Goal: Task Accomplishment & Management: Manage account settings

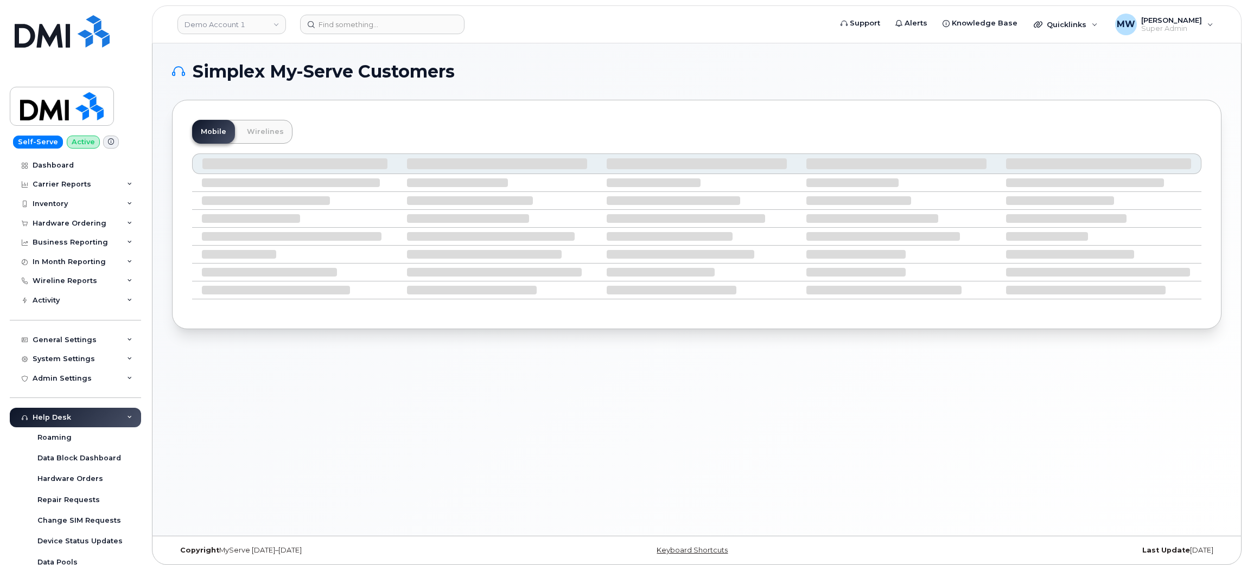
drag, startPoint x: 571, startPoint y: 259, endPoint x: 320, endPoint y: 338, distance: 263.3
click at [320, 338] on div "Simplex My-Serve Customers Mobile Wirelines" at bounding box center [696, 289] width 1088 height 493
click at [311, 356] on div "Simplex My-Serve Customers Mobile Wirelines" at bounding box center [696, 289] width 1088 height 493
click at [380, 27] on input at bounding box center [382, 25] width 164 height 20
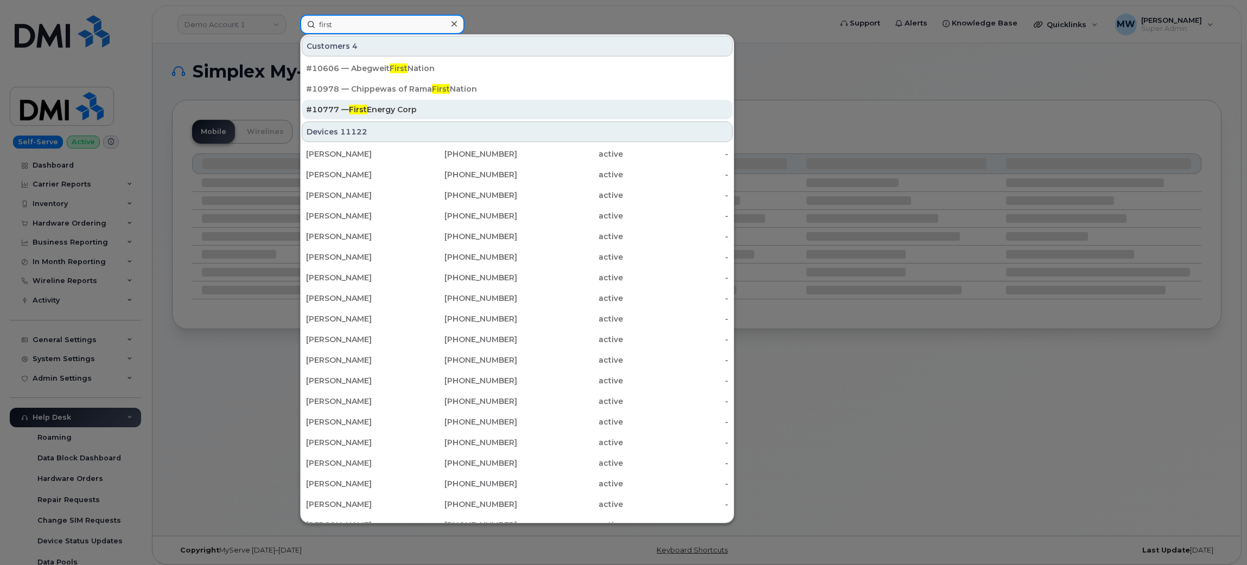
type input "first"
click at [474, 110] on div "#10777 — First Energy Corp" at bounding box center [517, 109] width 422 height 11
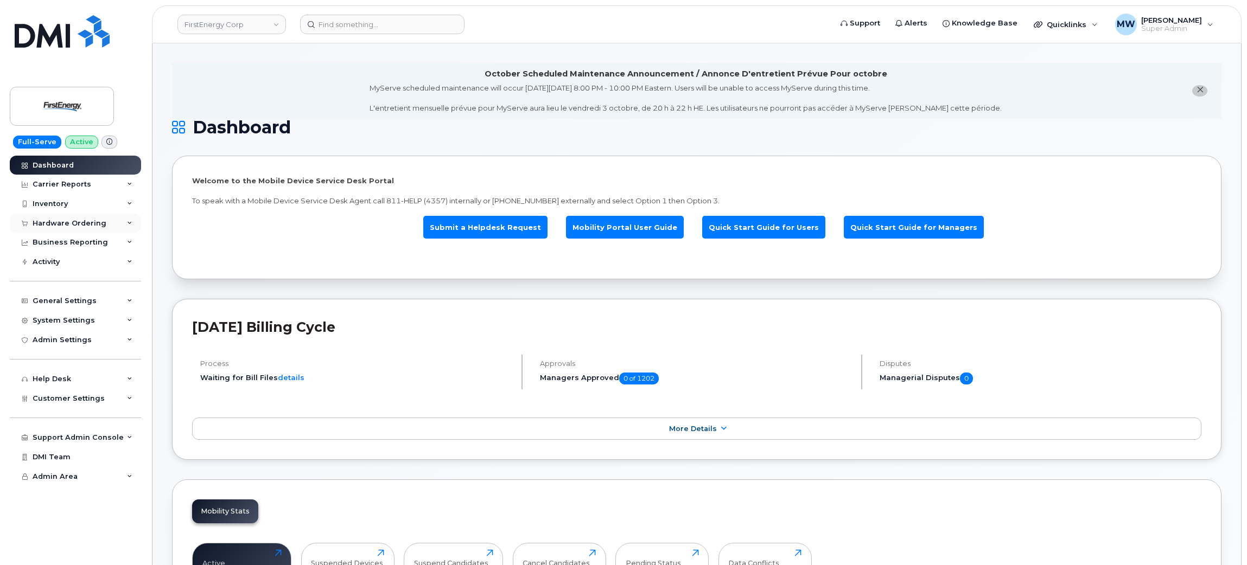
click at [95, 229] on div "Hardware Ordering" at bounding box center [75, 224] width 131 height 20
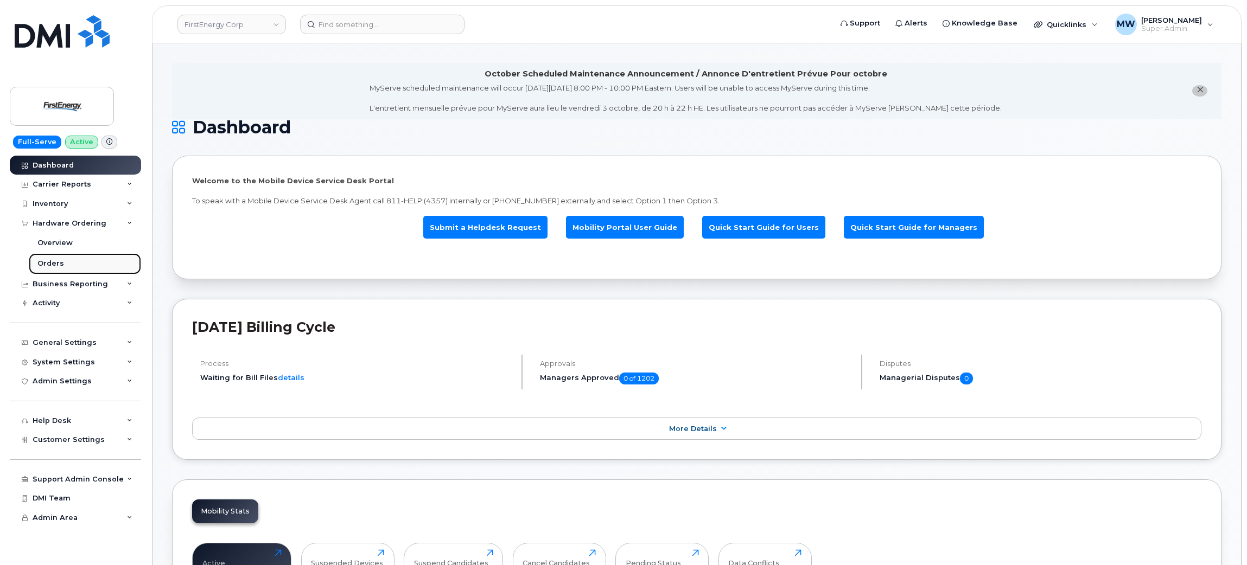
click at [88, 267] on link "Orders" at bounding box center [85, 263] width 112 height 21
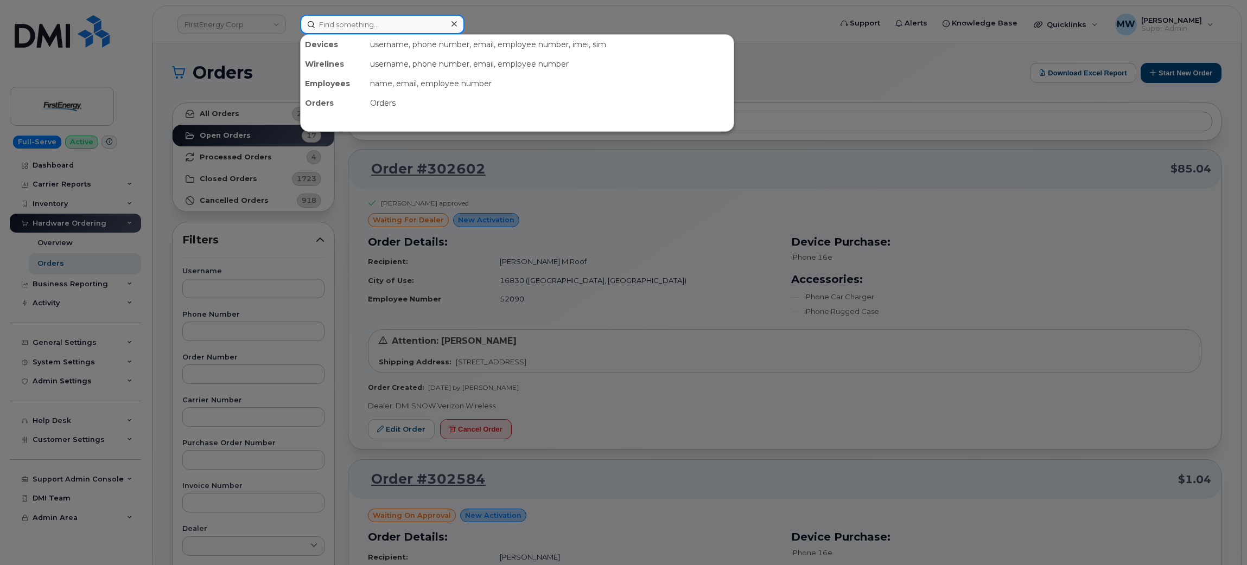
click at [411, 27] on input at bounding box center [382, 25] width 164 height 20
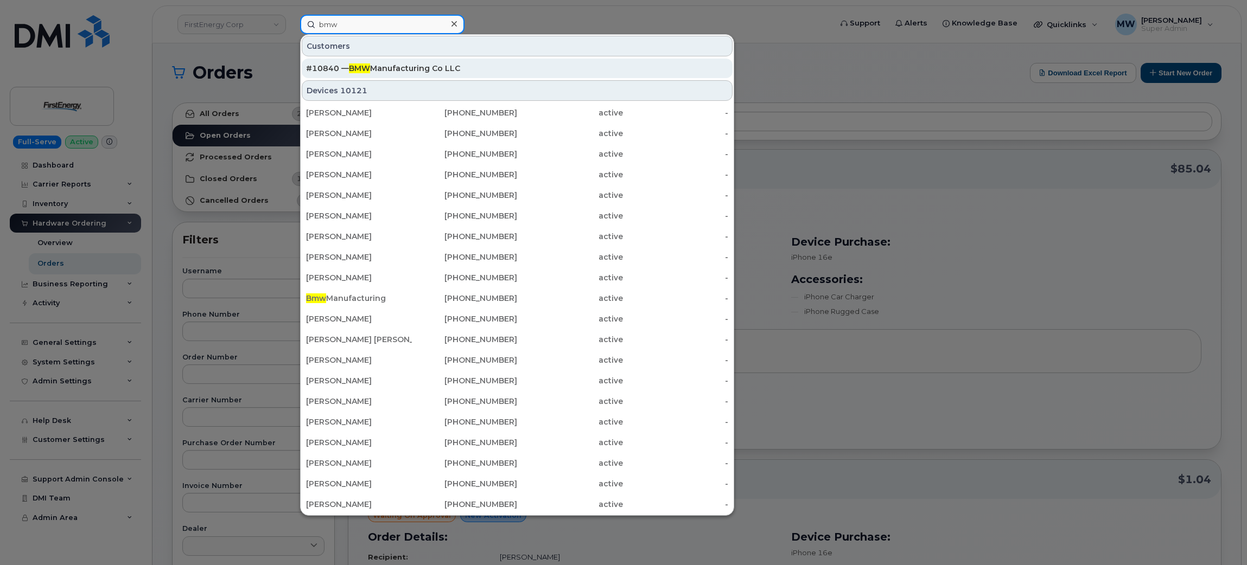
type input "bmw"
click at [427, 64] on div "#10840 — BMW Manufacturing Co LLC" at bounding box center [517, 68] width 422 height 11
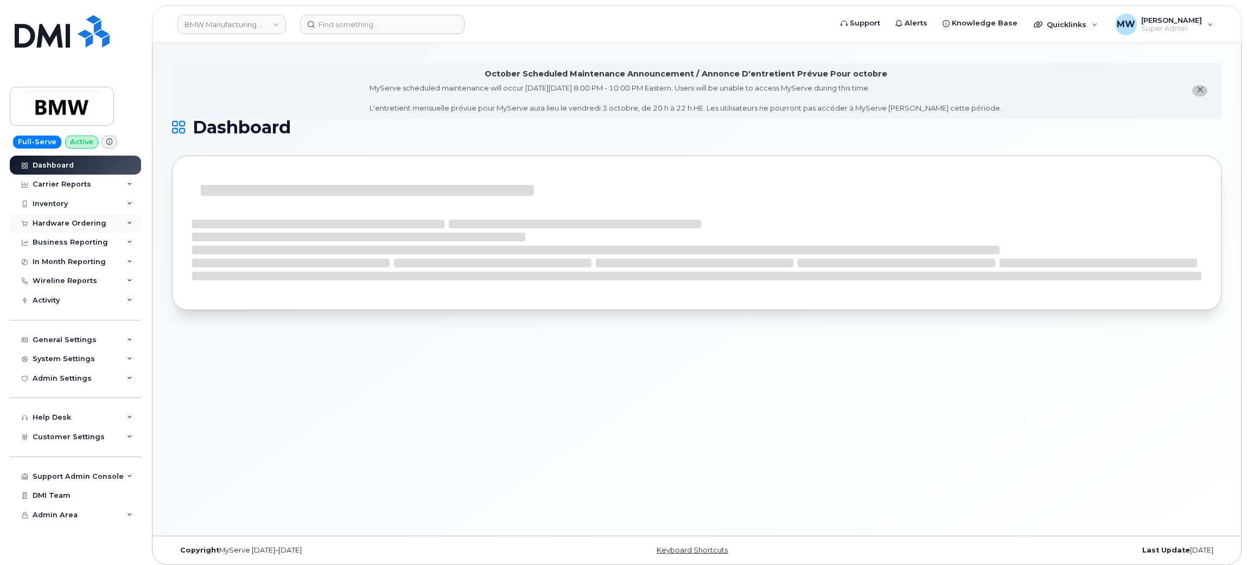
click at [73, 227] on div "Hardware Ordering" at bounding box center [70, 223] width 74 height 9
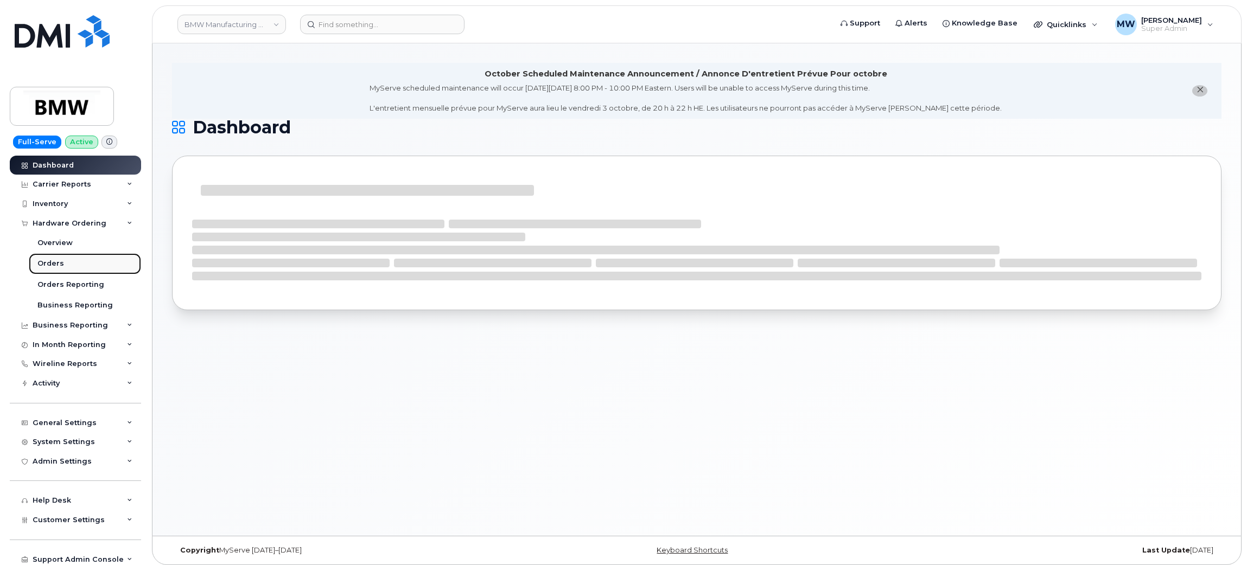
click at [92, 257] on link "Orders" at bounding box center [85, 263] width 112 height 21
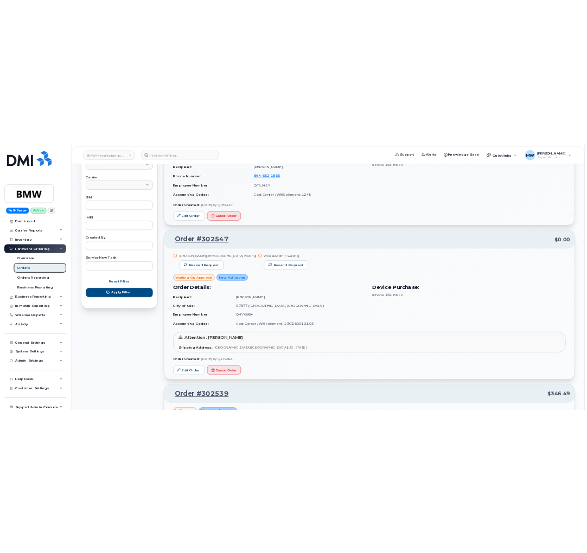
scroll to position [839, 0]
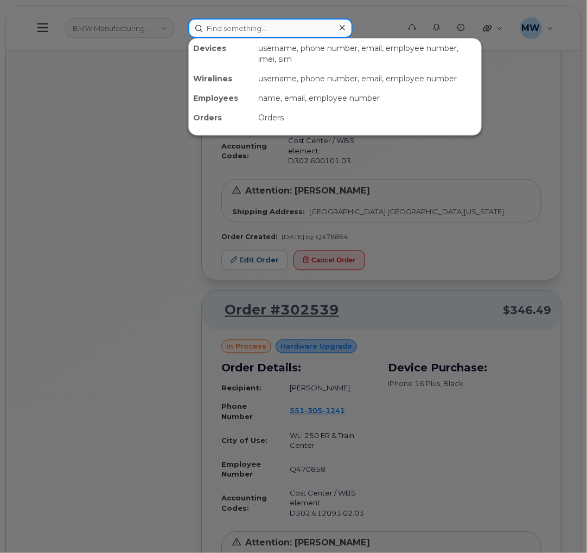
click at [276, 29] on input at bounding box center [270, 28] width 164 height 20
paste input "8642379079"
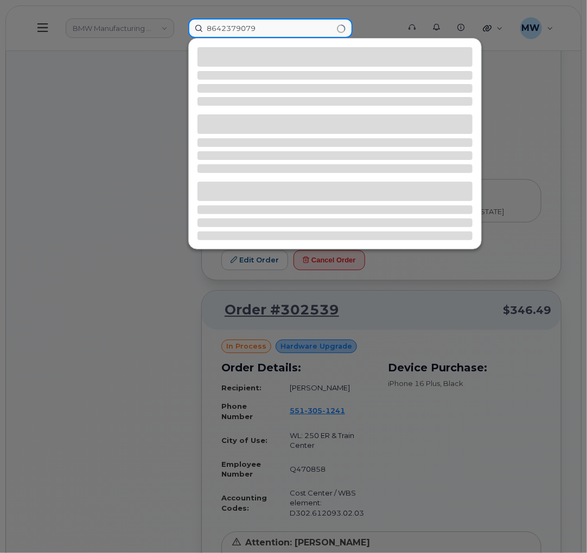
type input "8642379079"
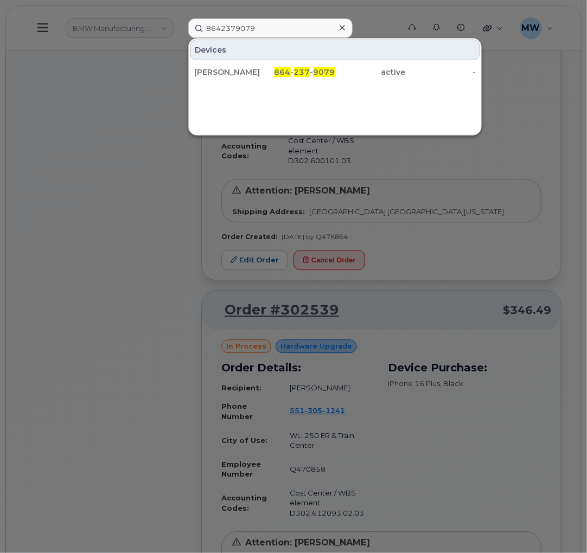
drag, startPoint x: 218, startPoint y: 70, endPoint x: 9, endPoint y: 36, distance: 211.6
click at [219, 70] on div "Bogdan Ilie" at bounding box center [229, 72] width 71 height 11
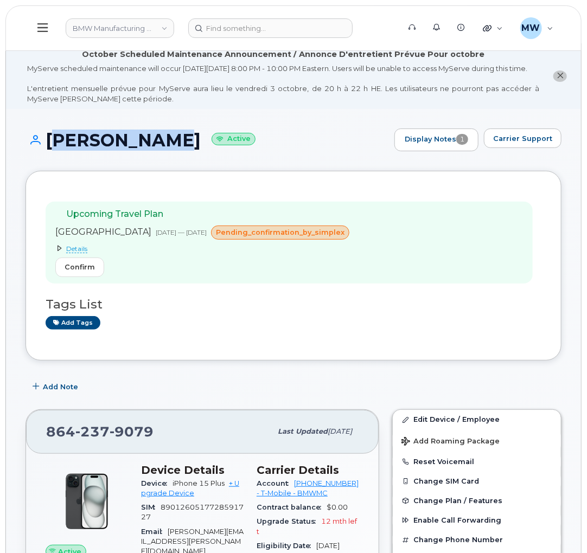
drag, startPoint x: 48, startPoint y: 146, endPoint x: 145, endPoint y: 151, distance: 96.7
click at [145, 150] on h1 "Bogdan Ilie Active" at bounding box center [206, 140] width 363 height 19
copy h1 "[PERSON_NAME]"
drag, startPoint x: 292, startPoint y: 496, endPoint x: 337, endPoint y: 497, distance: 45.0
click at [337, 497] on div "Account 972523090 - T-Mobile - BMWMC" at bounding box center [308, 489] width 103 height 24
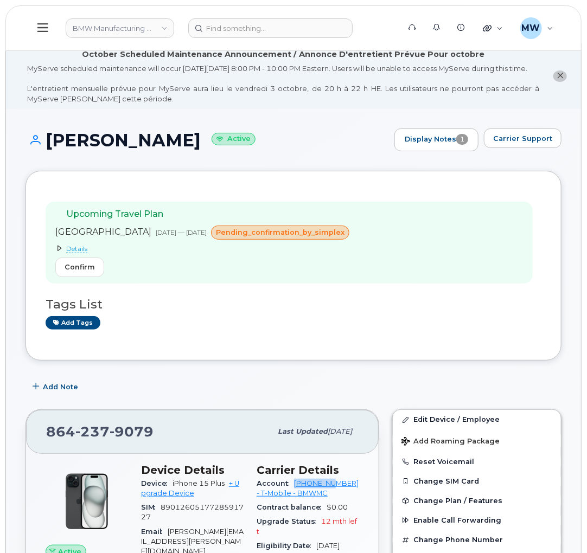
copy link "972523090"
click at [261, 359] on div "Upcoming Travel Plan Mexico Oct 13, 2025 — Oct 22, 2025 pending_confirmation_by…" at bounding box center [293, 266] width 536 height 190
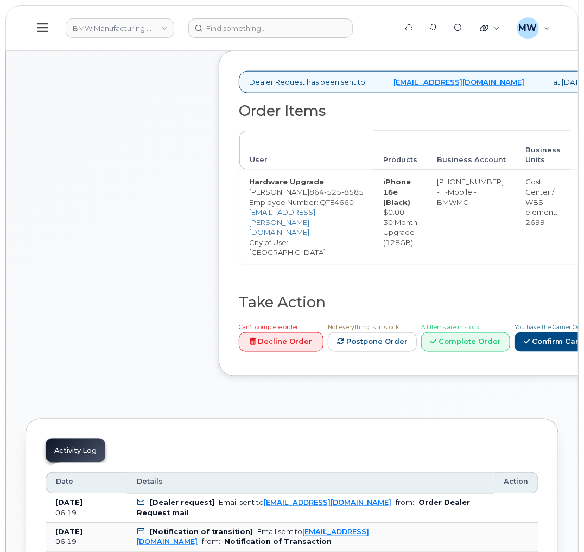
scroll to position [406, 0]
click at [514, 352] on link "Confirm Carrier Order" at bounding box center [570, 342] width 112 height 20
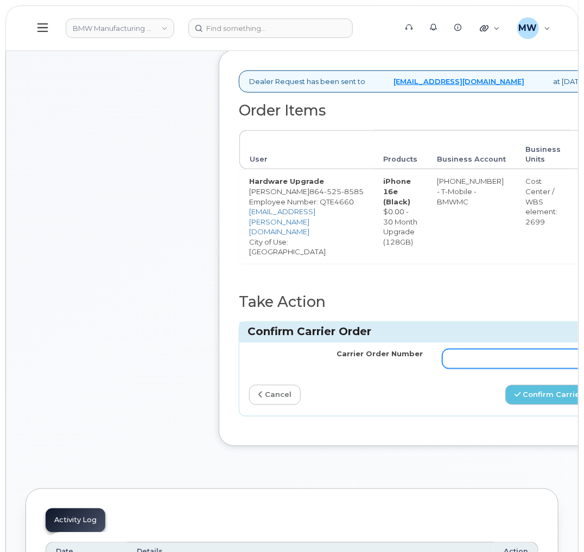
click at [457, 369] on input "Carrier Order Number" at bounding box center [529, 359] width 174 height 20
paste input "772021867"
type input "772021867"
click at [526, 405] on button "Confirm Carrier Order" at bounding box center [561, 395] width 112 height 20
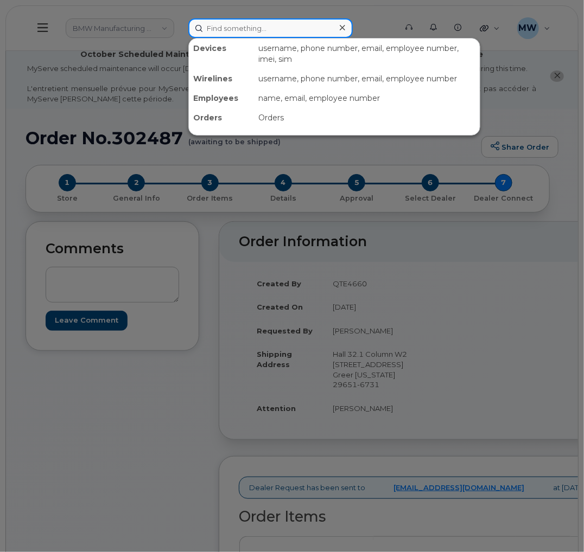
click at [285, 25] on input at bounding box center [270, 28] width 164 height 20
paste input "201) 790-2034"
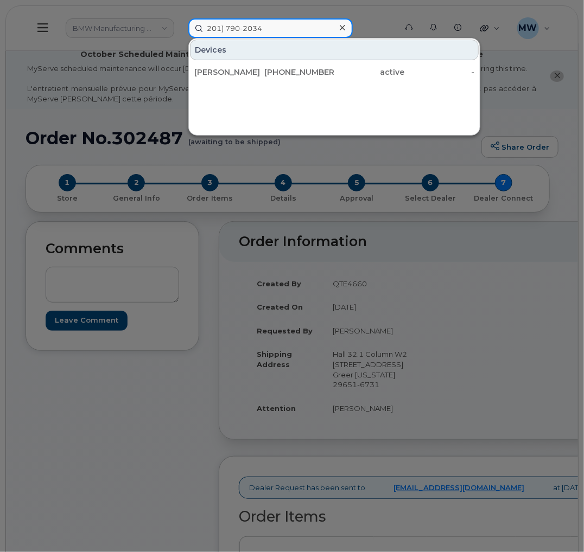
type input "201) 790-2034"
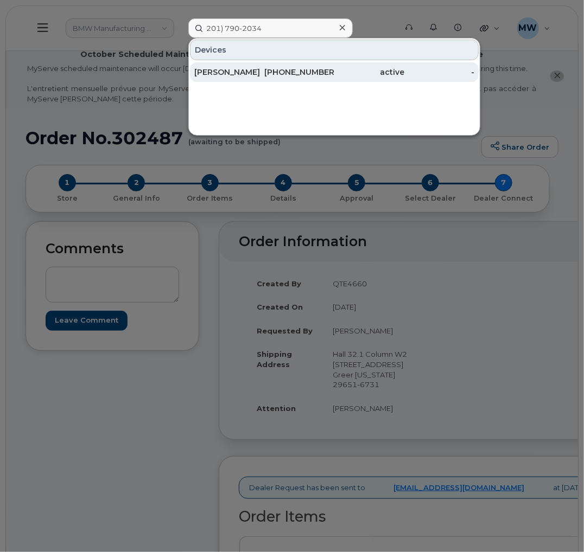
click at [305, 69] on div "201-790-2034" at bounding box center [299, 72] width 70 height 11
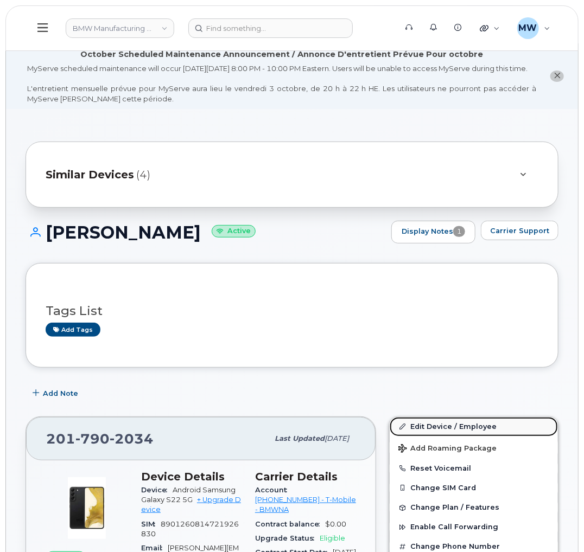
click at [449, 437] on link "Edit Device / Employee" at bounding box center [473, 427] width 168 height 20
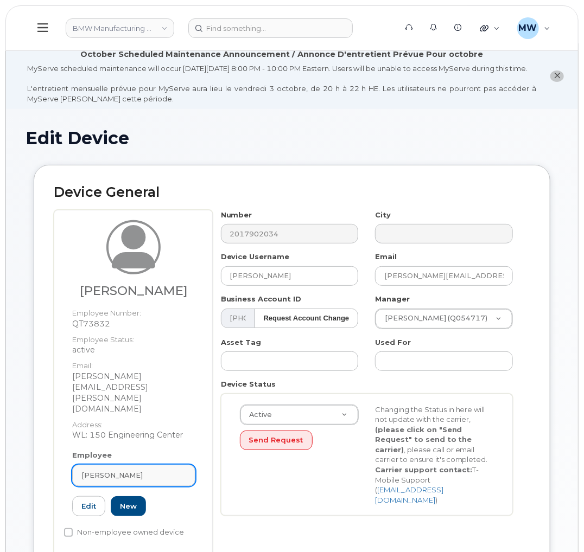
click at [161, 470] on div "[PERSON_NAME]" at bounding box center [133, 475] width 105 height 10
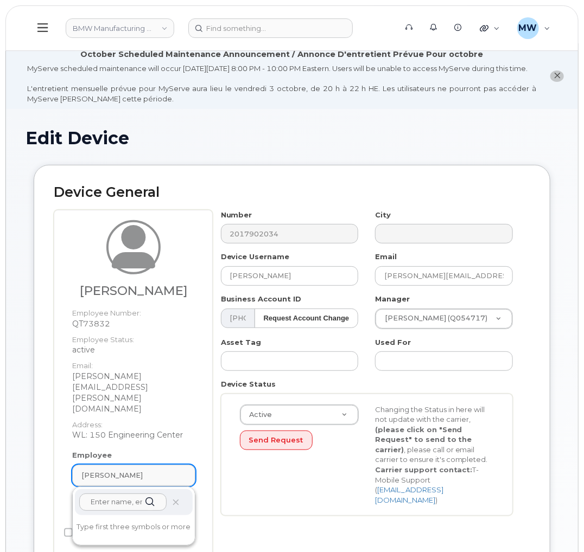
paste input "Andrew Clark"
type input "[PERSON_NAME]"
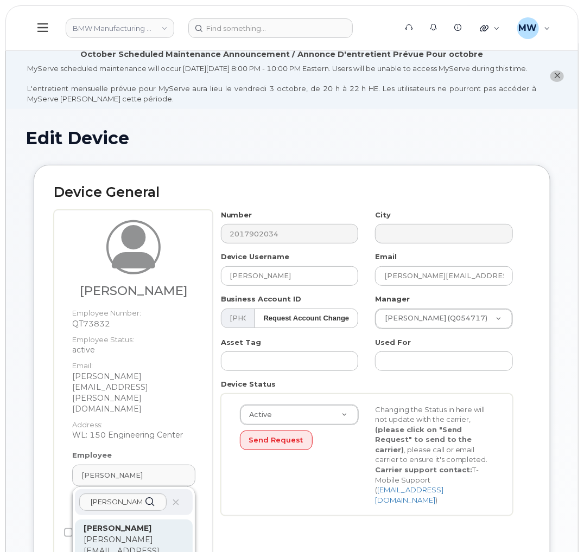
drag, startPoint x: 161, startPoint y: 455, endPoint x: 143, endPoint y: 527, distance: 75.0
click at [143, 487] on div "Piotr Jablonski Andrew Clarke Andrew Clarke andrew.clarke@bmwna.com Employee Nu…" at bounding box center [133, 476] width 123 height 22
click at [143, 534] on p "andrew.clarke@bmwna.com" at bounding box center [134, 557] width 100 height 46
type input "QT44230"
type input "Andrew Clarke"
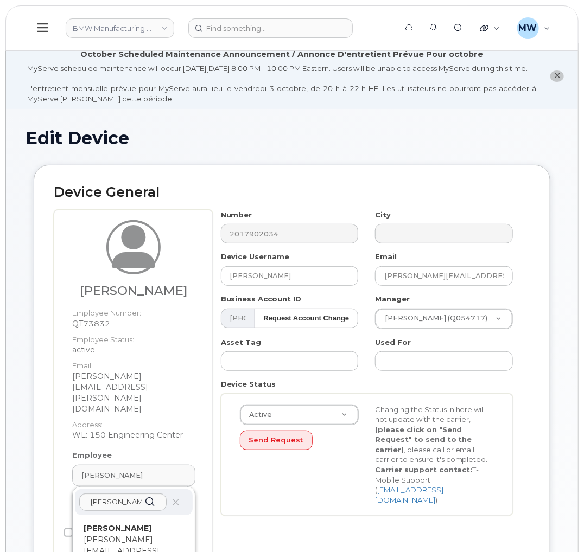
type input "andrew.clarke@bmwna.com"
type input "14966313"
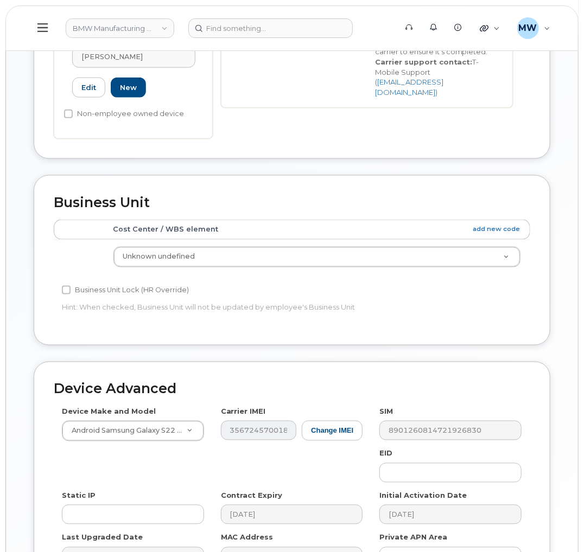
scroll to position [520, 0]
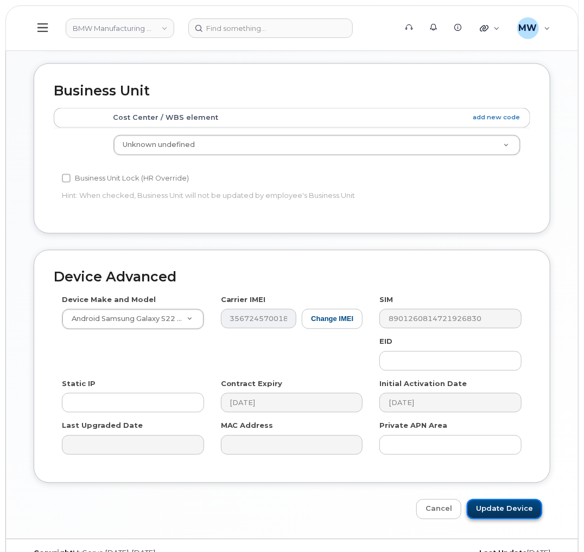
click at [507, 500] on input "Update Device" at bounding box center [503, 510] width 75 height 20
type input "Saving..."
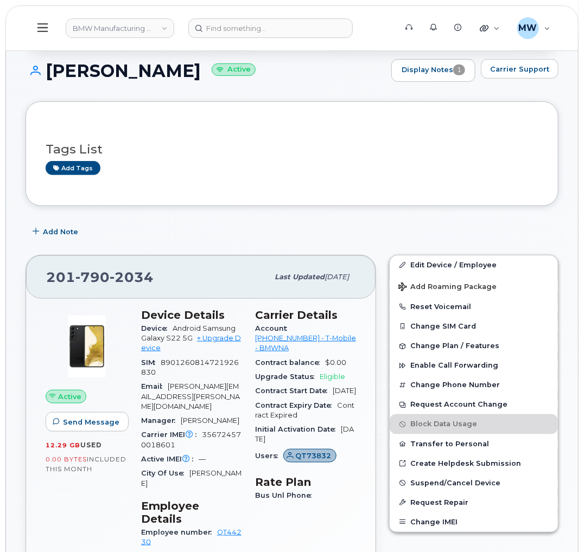
scroll to position [163, 0]
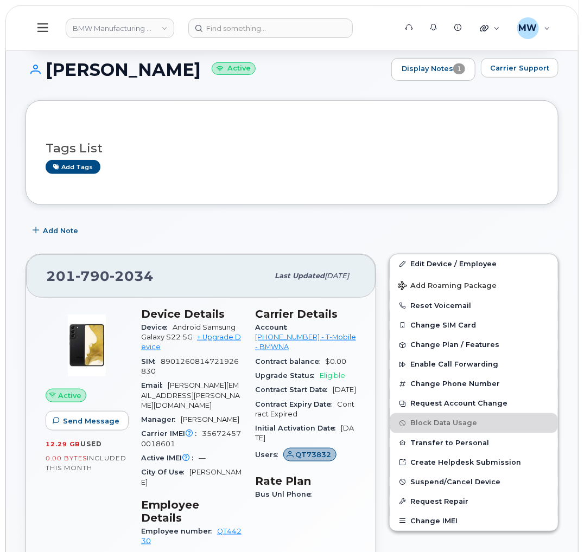
click at [44, 285] on div "201 790 2034 Last updated Oct 07, 2025" at bounding box center [200, 275] width 349 height 43
drag, startPoint x: 48, startPoint y: 288, endPoint x: 151, endPoint y: 298, distance: 103.6
click at [151, 298] on div "201 790 2034 Last updated Oct 07, 2025" at bounding box center [200, 275] width 349 height 43
copy span "201 790 2034"
drag, startPoint x: 54, startPoint y: 86, endPoint x: 82, endPoint y: 87, distance: 28.2
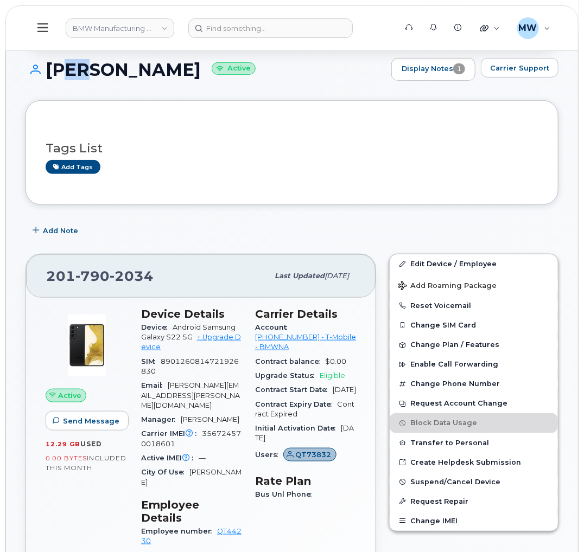
click at [82, 79] on h1 "Andrew Clarke Active" at bounding box center [205, 69] width 360 height 19
click at [53, 76] on h1 "Andrew Clarke Active" at bounding box center [205, 69] width 360 height 19
click at [47, 77] on h1 "Andrew Clarke Active" at bounding box center [205, 69] width 360 height 19
drag, startPoint x: 47, startPoint y: 77, endPoint x: 183, endPoint y: 82, distance: 136.3
click at [183, 79] on h1 "Andrew Clarke Active" at bounding box center [205, 69] width 360 height 19
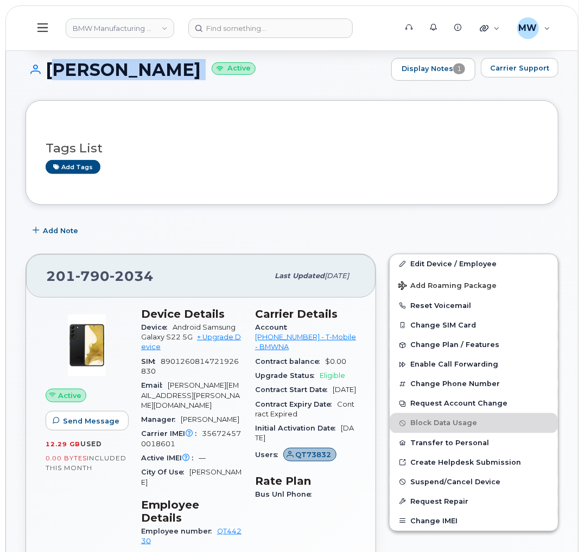
copy h1 "Andrew Clarke"
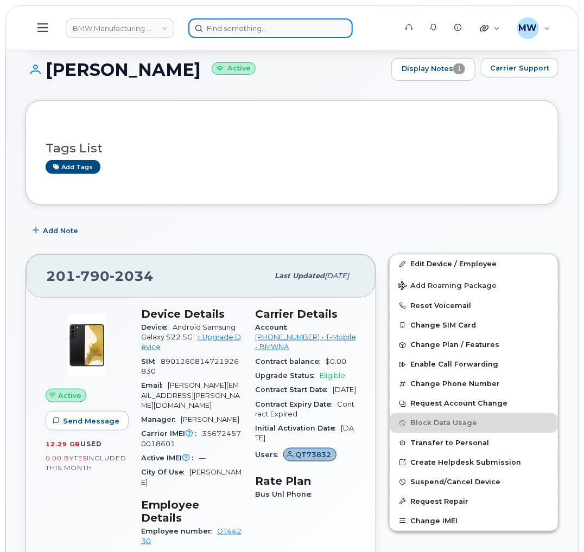
drag, startPoint x: 240, startPoint y: 24, endPoint x: 241, endPoint y: 19, distance: 5.5
click at [241, 20] on input at bounding box center [270, 28] width 164 height 20
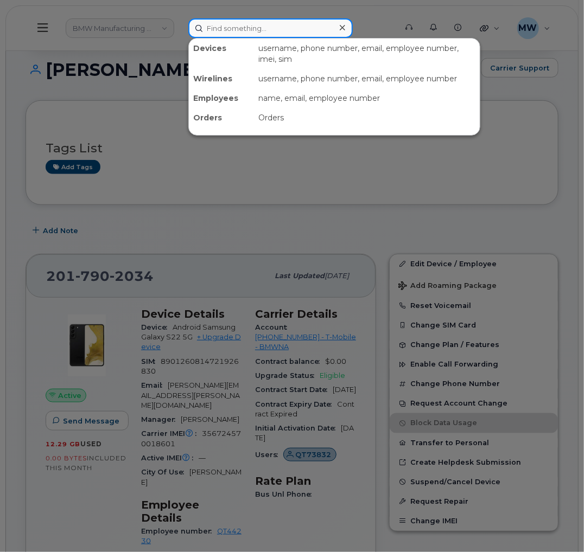
paste input "3015693325"
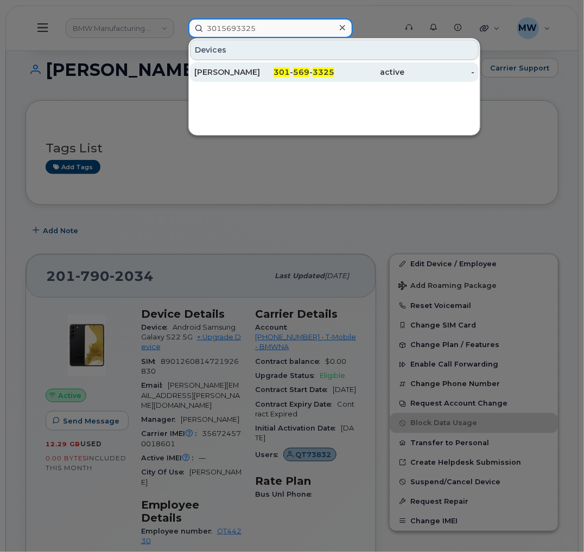
type input "3015693325"
click at [251, 78] on div "KEVIN ANDRADE" at bounding box center [229, 72] width 70 height 11
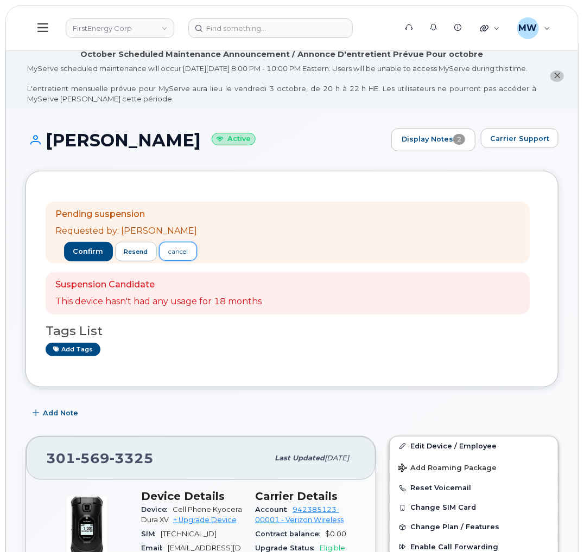
click at [175, 257] on div "cancel" at bounding box center [178, 252] width 20 height 10
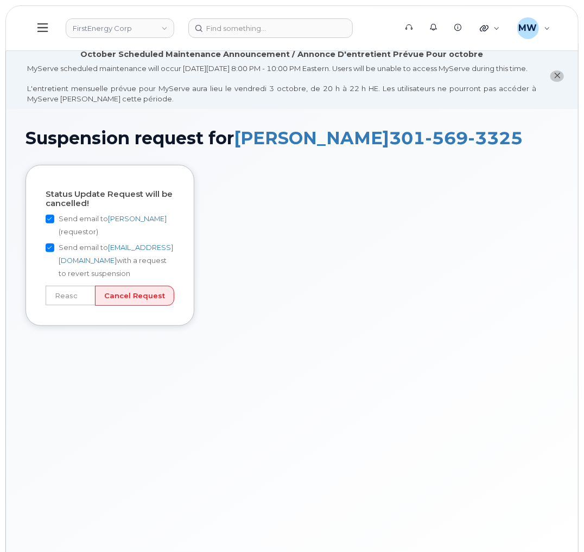
click at [48, 252] on label "Send email to [EMAIL_ADDRESS][DOMAIN_NAME] with a request to revert suspension" at bounding box center [110, 260] width 129 height 39
click at [48, 252] on input "Send email to [EMAIL_ADDRESS][DOMAIN_NAME] with a request to revert suspension" at bounding box center [50, 248] width 9 height 9
checkbox input "false"
click at [148, 306] on input "Cancel Request" at bounding box center [134, 296] width 79 height 20
click at [75, 305] on input "text" at bounding box center [71, 296] width 50 height 20
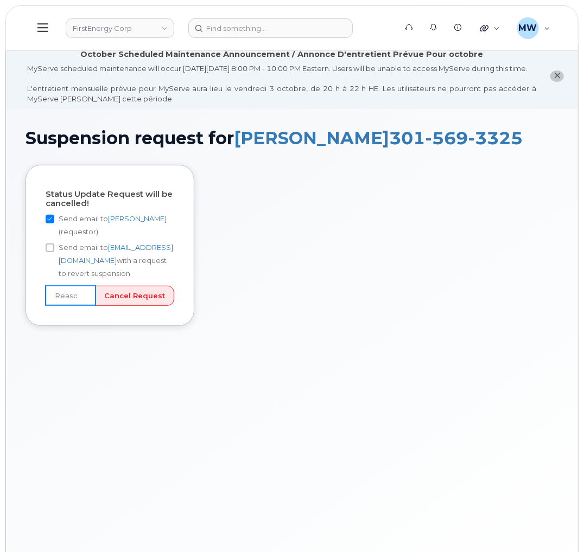
type input "Picked number by mistake"
click at [84, 305] on input "Picked number by mistake" at bounding box center [71, 296] width 50 height 20
click at [85, 305] on input "Picked number by mistake" at bounding box center [71, 296] width 50 height 20
click at [48, 223] on input "Send email to Mark Oyekunie (requestor)" at bounding box center [50, 219] width 9 height 9
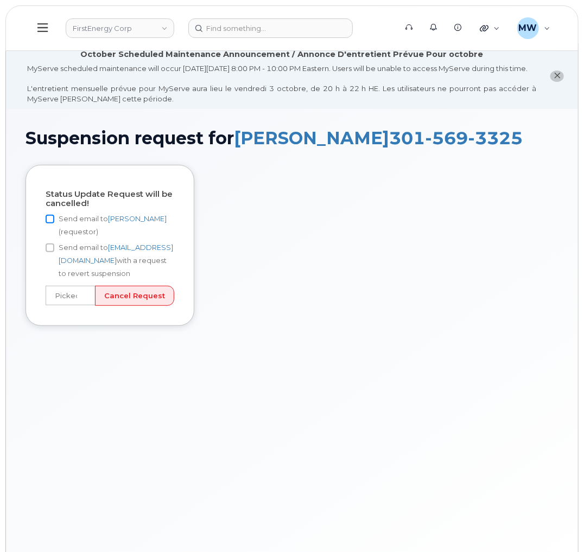
click at [48, 223] on input "Send email to Mark Oyekunie (requestor)" at bounding box center [50, 219] width 9 height 9
checkbox input "true"
click at [49, 252] on input "Send email to [EMAIL_ADDRESS][DOMAIN_NAME] with a request to revert suspension" at bounding box center [50, 248] width 9 height 9
checkbox input "false"
click at [56, 305] on input "text" at bounding box center [71, 296] width 50 height 20
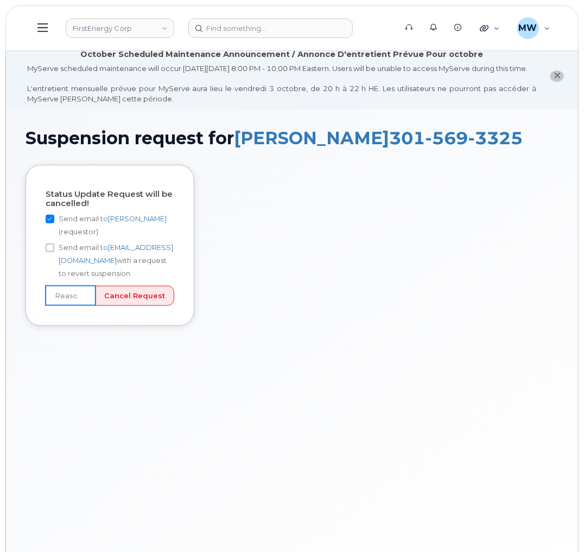
type input "Picked number by mistake"
click at [144, 306] on input "Cancel Request" at bounding box center [134, 296] width 79 height 20
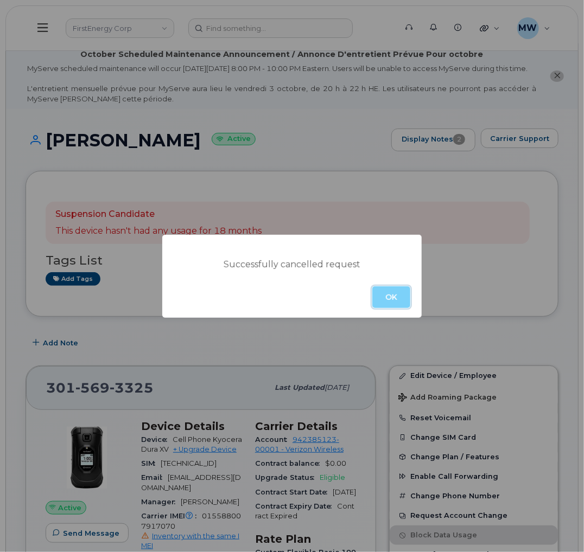
drag, startPoint x: 395, startPoint y: 299, endPoint x: 799, endPoint y: 465, distance: 436.9
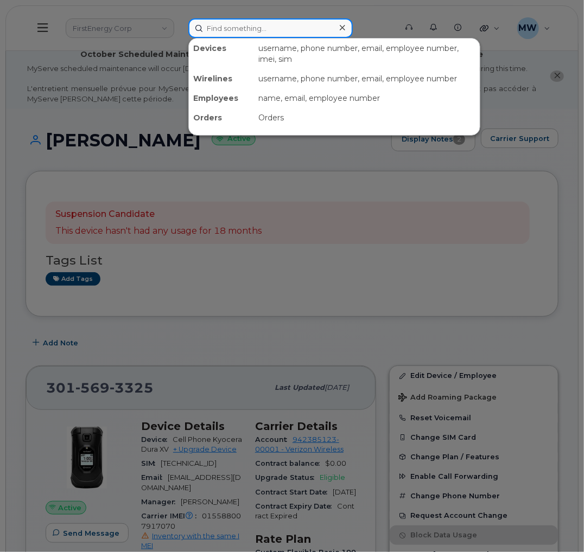
paste input "570.269.9905"
click at [229, 25] on input "570.269.9905" at bounding box center [270, 28] width 164 height 20
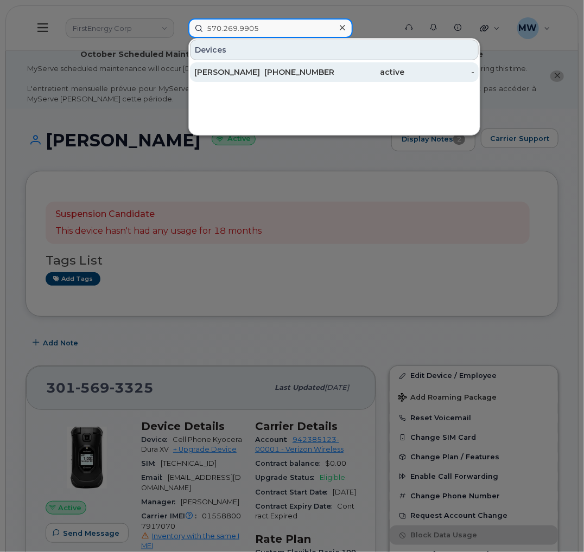
type input "570.269.9905"
click at [315, 77] on div "570-269-9905" at bounding box center [299, 72] width 70 height 11
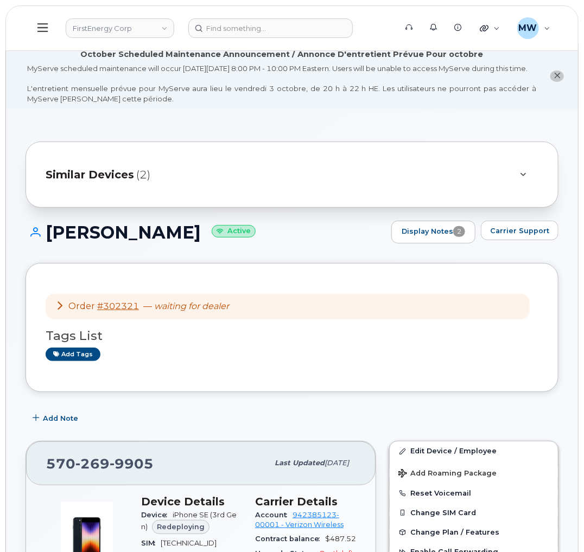
click at [48, 35] on button at bounding box center [42, 27] width 35 height 31
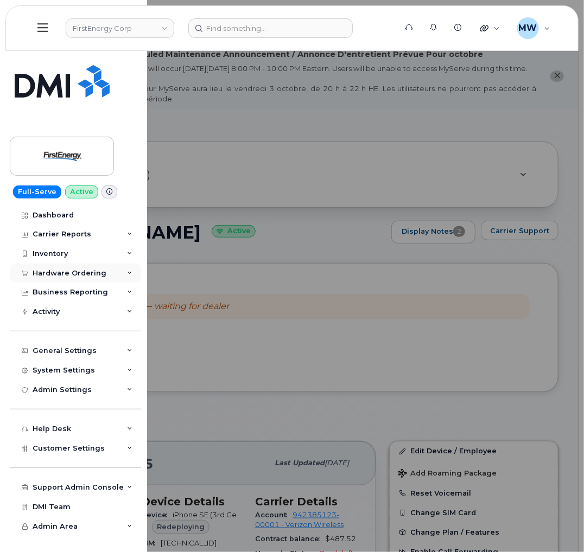
click at [67, 269] on div "Hardware Ordering" at bounding box center [75, 274] width 131 height 20
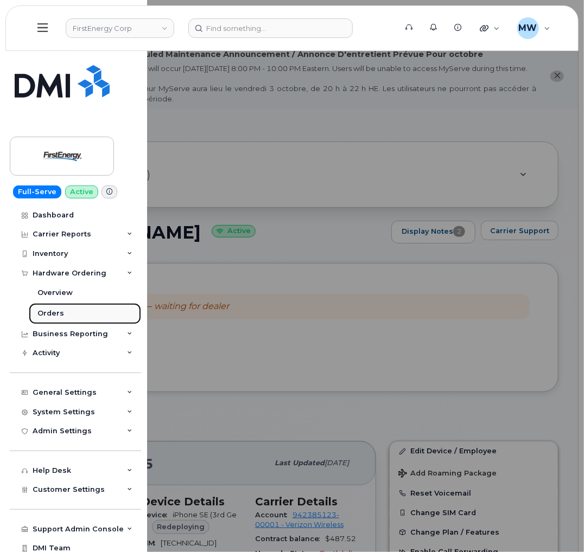
click at [72, 315] on link "Orders" at bounding box center [85, 313] width 112 height 21
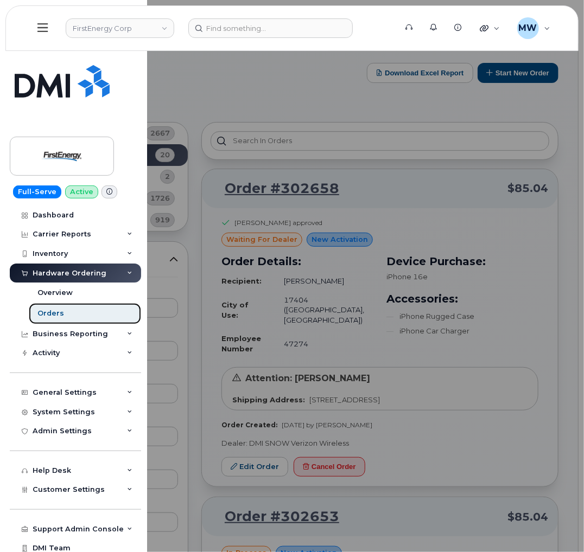
click at [72, 315] on link "Orders" at bounding box center [85, 313] width 112 height 21
click at [411, 203] on div at bounding box center [292, 276] width 584 height 552
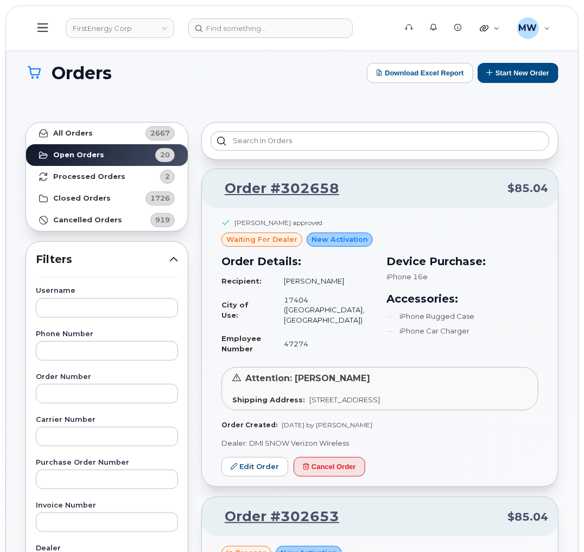
scroll to position [1, 0]
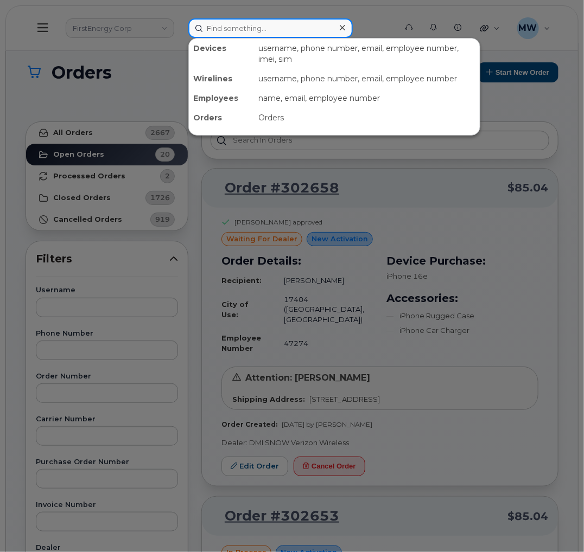
click at [224, 29] on input at bounding box center [270, 28] width 164 height 20
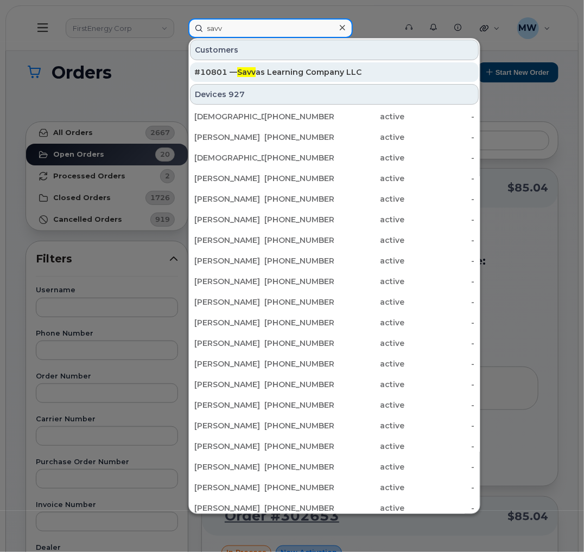
type input "savv"
click at [282, 65] on div "#10801 — Savv as Learning Company LLC" at bounding box center [334, 72] width 280 height 20
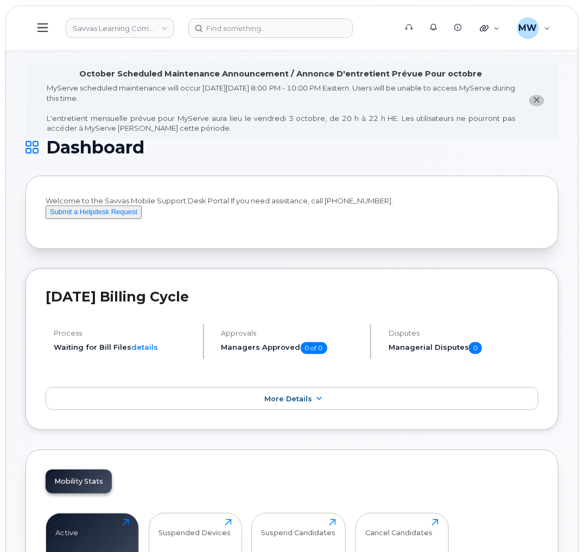
click at [36, 22] on button at bounding box center [42, 27] width 35 height 31
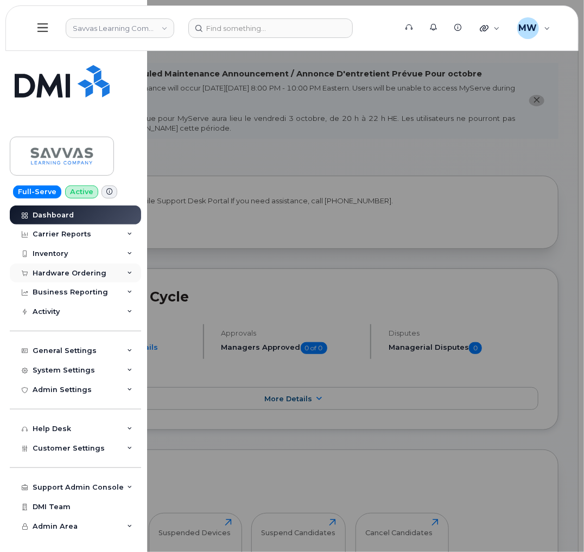
click at [95, 282] on div "Hardware Ordering" at bounding box center [75, 274] width 131 height 20
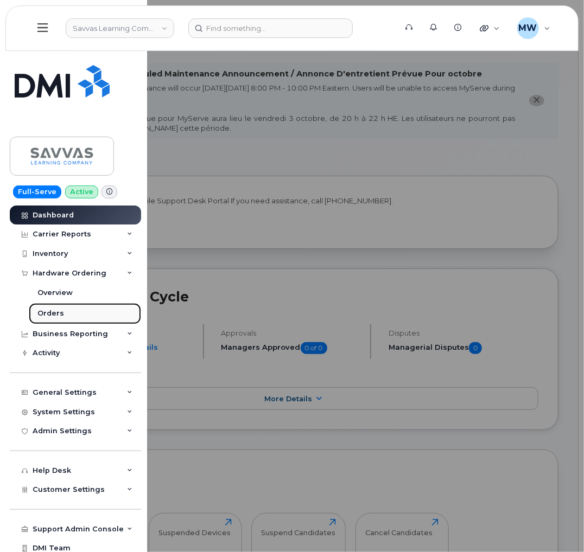
click at [99, 318] on link "Orders" at bounding box center [85, 313] width 112 height 21
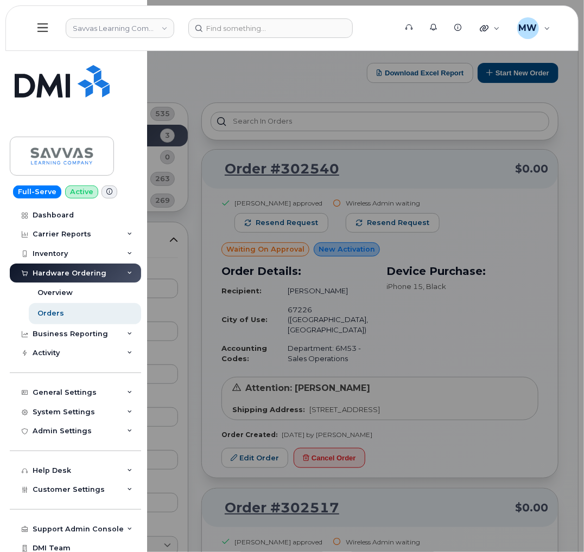
click at [497, 309] on div at bounding box center [292, 276] width 584 height 552
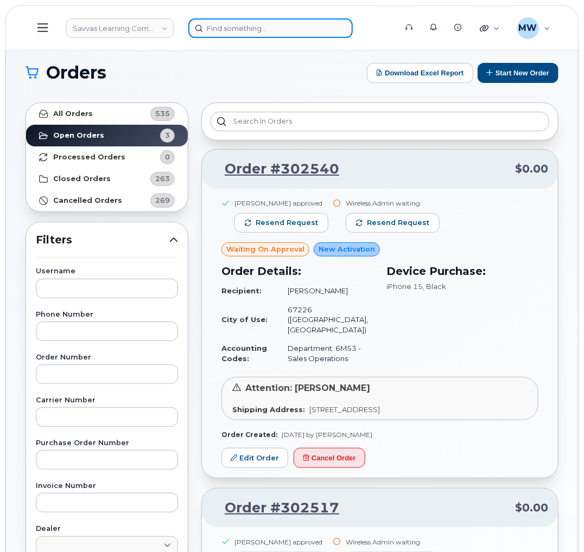
click at [318, 27] on input at bounding box center [270, 28] width 164 height 20
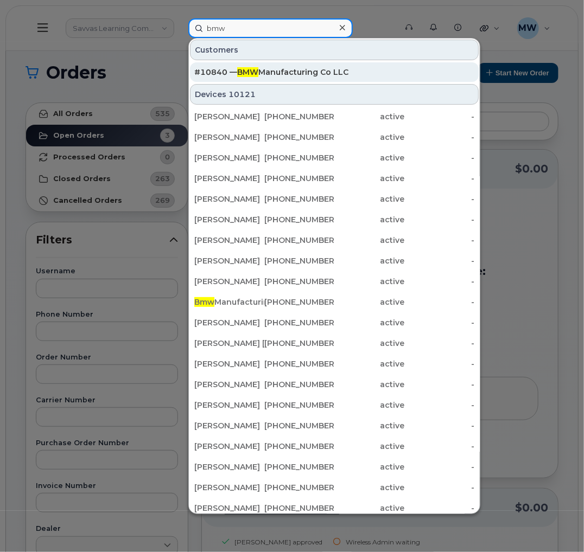
type input "bmw"
click at [335, 67] on div "#10840 — BMW Manufacturing Co LLC" at bounding box center [334, 72] width 280 height 20
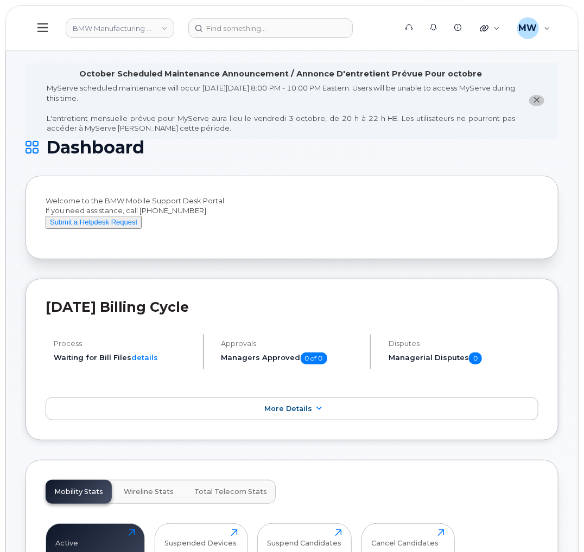
click at [40, 25] on icon at bounding box center [42, 28] width 10 height 12
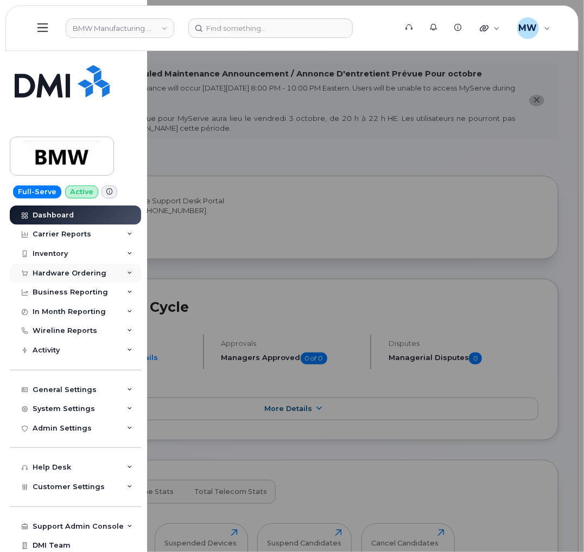
click at [84, 267] on div "Hardware Ordering" at bounding box center [75, 274] width 131 height 20
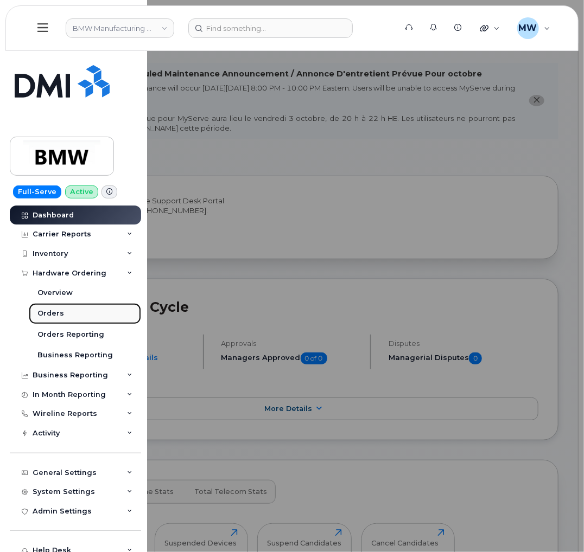
click at [88, 318] on link "Orders" at bounding box center [85, 313] width 112 height 21
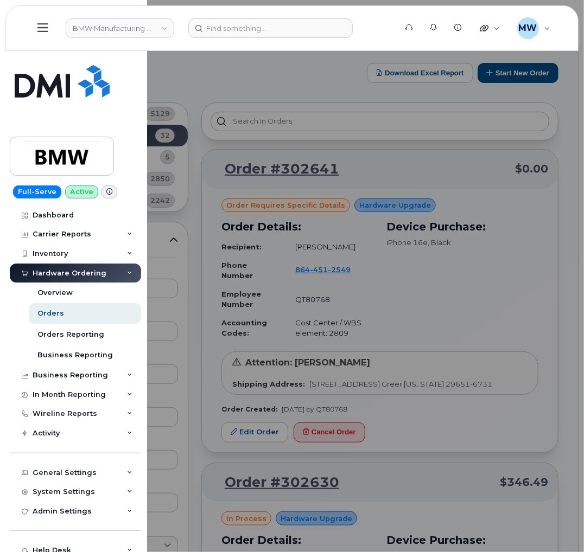
click at [470, 320] on div at bounding box center [292, 276] width 584 height 552
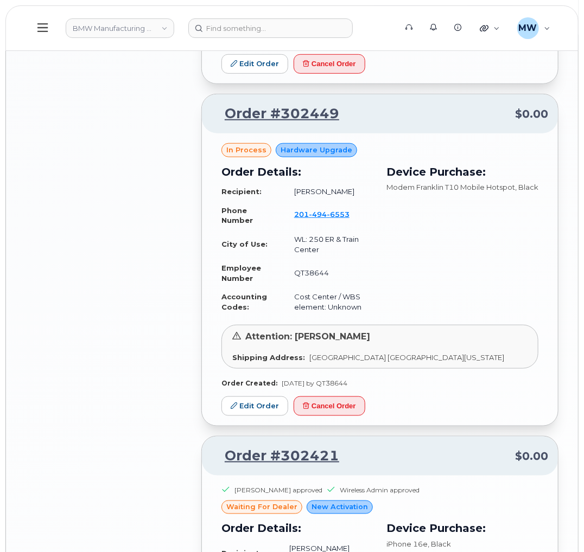
scroll to position [1383, 0]
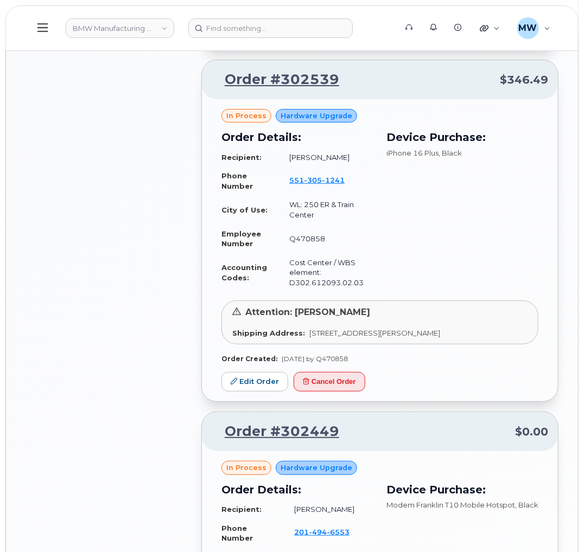
click at [100, 305] on div "All Orders 5129 Open Orders 32 Processed Orders 5 Closed Orders 2850 Cancelled …" at bounding box center [107, 70] width 176 height 2714
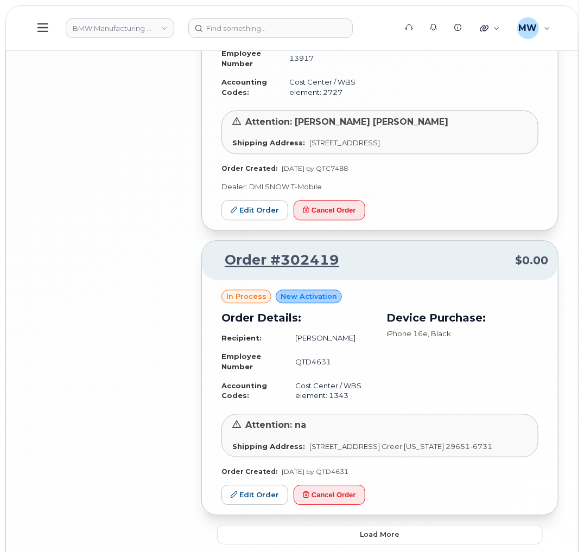
scroll to position [2330, 0]
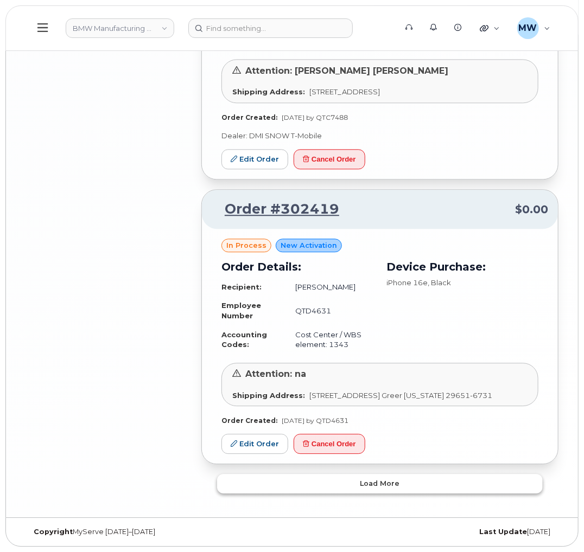
click at [412, 493] on button "Load more" at bounding box center [379, 484] width 325 height 20
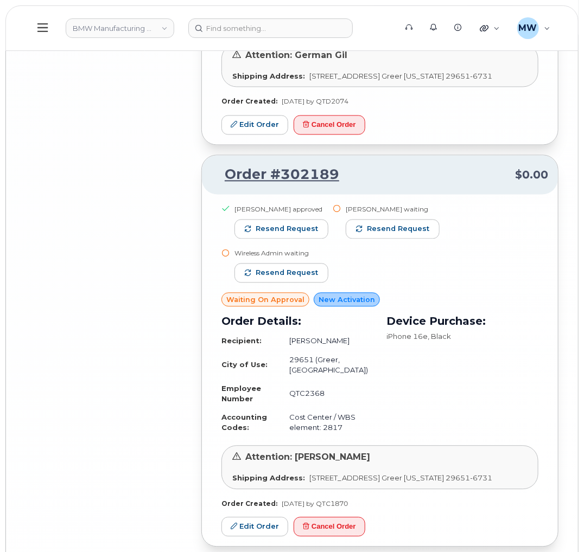
scroll to position [5209, 0]
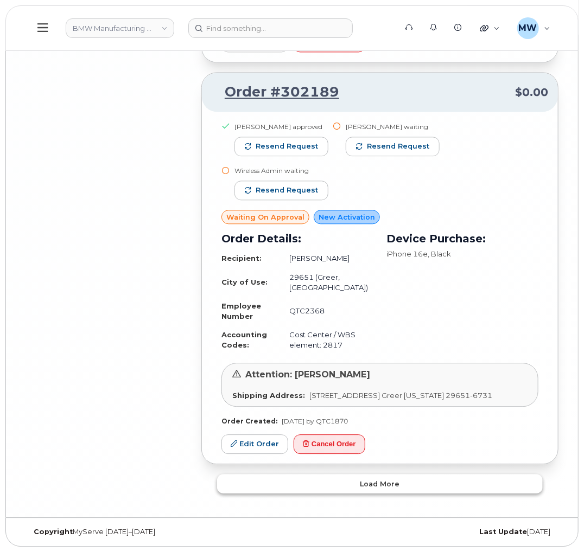
click at [376, 479] on span "Load more" at bounding box center [380, 484] width 40 height 10
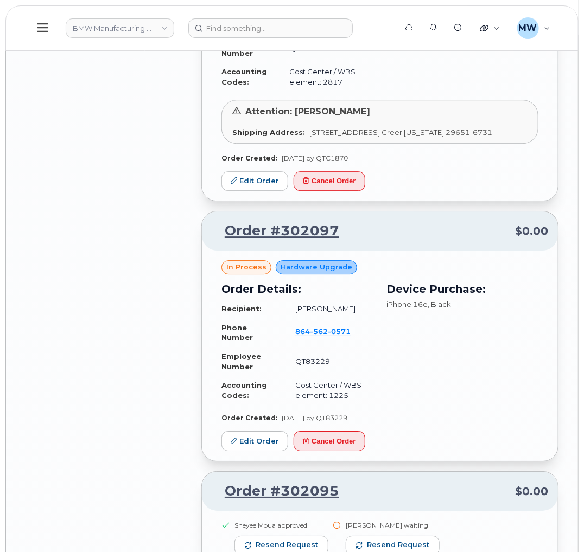
scroll to position [5453, 0]
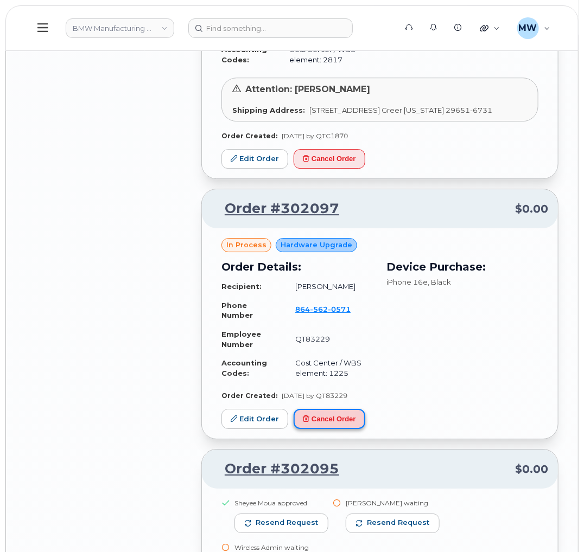
click at [303, 429] on button "Cancel Order" at bounding box center [329, 419] width 72 height 20
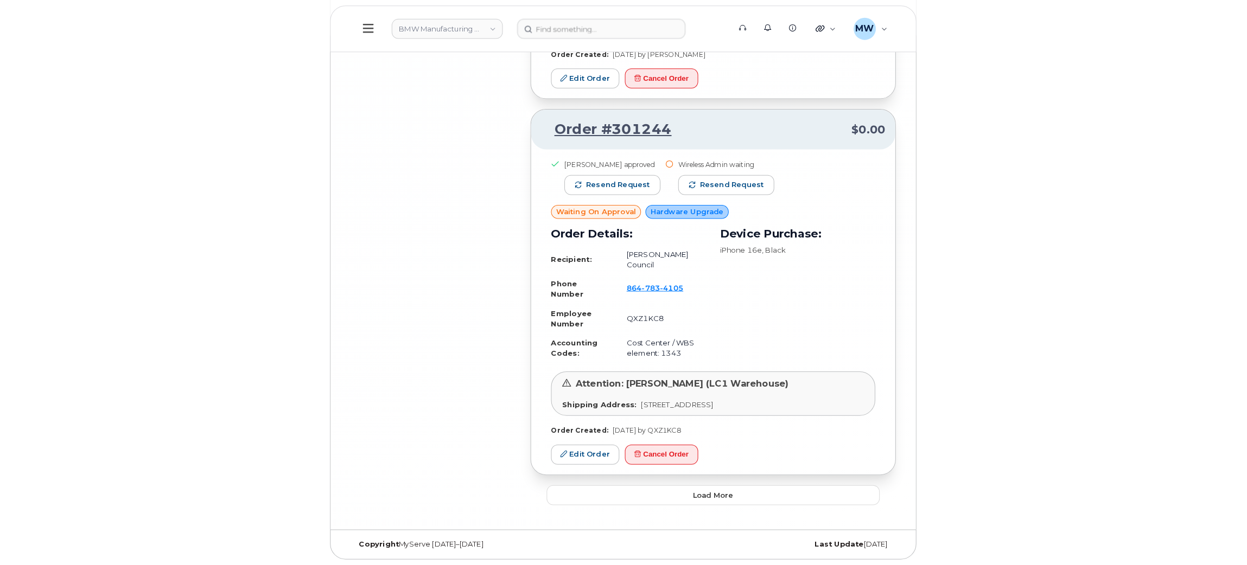
scroll to position [8151, 0]
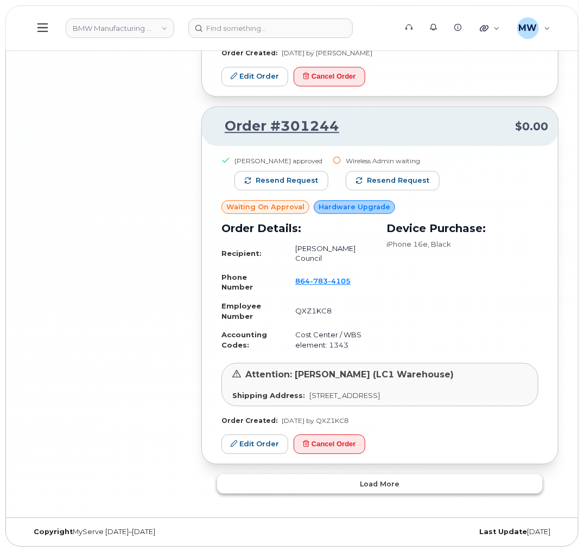
click at [393, 477] on button "Load more" at bounding box center [379, 484] width 325 height 20
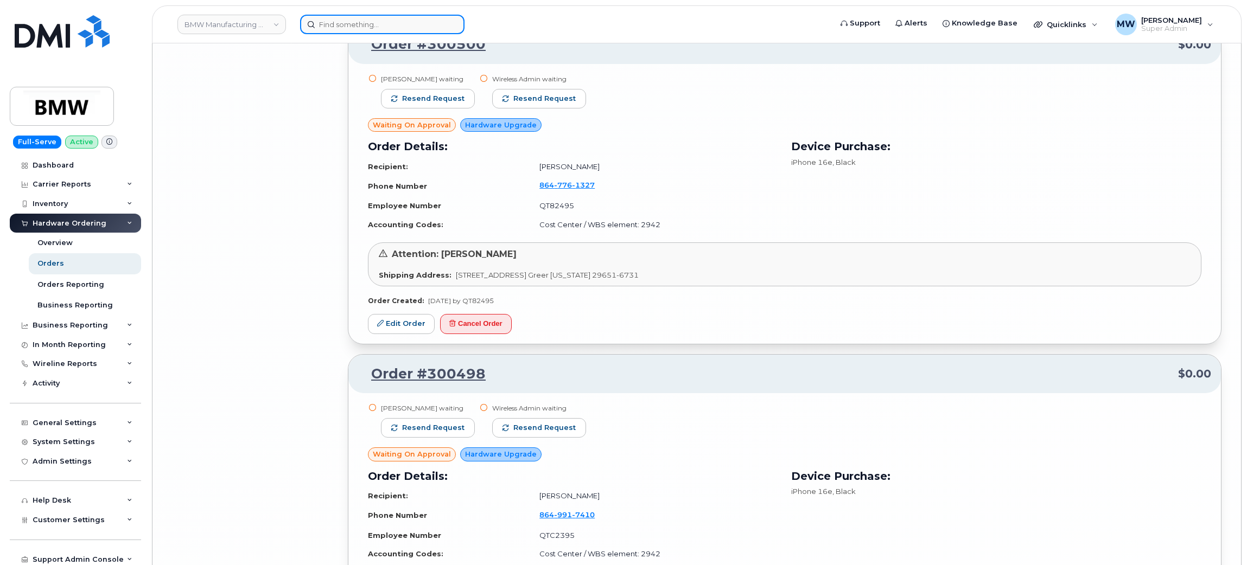
click at [356, 16] on input at bounding box center [382, 25] width 164 height 20
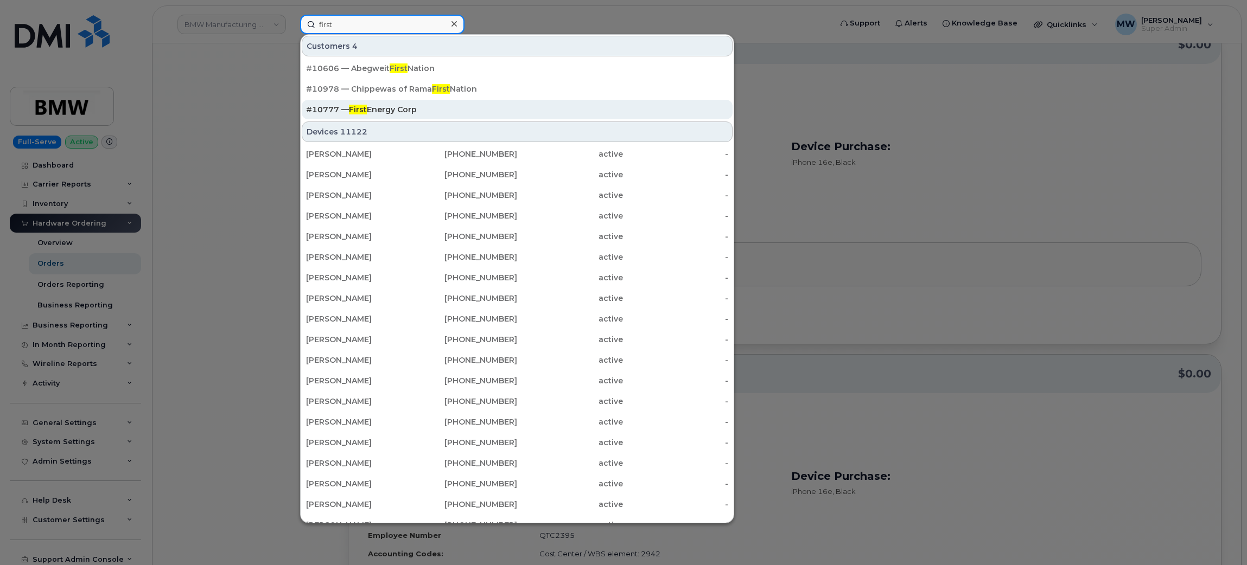
type input "first"
click at [408, 113] on div "#10777 — First Energy Corp" at bounding box center [517, 109] width 422 height 11
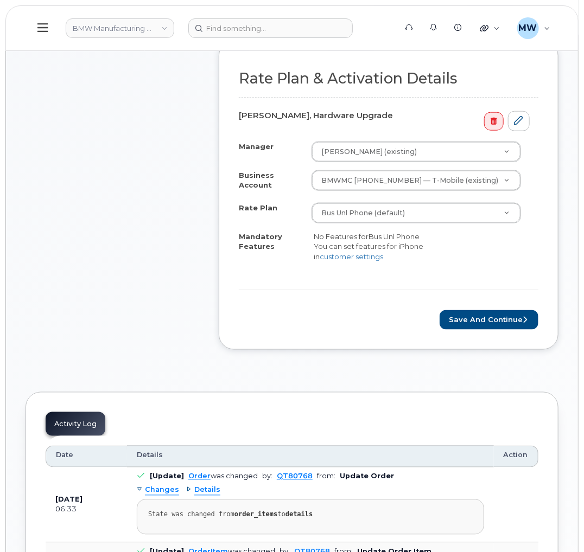
scroll to position [406, 0]
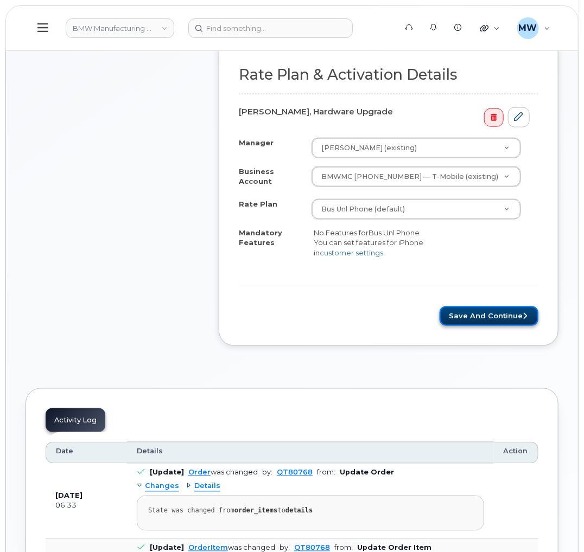
click at [513, 327] on button "Save and Continue" at bounding box center [488, 316] width 99 height 20
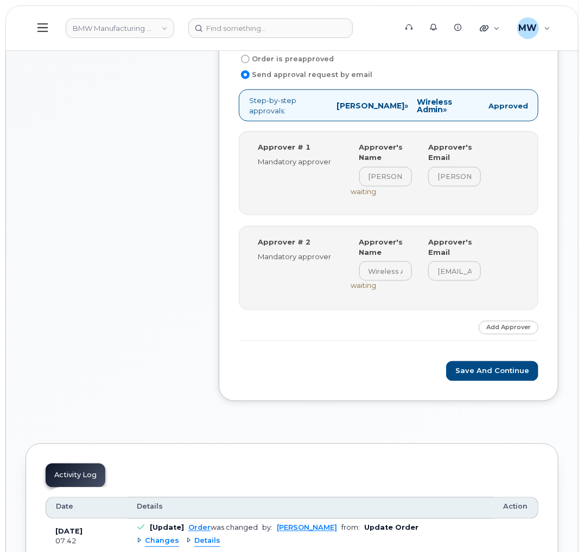
scroll to position [488, 0]
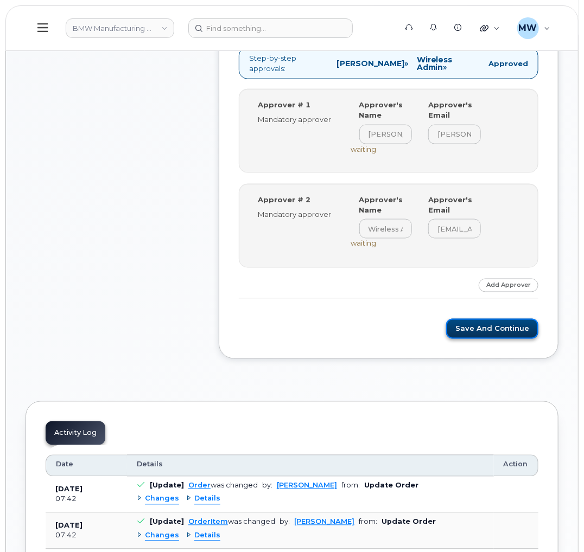
click at [484, 332] on button "Save and Continue" at bounding box center [492, 329] width 92 height 20
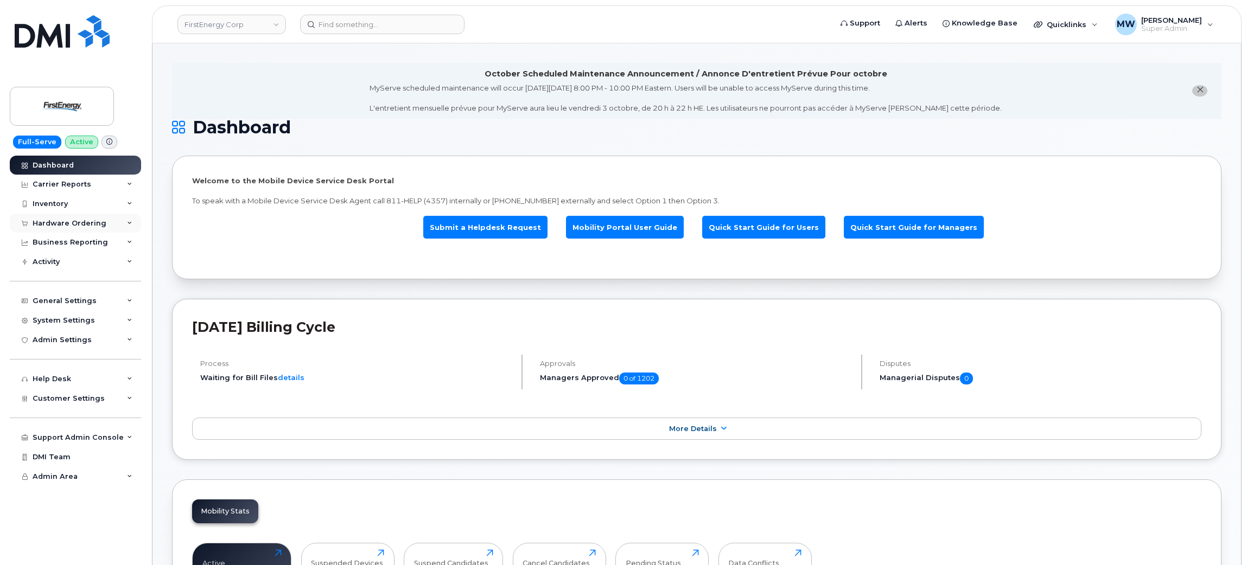
click at [79, 223] on div "Hardware Ordering" at bounding box center [70, 223] width 74 height 9
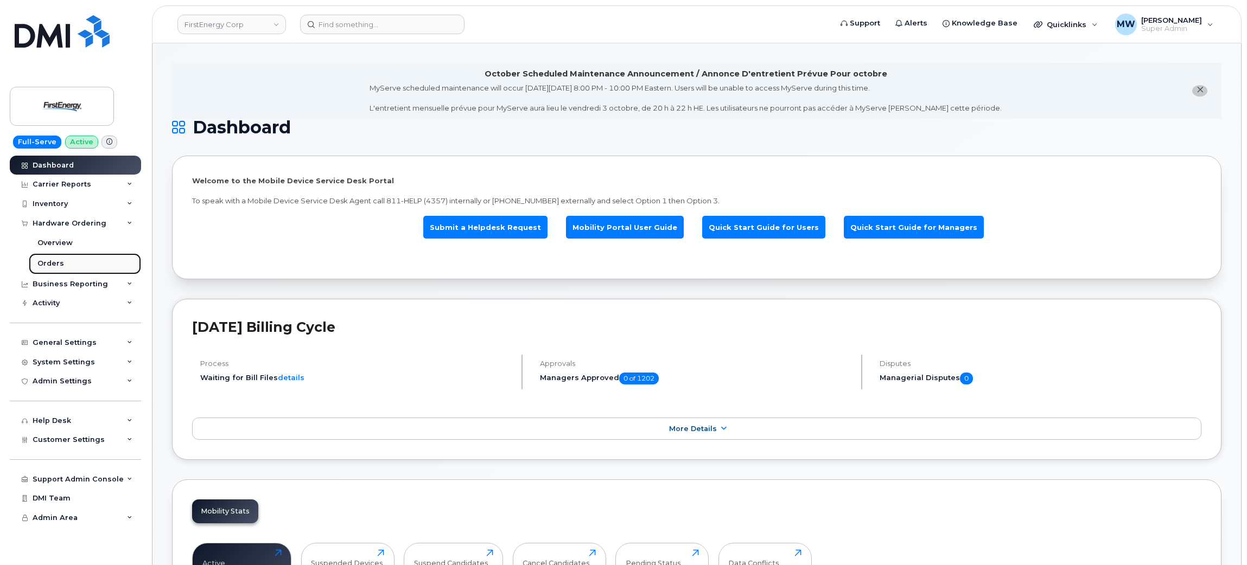
click at [81, 259] on link "Orders" at bounding box center [85, 263] width 112 height 21
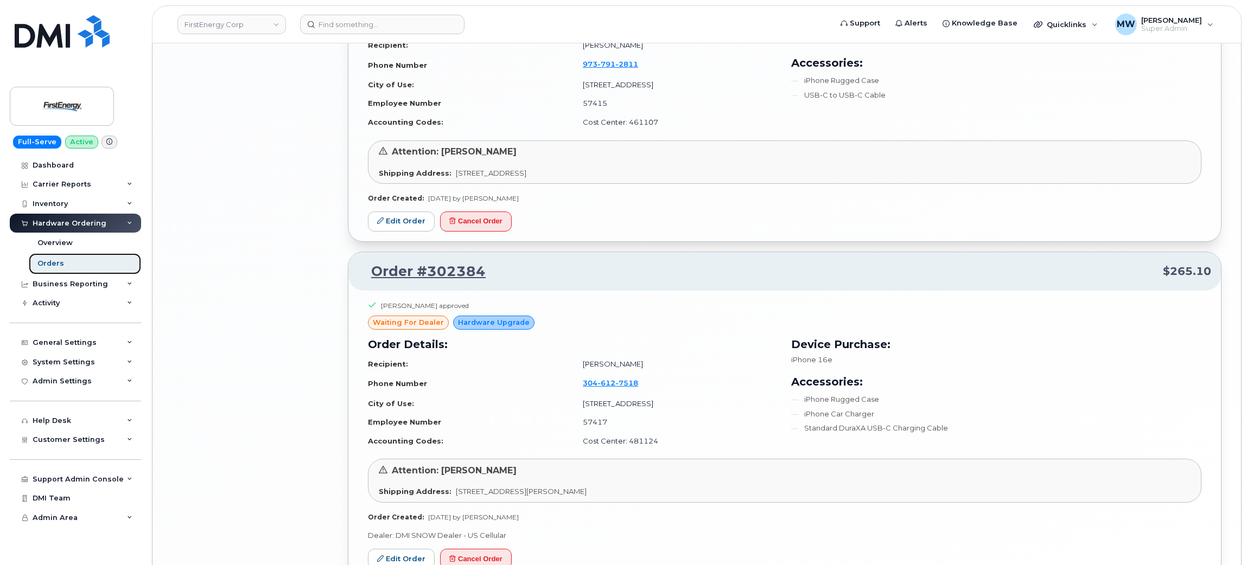
scroll to position [2182, 0]
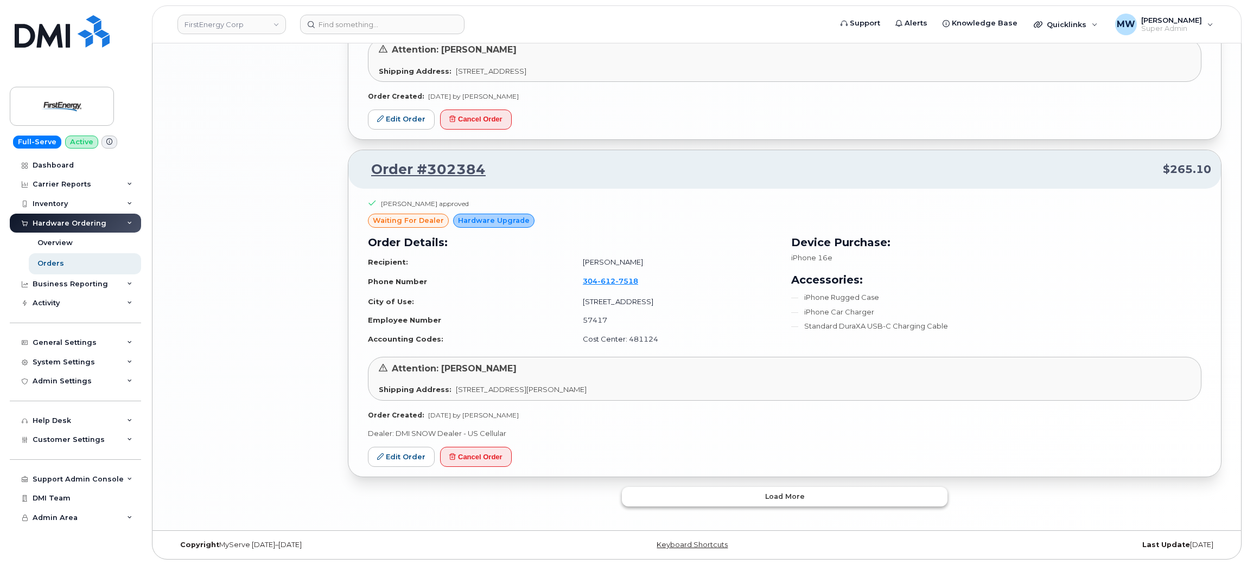
click at [663, 493] on button "Load more" at bounding box center [784, 497] width 325 height 20
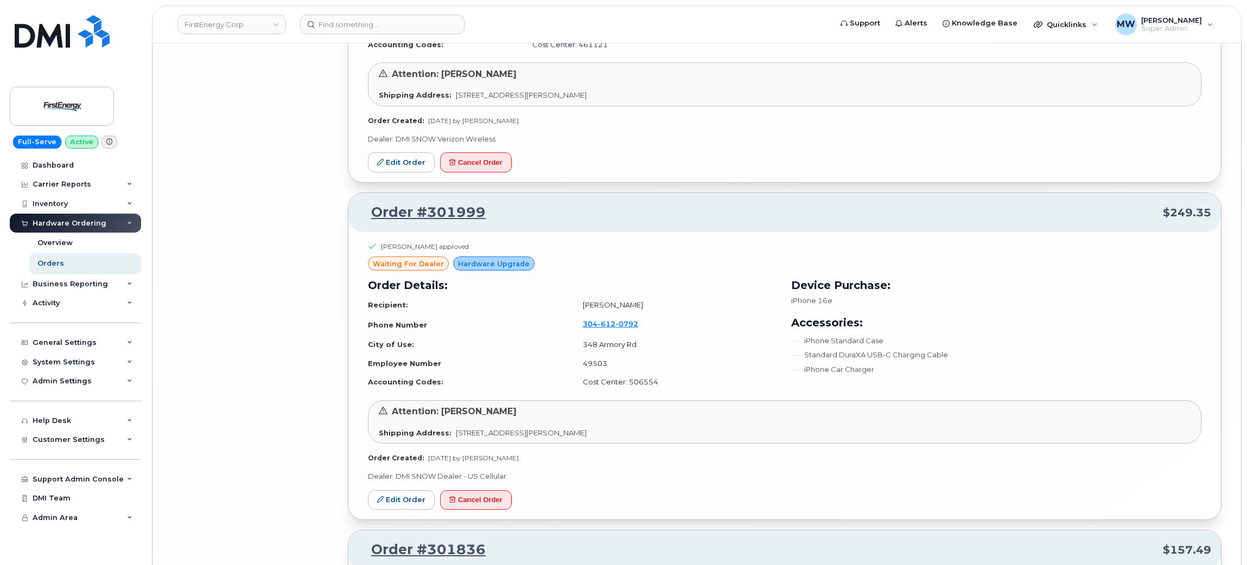
scroll to position [4571, 0]
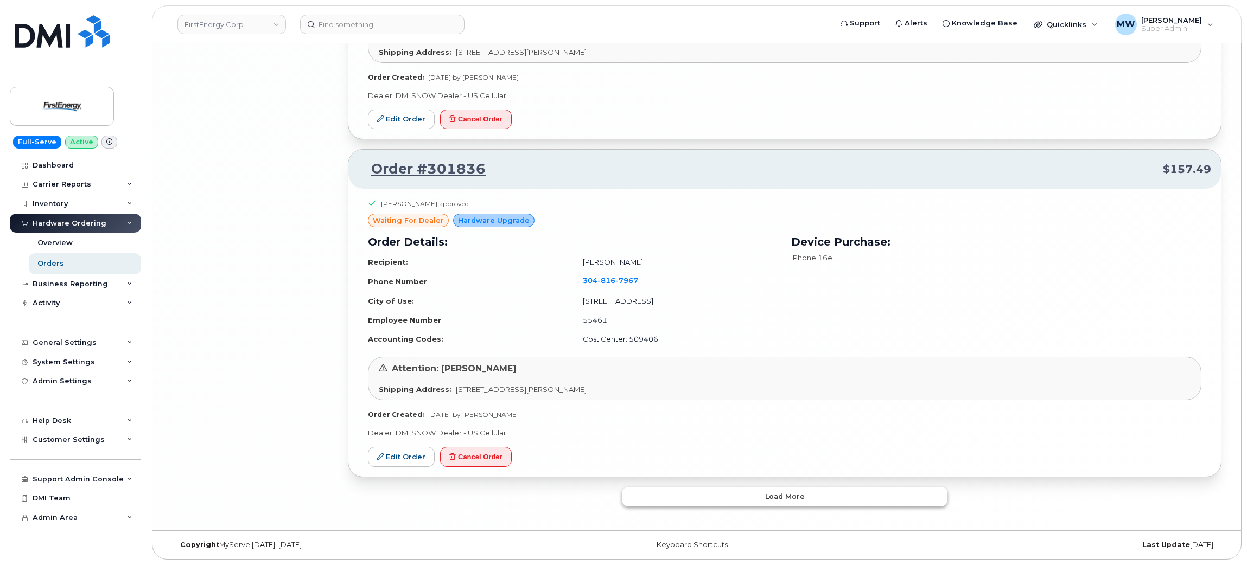
click at [663, 493] on button "Load more" at bounding box center [784, 497] width 325 height 20
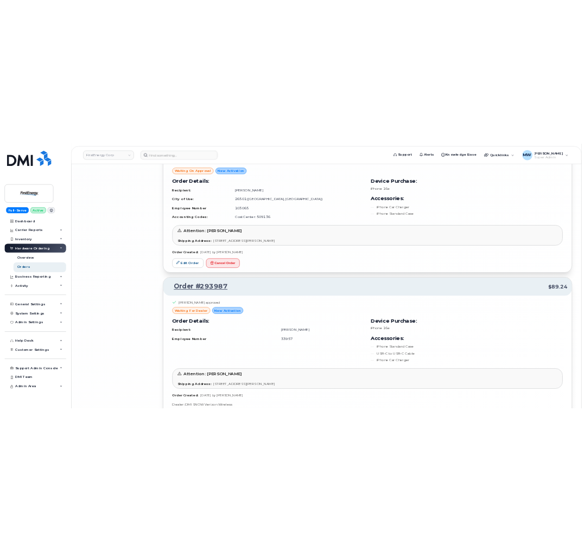
scroll to position [5986, 0]
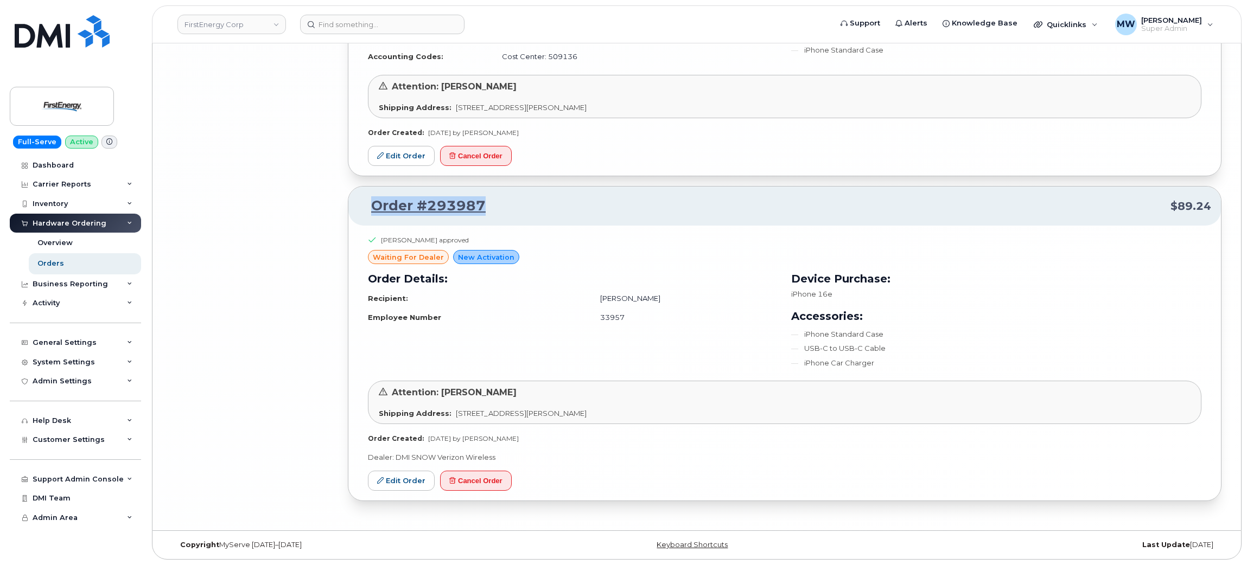
drag, startPoint x: 497, startPoint y: 201, endPoint x: 372, endPoint y: 200, distance: 125.3
click at [372, 200] on p "Order #293987 $89.24" at bounding box center [784, 206] width 853 height 20
copy link "Order #293987"
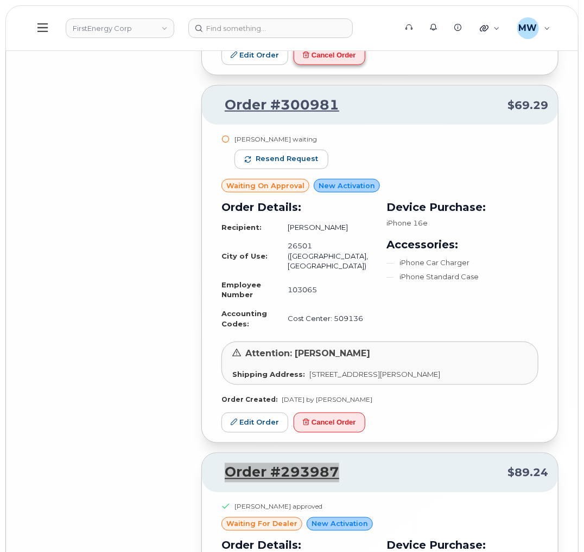
scroll to position [6164, 0]
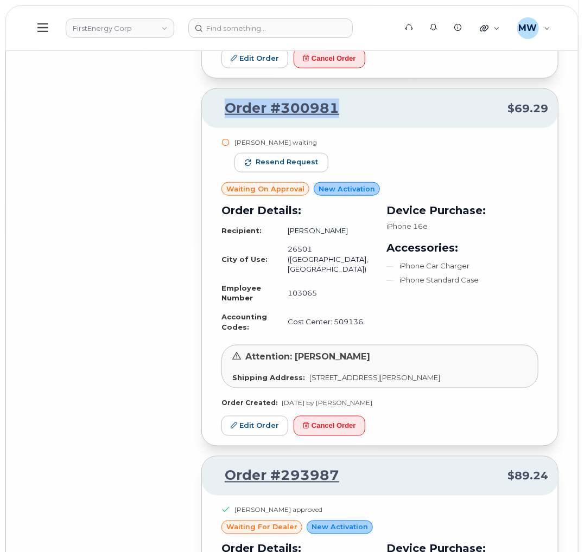
drag, startPoint x: 359, startPoint y: 209, endPoint x: 222, endPoint y: 206, distance: 136.7
click at [222, 128] on div "Order #300981 $69.29" at bounding box center [380, 108] width 356 height 39
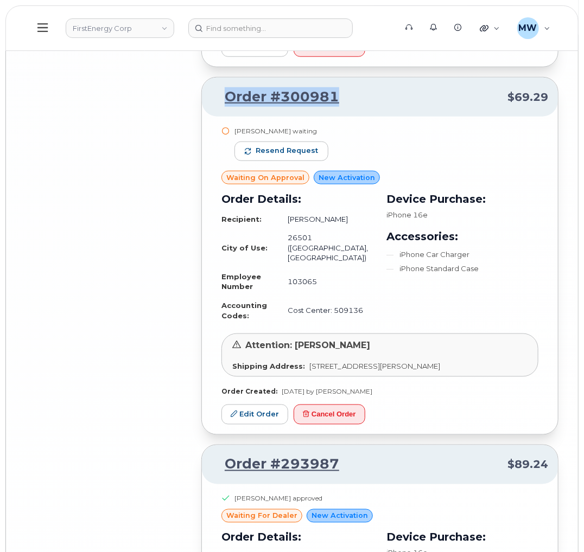
scroll to position [6326, 0]
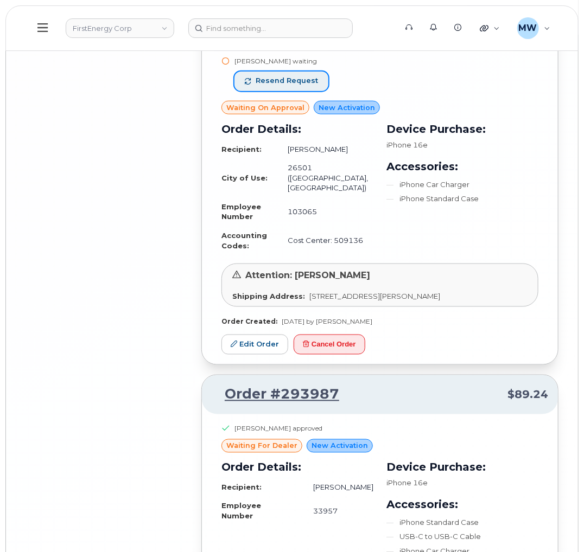
click at [291, 86] on span "Resend request" at bounding box center [286, 81] width 62 height 10
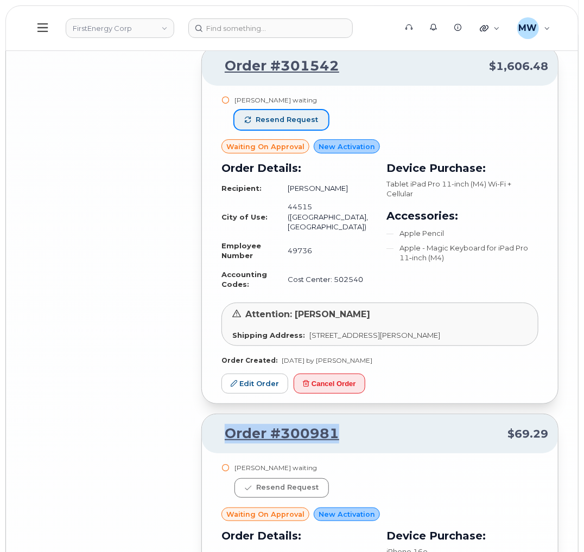
click at [317, 130] on button "Resend request" at bounding box center [281, 120] width 94 height 20
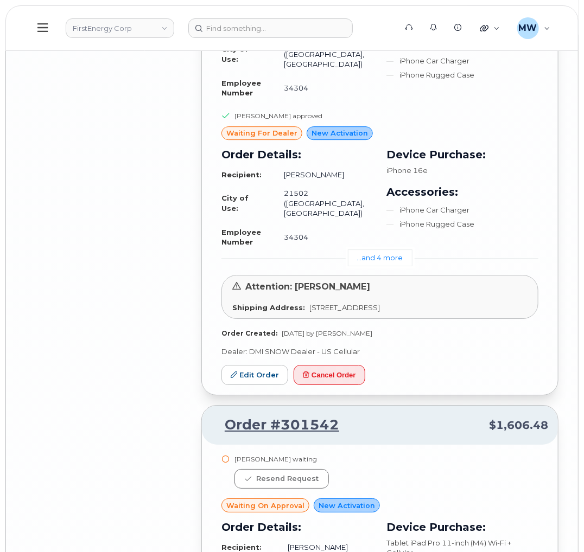
scroll to position [5432, 0]
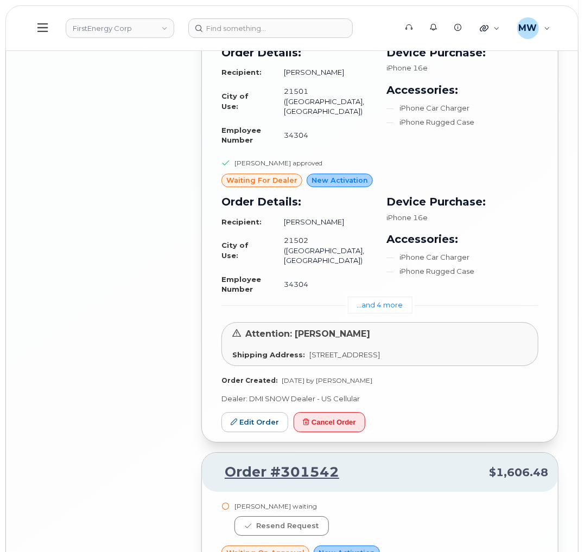
drag, startPoint x: 357, startPoint y: 100, endPoint x: 210, endPoint y: 99, distance: 147.5
copy link "Order #301605"
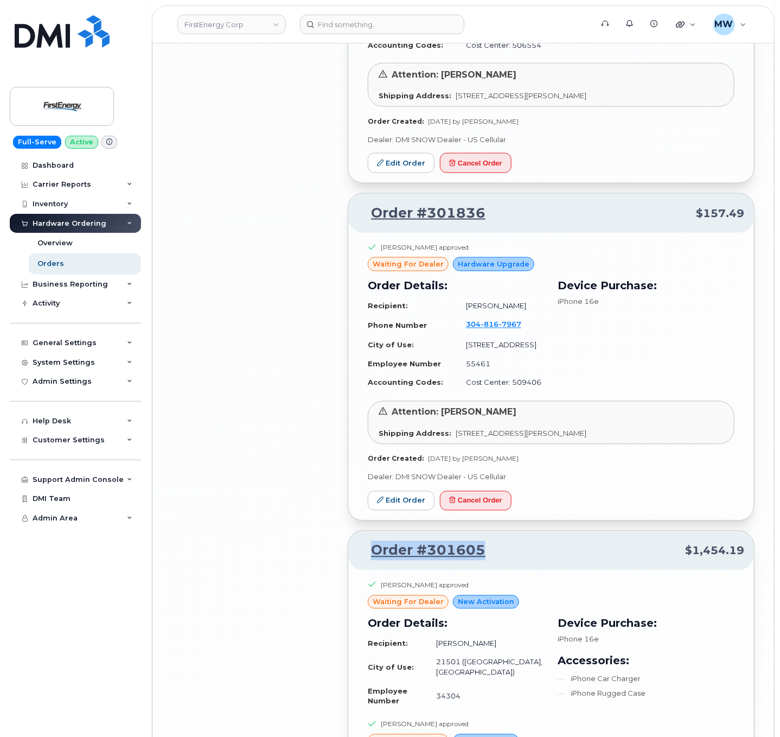
scroll to position [4611, 0]
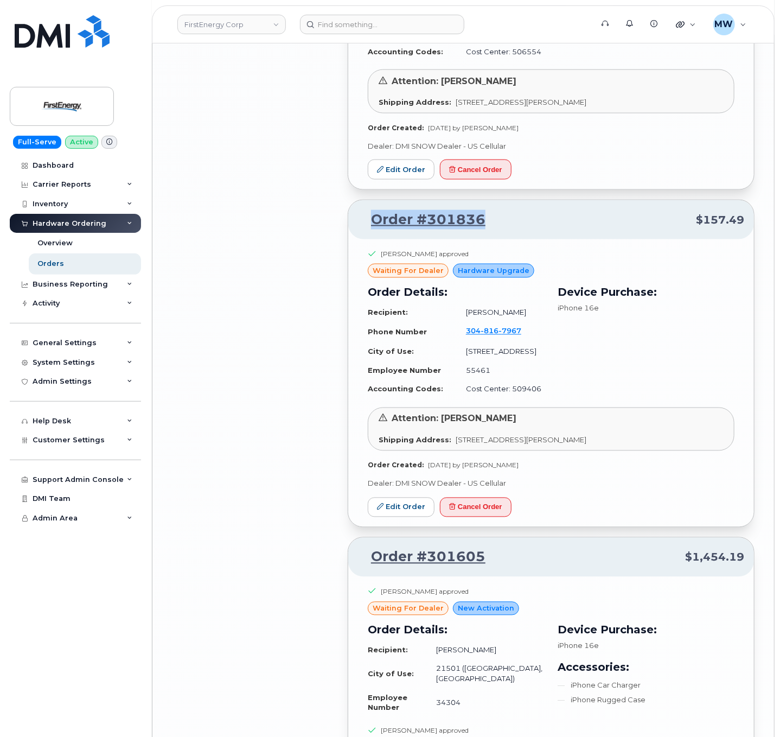
drag, startPoint x: 504, startPoint y: 199, endPoint x: 362, endPoint y: 199, distance: 141.6
click at [362, 210] on p "Order #301836 $157.49" at bounding box center [551, 220] width 386 height 20
copy link "Order #301836"
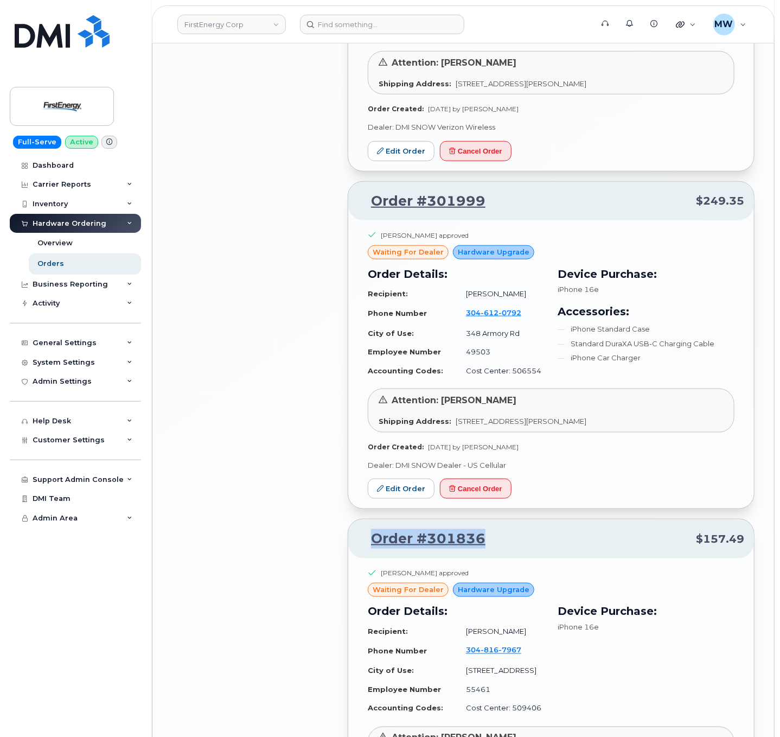
scroll to position [4281, 0]
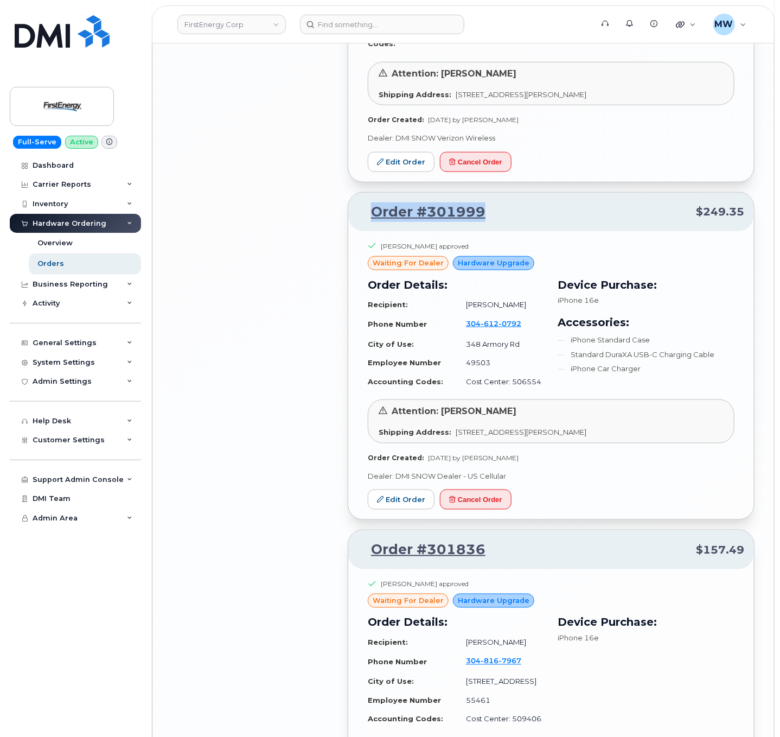
drag, startPoint x: 505, startPoint y: 184, endPoint x: 372, endPoint y: 200, distance: 133.8
click at [372, 202] on p "Order #301999 $249.35" at bounding box center [551, 212] width 386 height 20
copy link "Order #301999"
drag, startPoint x: 512, startPoint y: 202, endPoint x: 327, endPoint y: 400, distance: 271.3
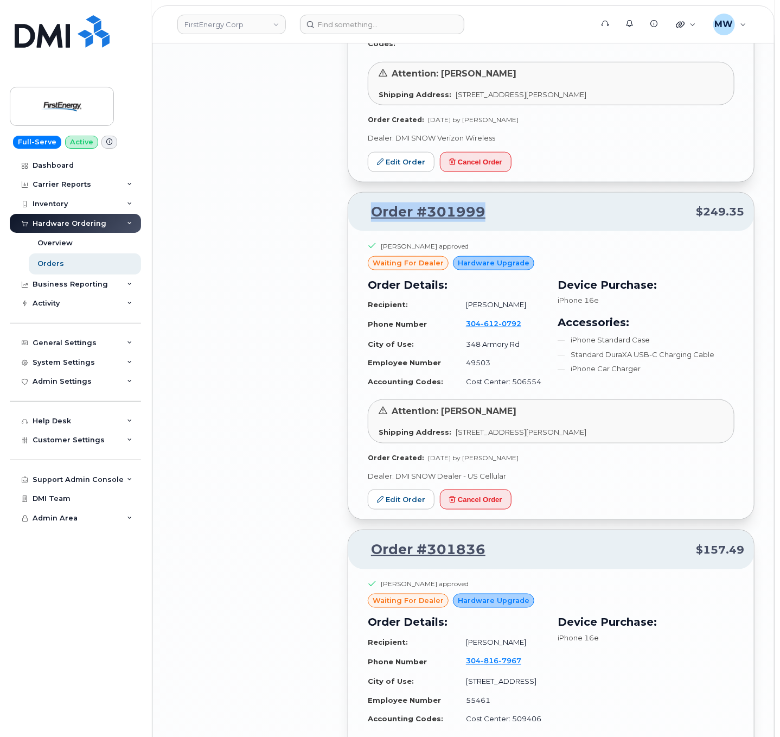
click at [369, 212] on div "Order #301999 $249.35" at bounding box center [551, 212] width 406 height 39
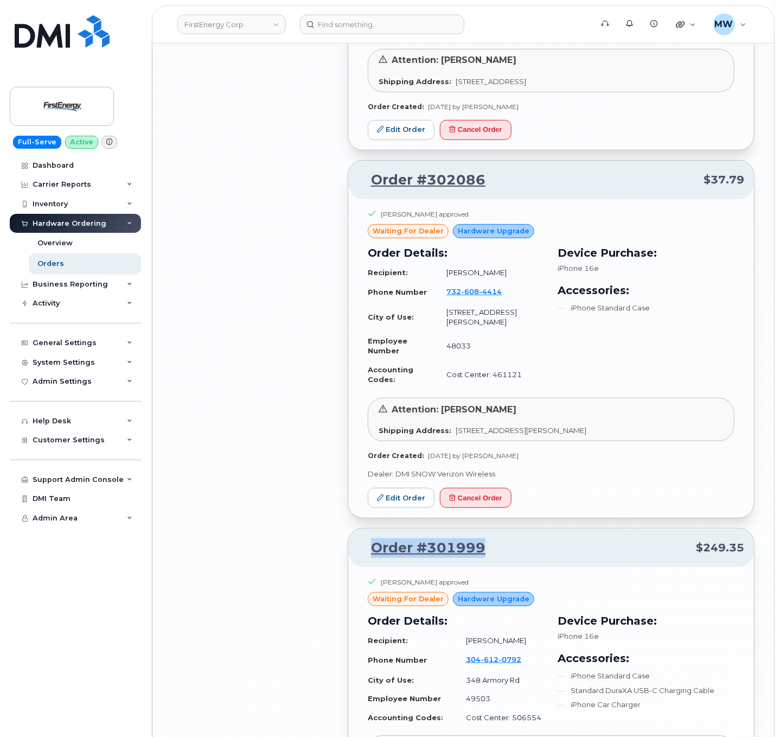
scroll to position [3947, 0]
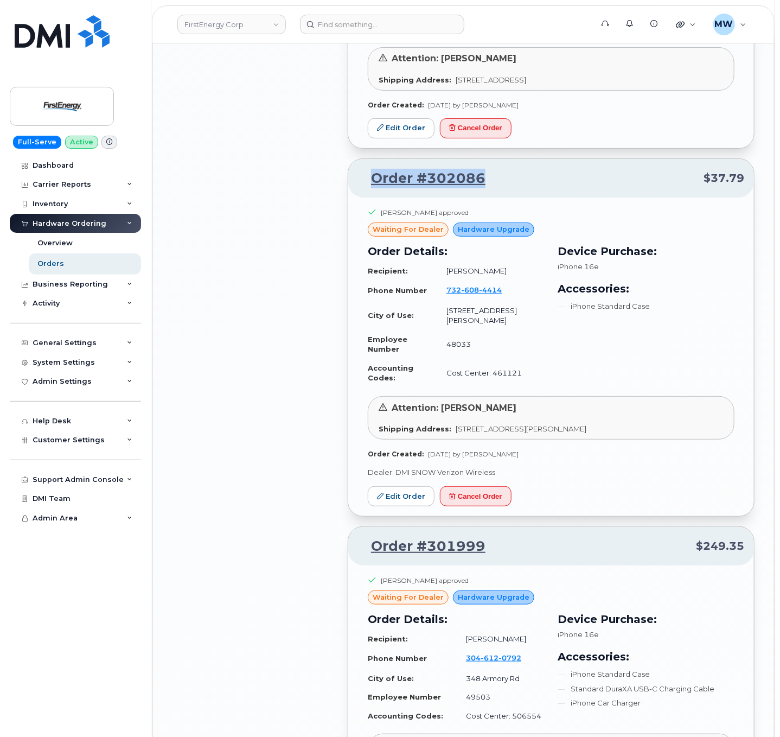
drag, startPoint x: 495, startPoint y: 190, endPoint x: 369, endPoint y: 190, distance: 126.4
click at [369, 188] on p "Order #302086 $37.79" at bounding box center [551, 179] width 386 height 20
copy link "Order #302086"
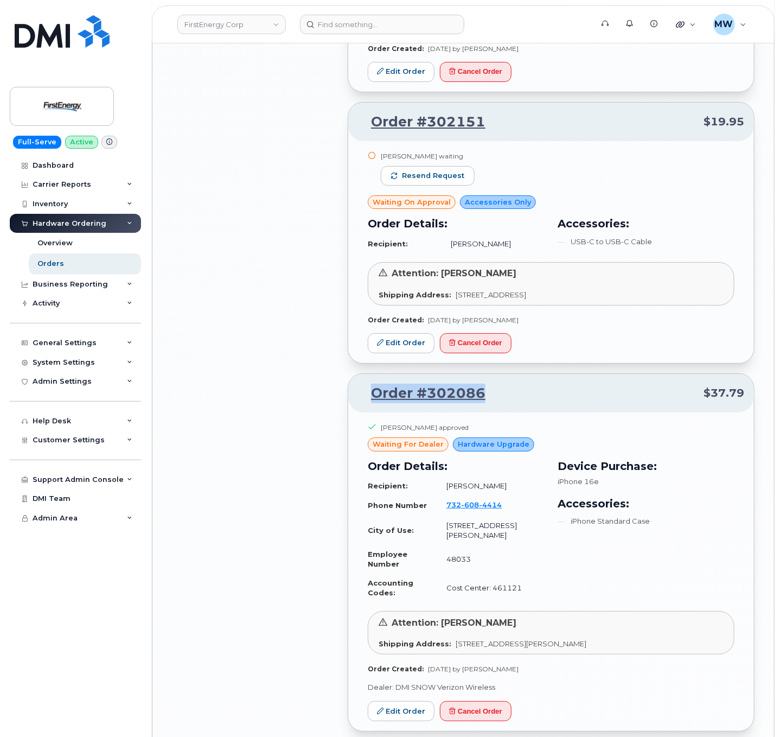
scroll to position [3731, 0]
click at [450, 182] on span "Resend request" at bounding box center [433, 177] width 62 height 10
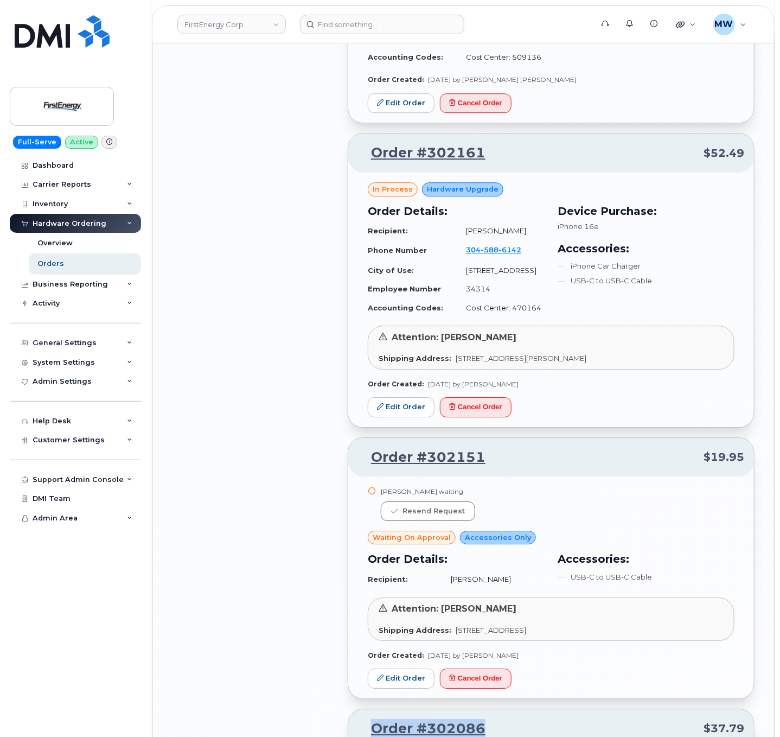
scroll to position [3396, 0]
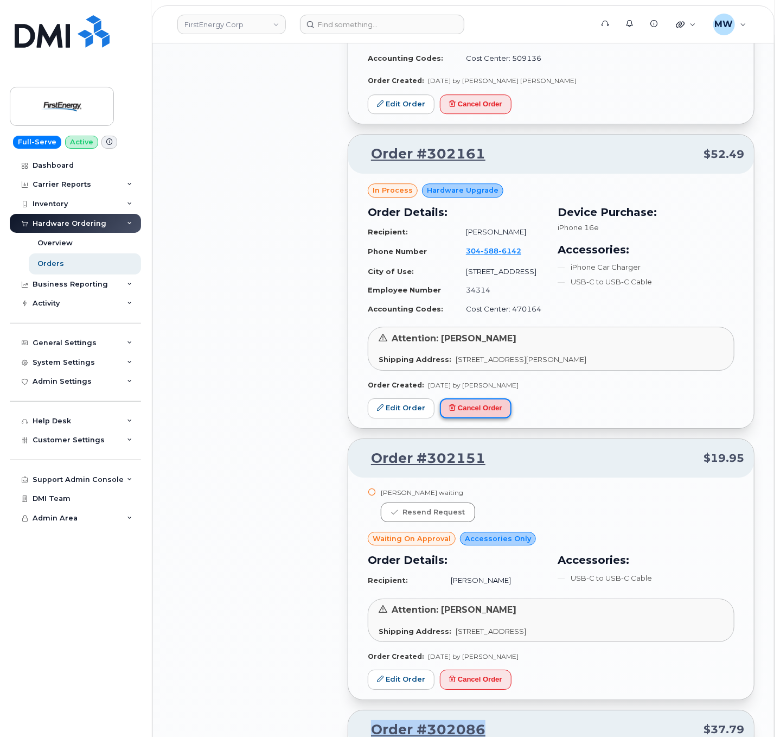
click at [501, 413] on button "Cancel Order" at bounding box center [476, 408] width 72 height 20
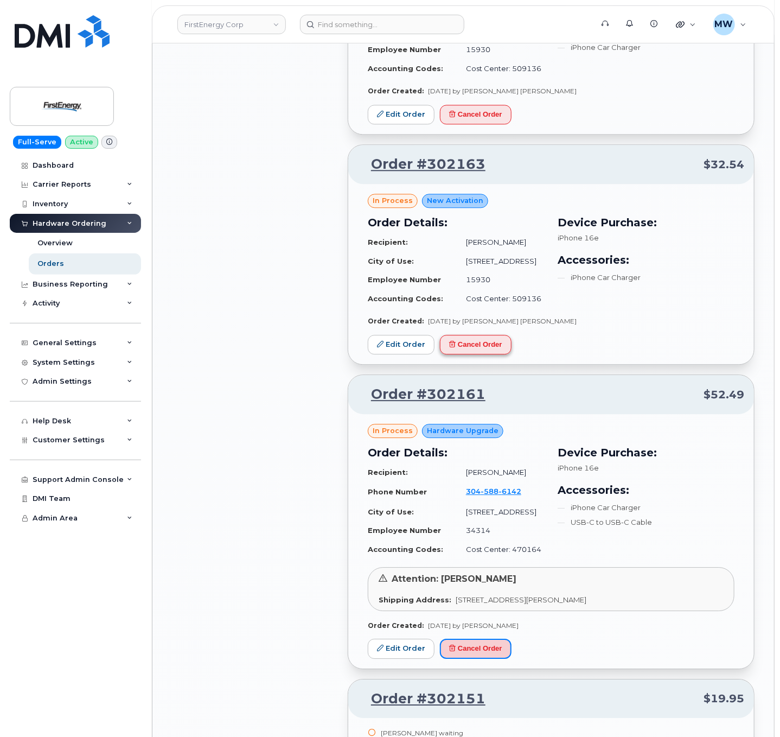
scroll to position [3157, 0]
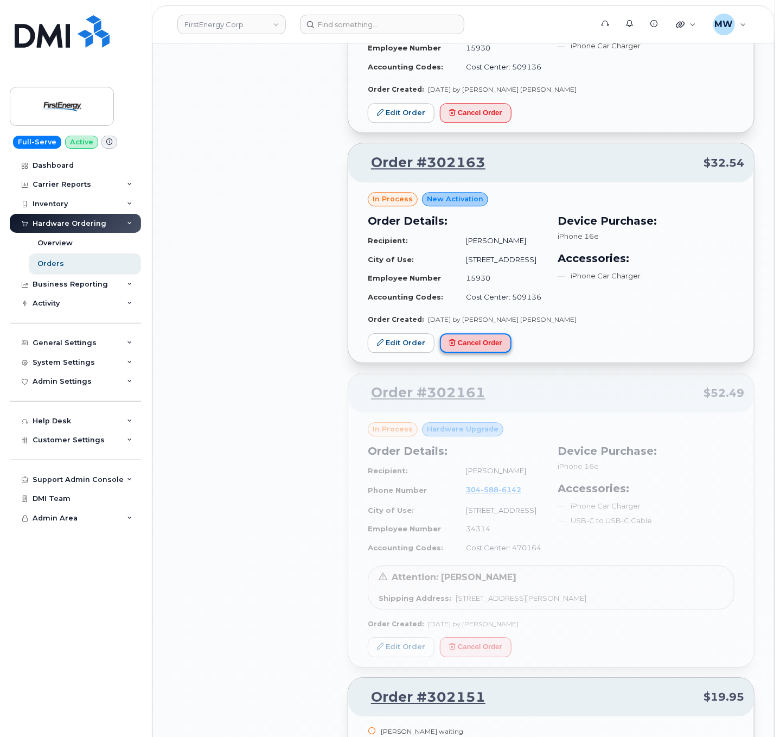
click at [496, 353] on button "Cancel Order" at bounding box center [476, 343] width 72 height 20
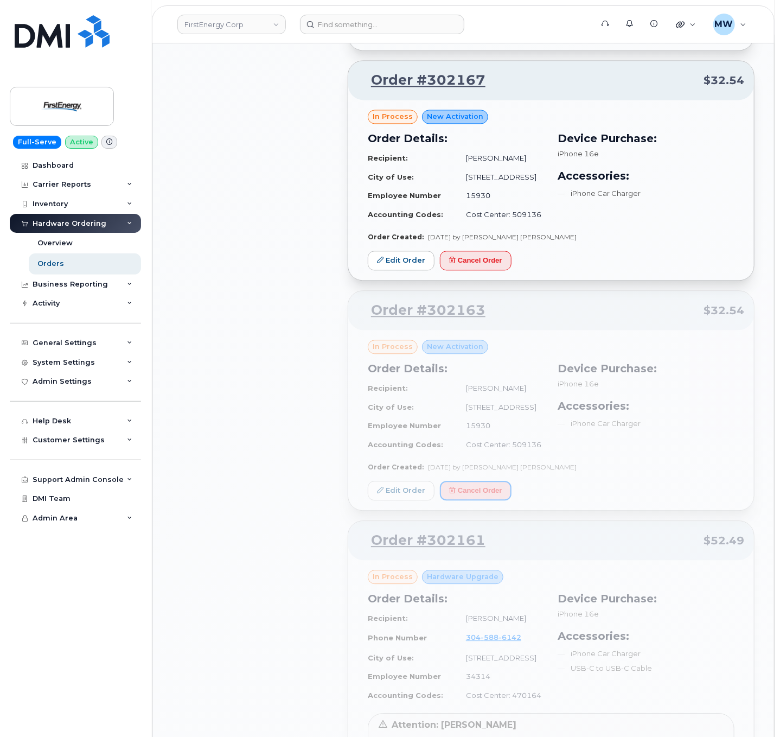
scroll to position [3003, 0]
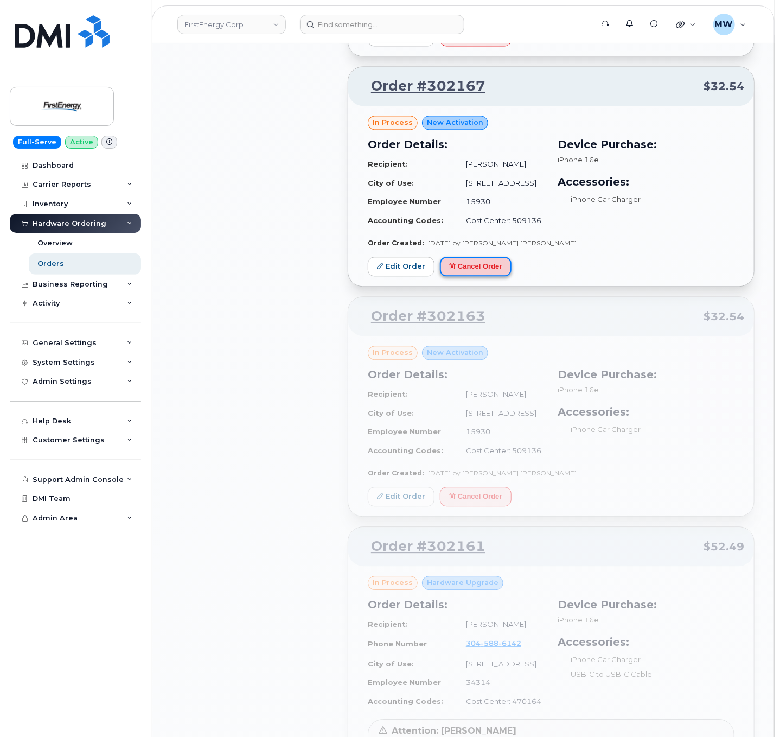
click at [487, 276] on button "Cancel Order" at bounding box center [476, 267] width 72 height 20
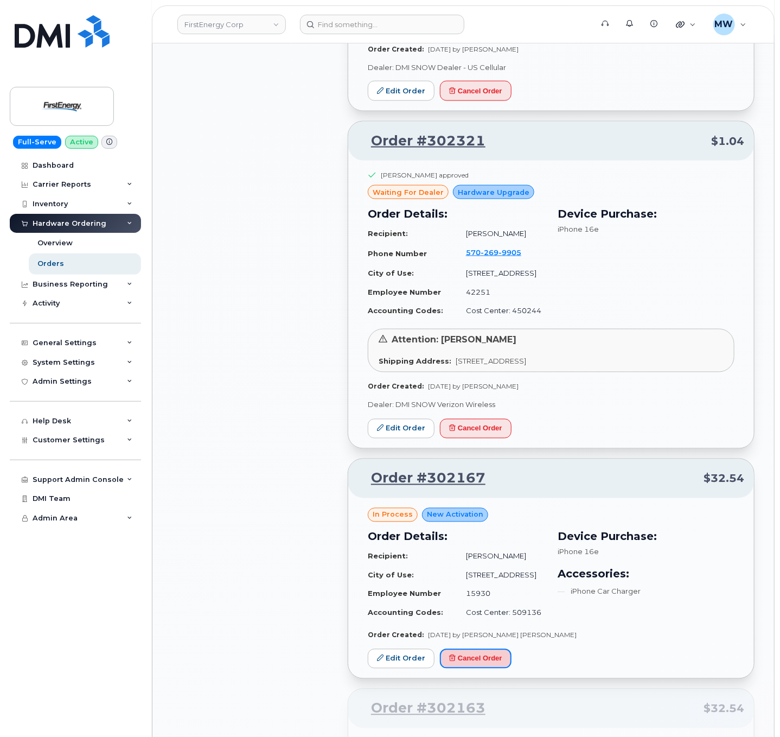
scroll to position [2609, 0]
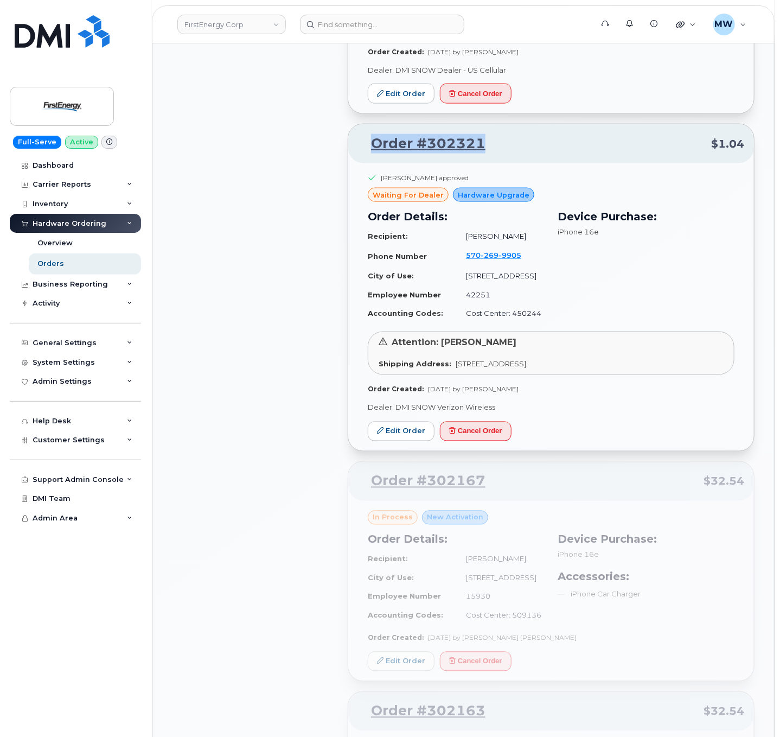
drag, startPoint x: 491, startPoint y: 144, endPoint x: 365, endPoint y: 144, distance: 125.8
click at [365, 144] on p "Order #302321 $1.04" at bounding box center [551, 144] width 386 height 20
copy link "Order #302321"
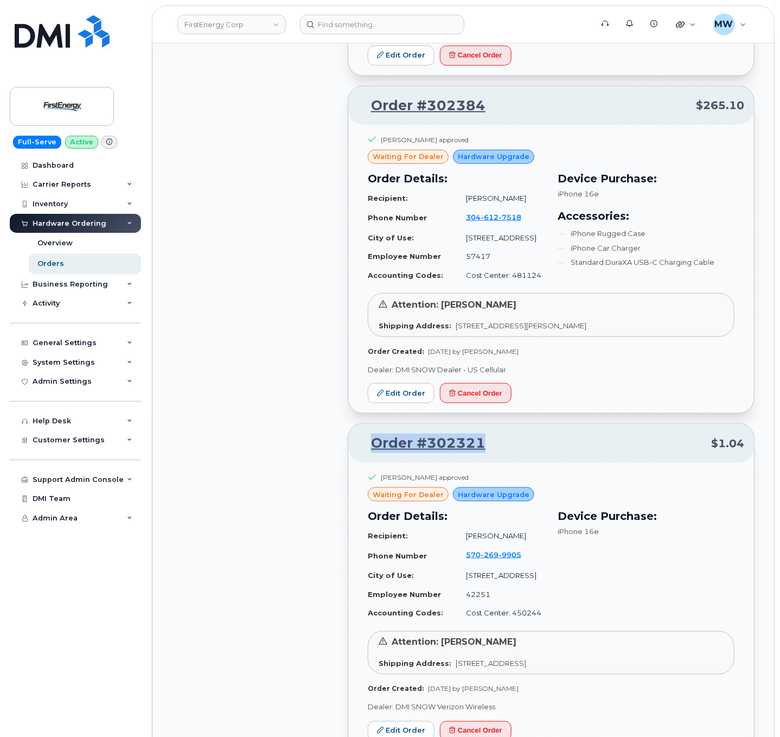
scroll to position [2296, 0]
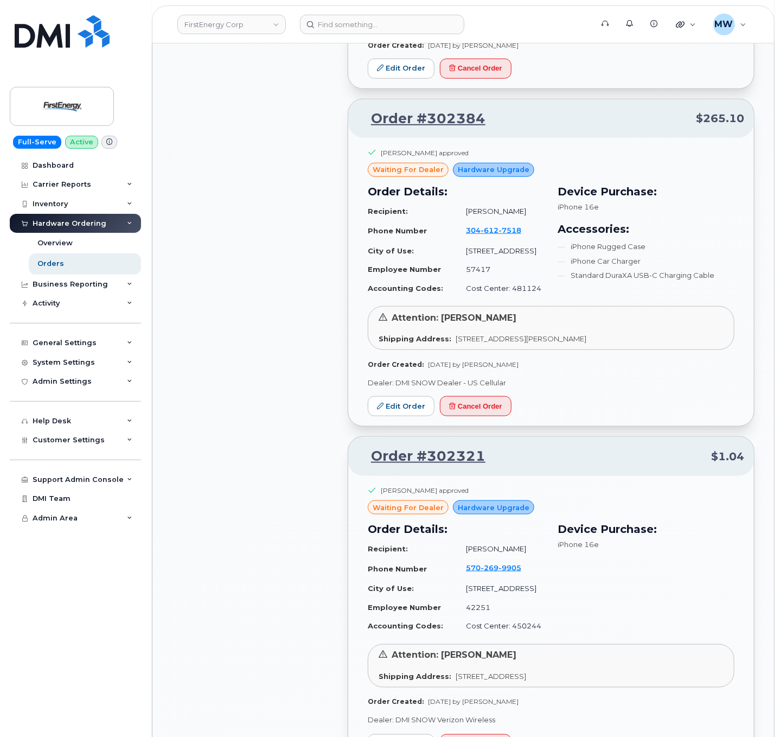
click at [453, 148] on div "Debra A Champ approved" at bounding box center [425, 152] width 88 height 9
drag, startPoint x: 485, startPoint y: 92, endPoint x: 369, endPoint y: 86, distance: 115.7
click at [369, 109] on p "Order #302384 $265.10" at bounding box center [551, 119] width 386 height 20
copy link "Order #302384"
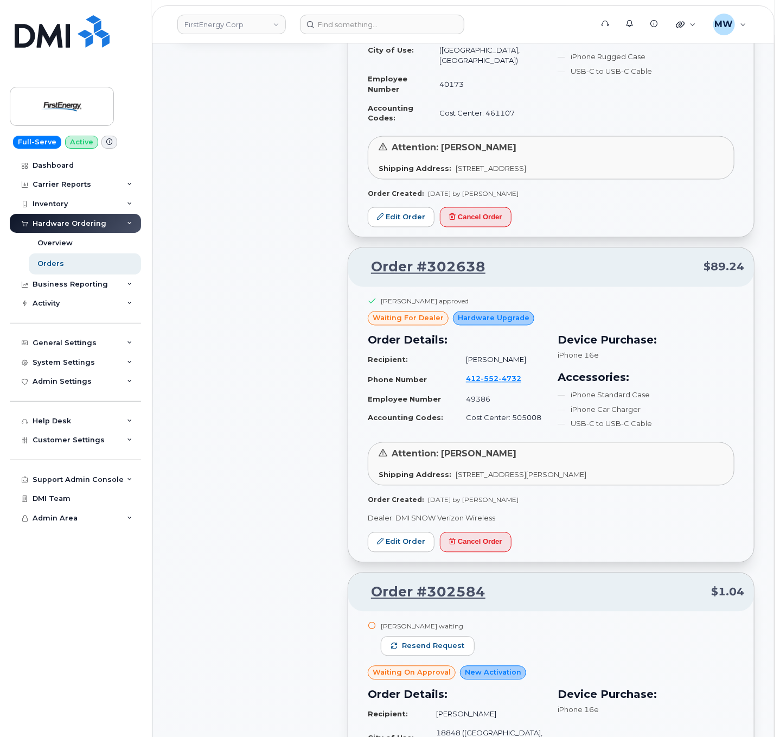
scroll to position [819, 0]
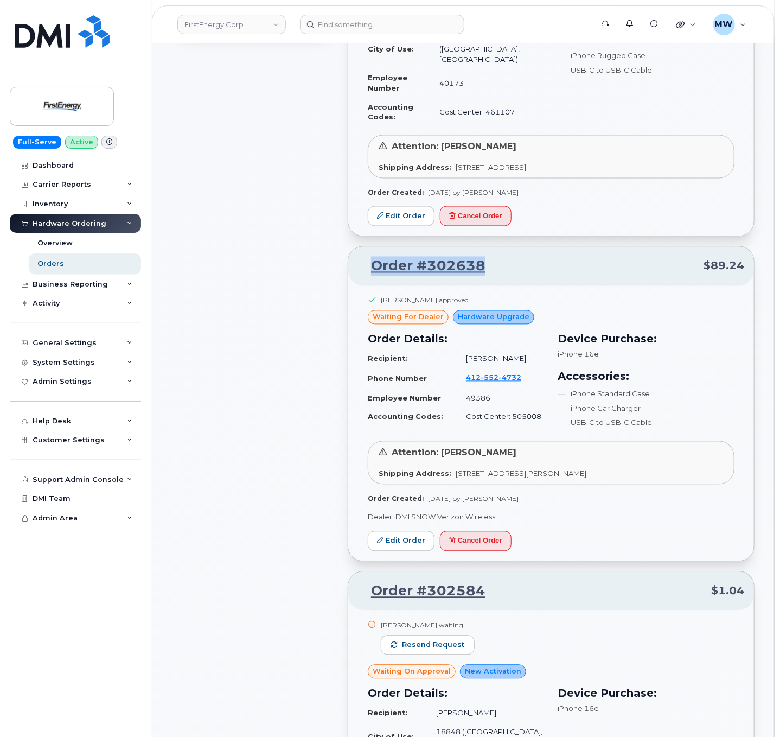
drag, startPoint x: 497, startPoint y: 222, endPoint x: 366, endPoint y: 216, distance: 130.9
click at [366, 257] on p "Order #302638 $89.24" at bounding box center [551, 267] width 386 height 20
copy link "Order #302638"
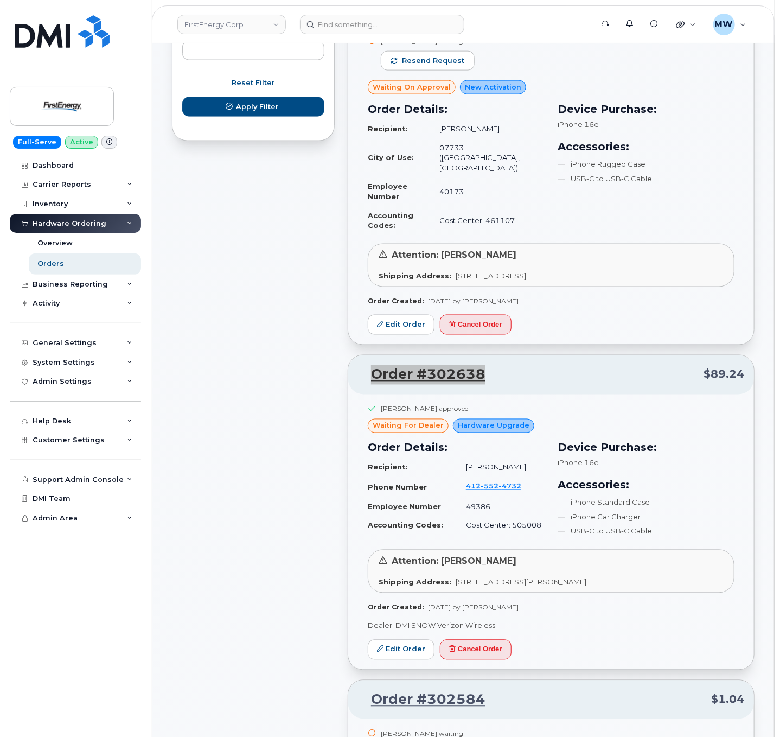
scroll to position [714, 0]
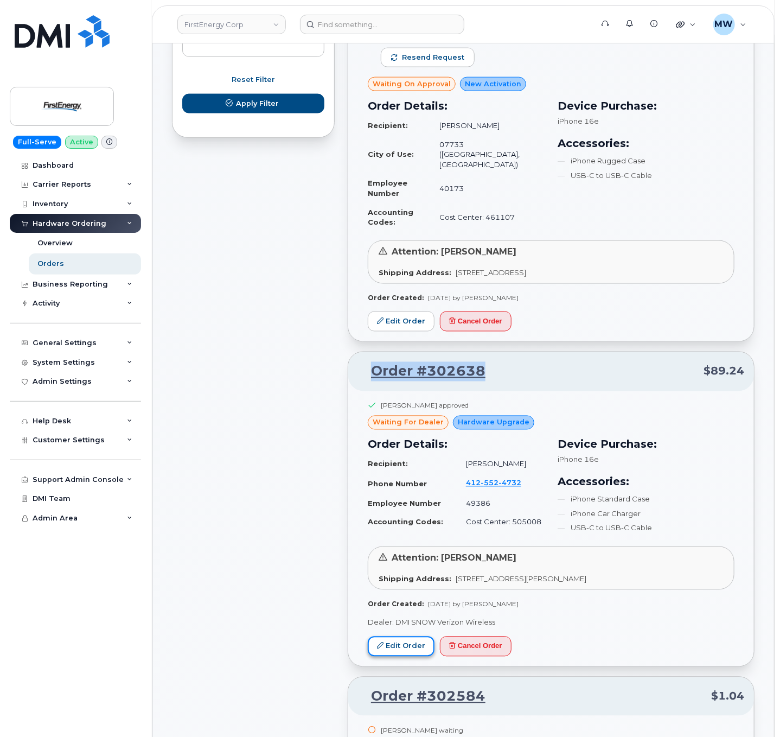
drag, startPoint x: 420, startPoint y: 602, endPoint x: 430, endPoint y: 602, distance: 10.3
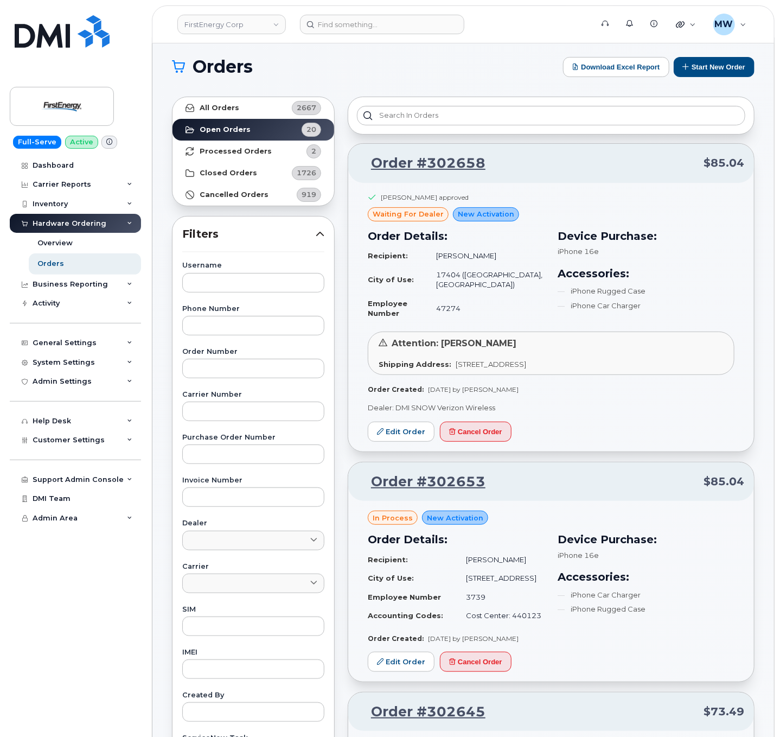
scroll to position [0, 0]
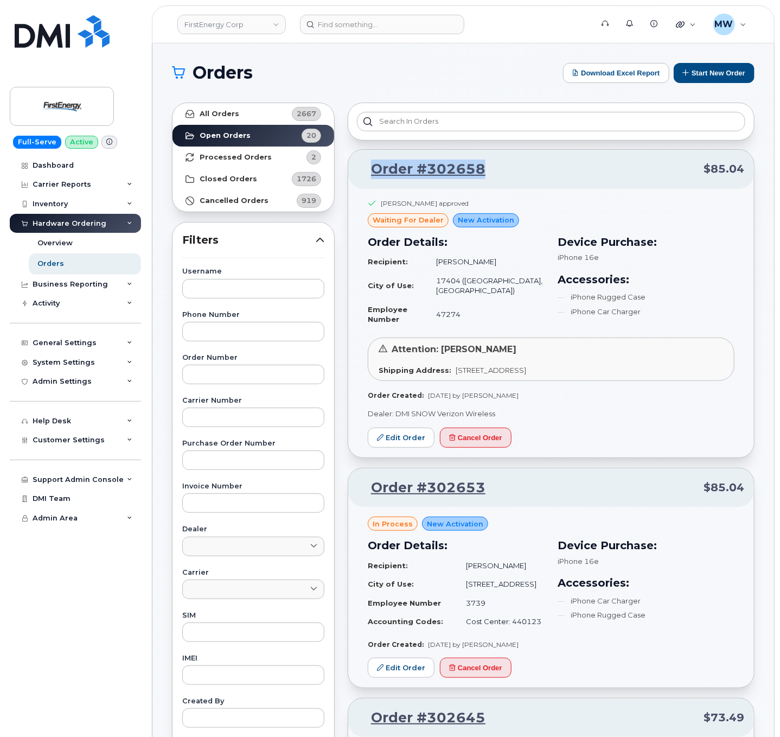
drag, startPoint x: 493, startPoint y: 164, endPoint x: 371, endPoint y: 192, distance: 124.6
click at [369, 177] on p "Order #302658 $85.04" at bounding box center [551, 169] width 386 height 20
copy link "Order #302658"
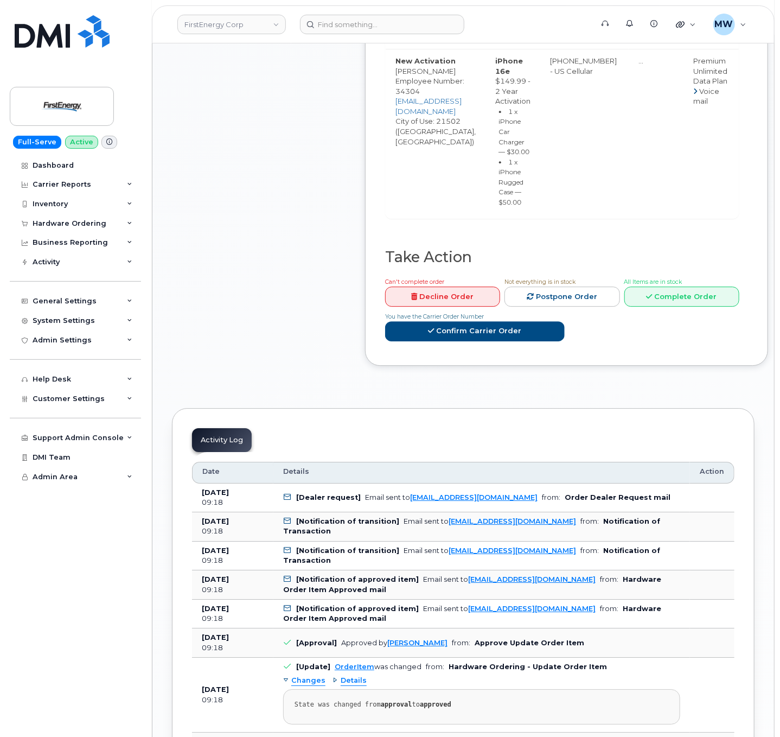
scroll to position [1377, 0]
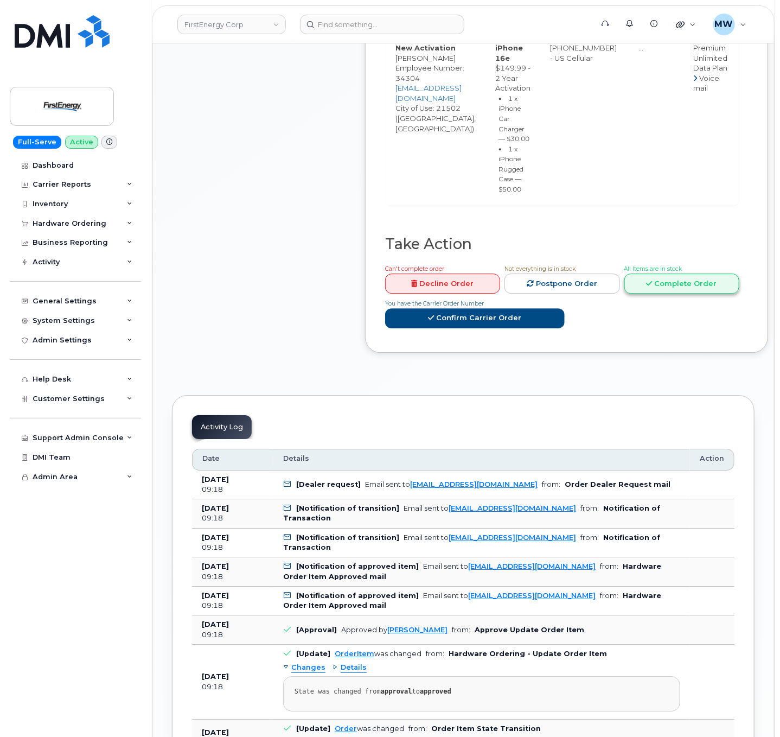
click at [583, 293] on link "Complete Order" at bounding box center [681, 283] width 115 height 20
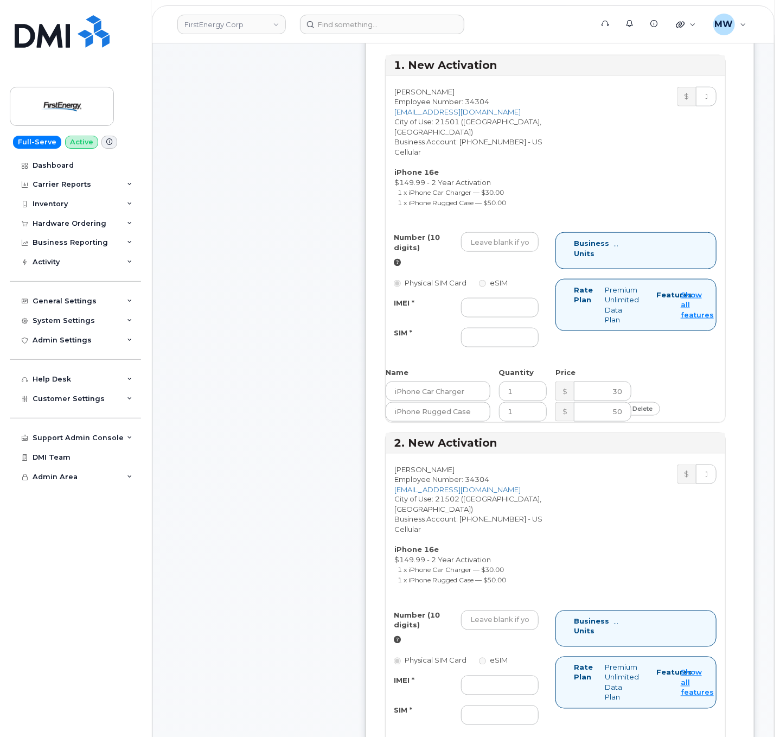
scroll to position [509, 0]
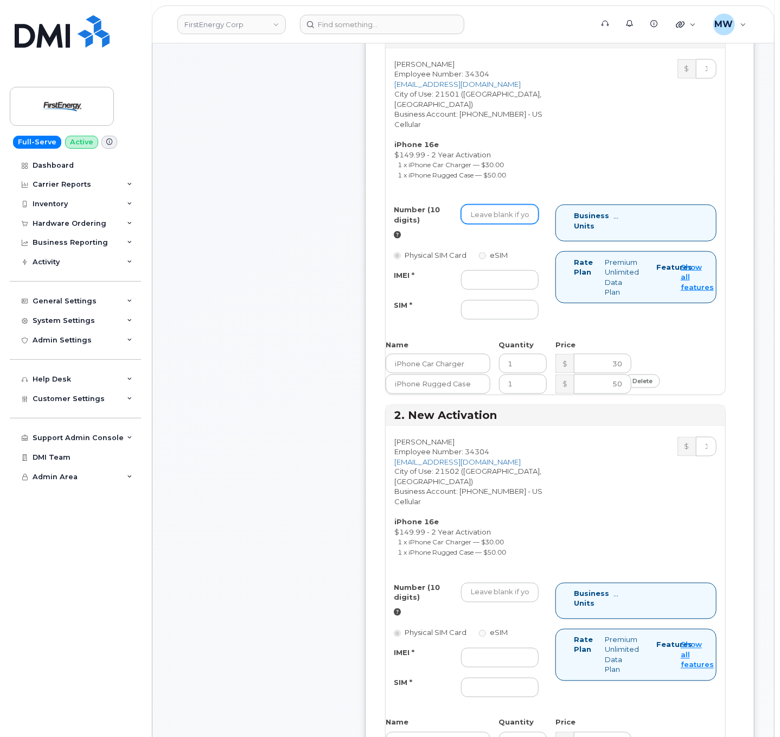
click at [502, 224] on input "Number (10 digits)" at bounding box center [500, 215] width 78 height 20
paste input "301) 707-1875"
type input "3017071875"
drag, startPoint x: 482, startPoint y: 293, endPoint x: 482, endPoint y: 277, distance: 16.3
click at [482, 290] on input "IMEI *" at bounding box center [500, 280] width 78 height 20
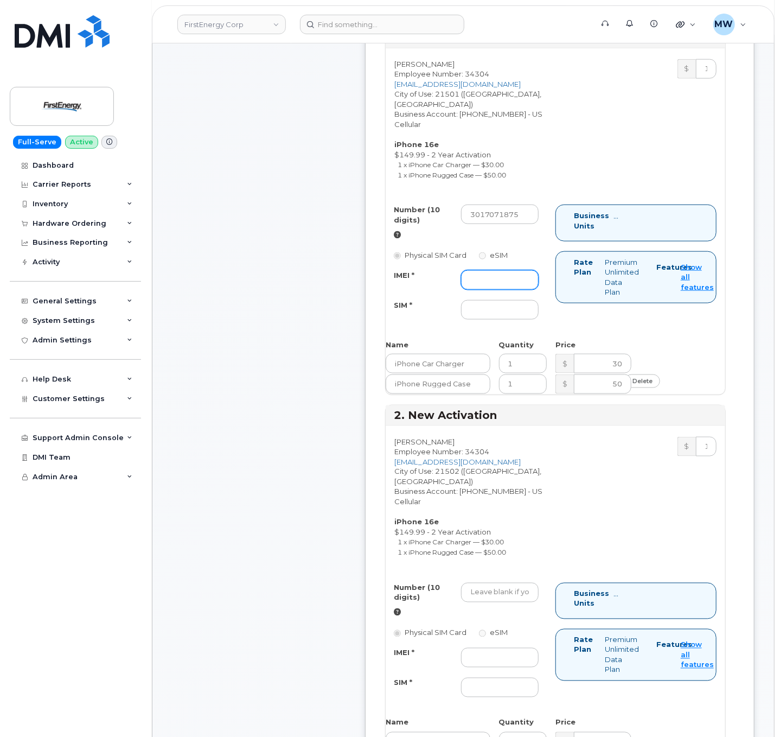
paste input "352700320648495"
type input "352700320648495"
paste input "89015808800074052829"
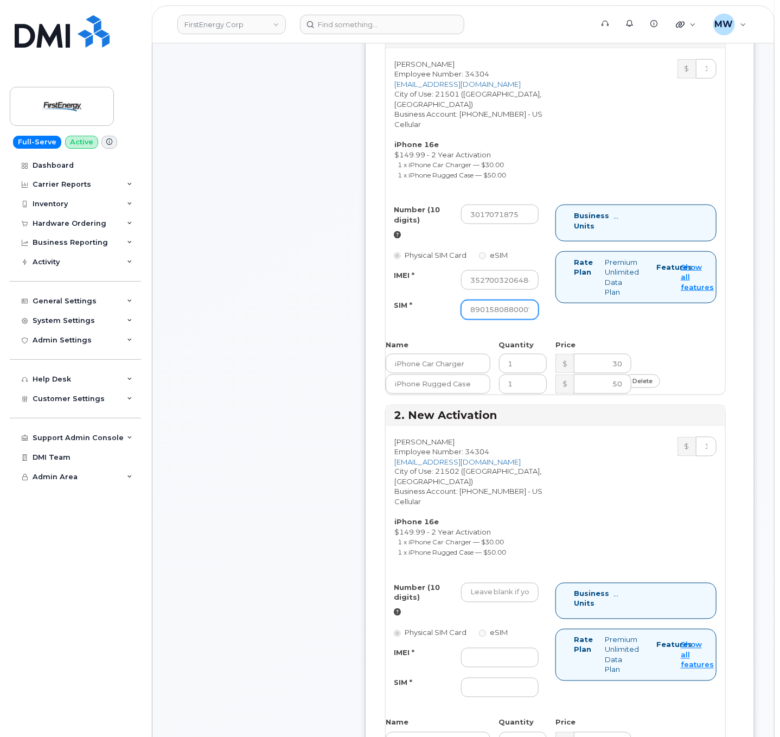
click at [526, 319] on input "89015808800074052829" at bounding box center [500, 310] width 78 height 20
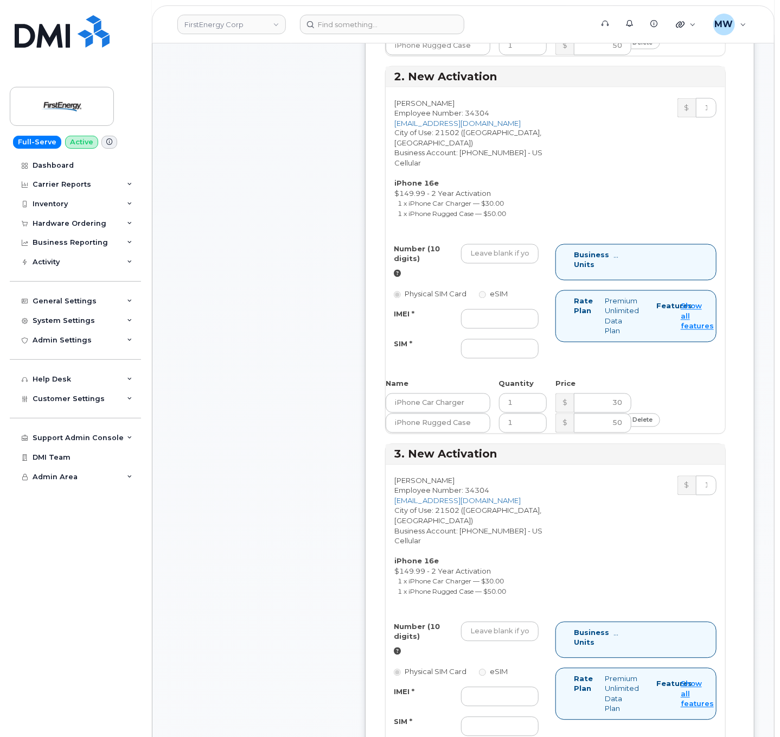
scroll to position [868, 0]
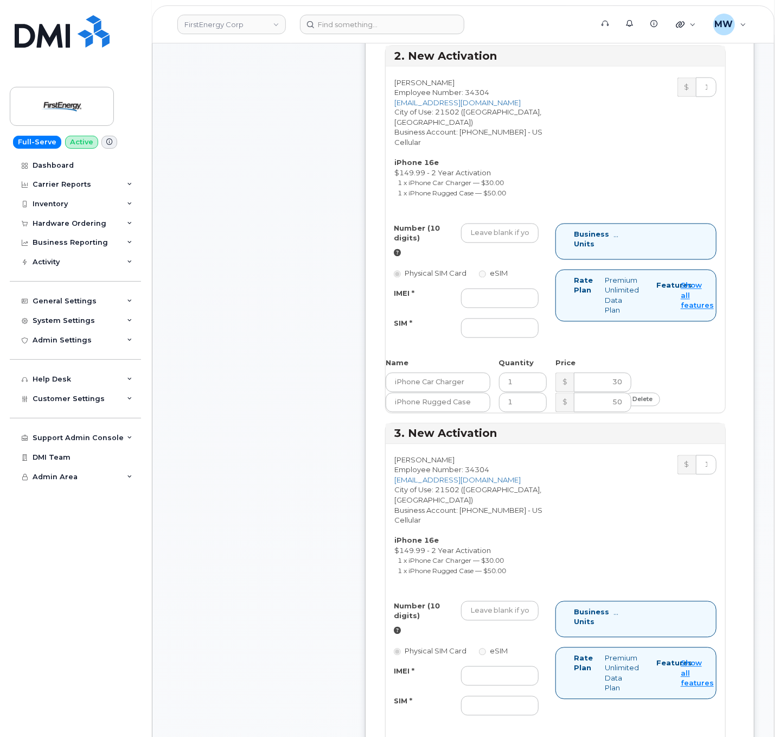
type input "89015808800074052829"
paste input "301) 707-6740"
click at [524, 242] on input "301) 707-6740" at bounding box center [500, 233] width 78 height 20
type input "3017076740"
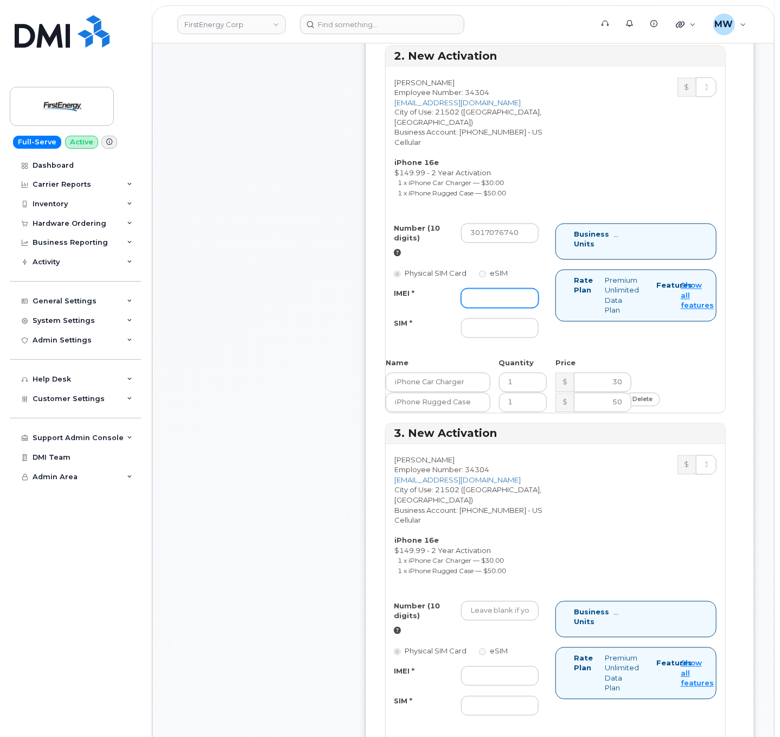
paste input "350304978651992"
click at [511, 307] on input "350304978651992" at bounding box center [500, 299] width 78 height 20
type input "350304978651992"
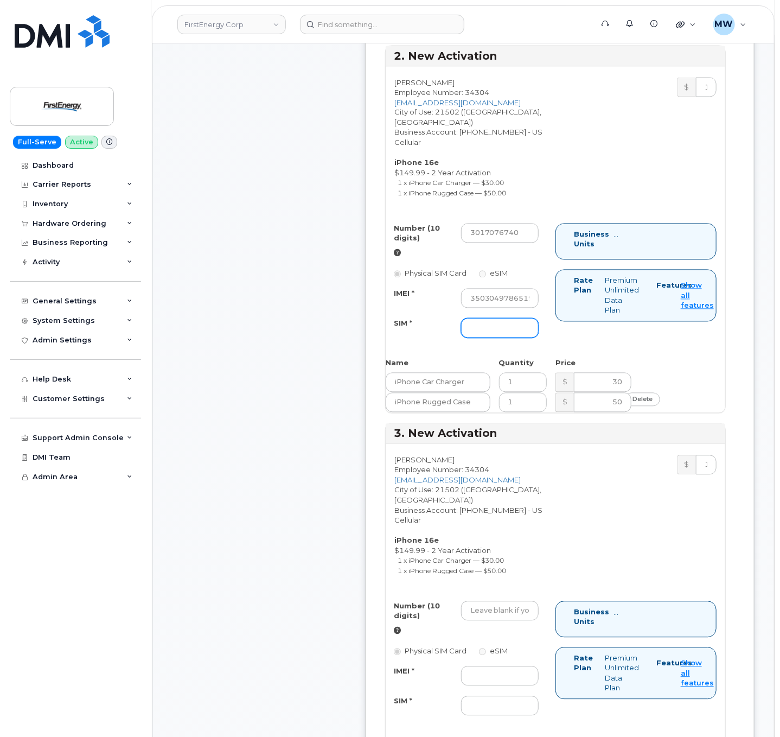
click at [490, 327] on input "SIM *" at bounding box center [500, 328] width 78 height 20
paste input "89015808800073706318"
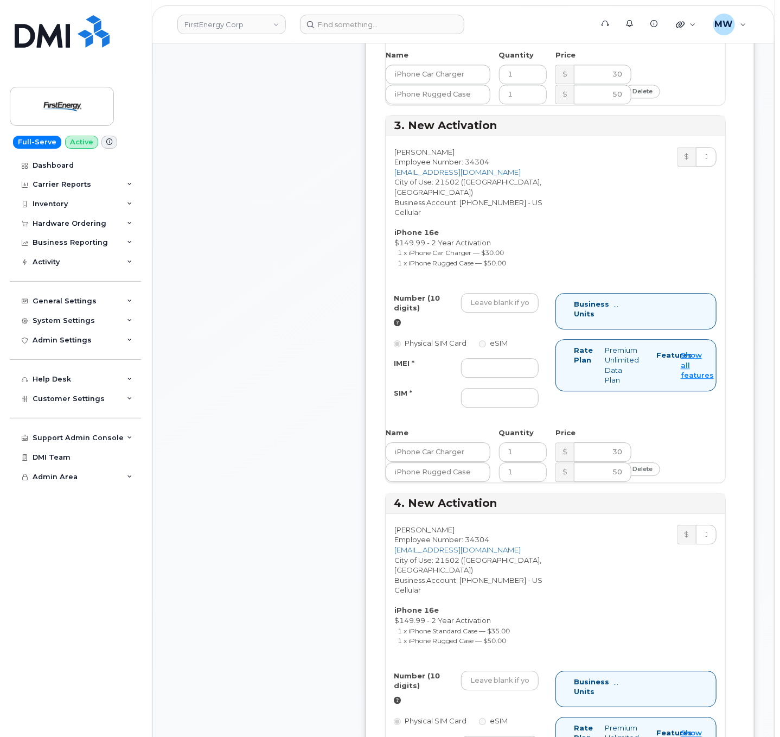
scroll to position [1185, 0]
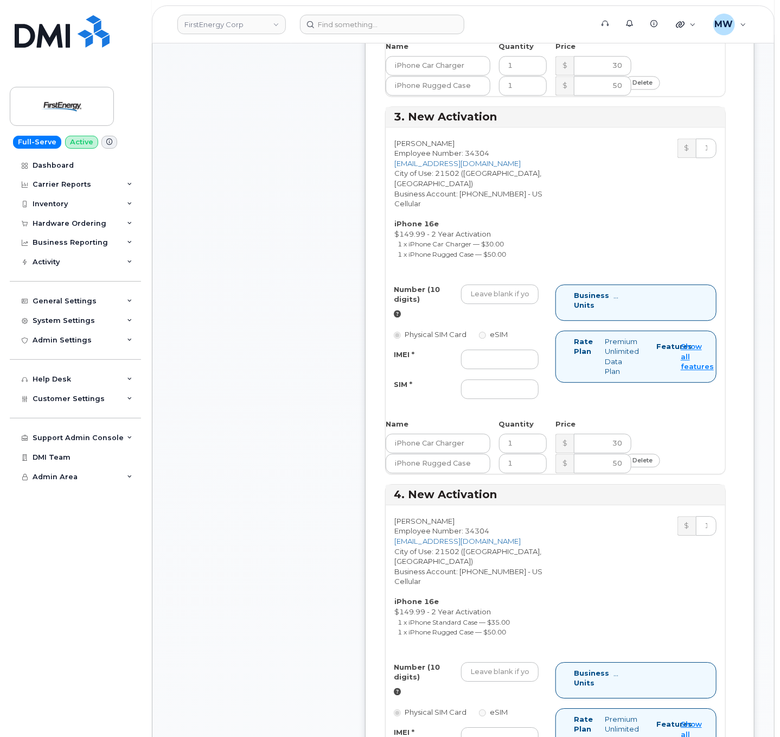
type input "89015808800073706318"
paste input "301) 268-9284"
click at [527, 287] on input "Number (10 digits)" at bounding box center [500, 294] width 78 height 20
type input "3012689284"
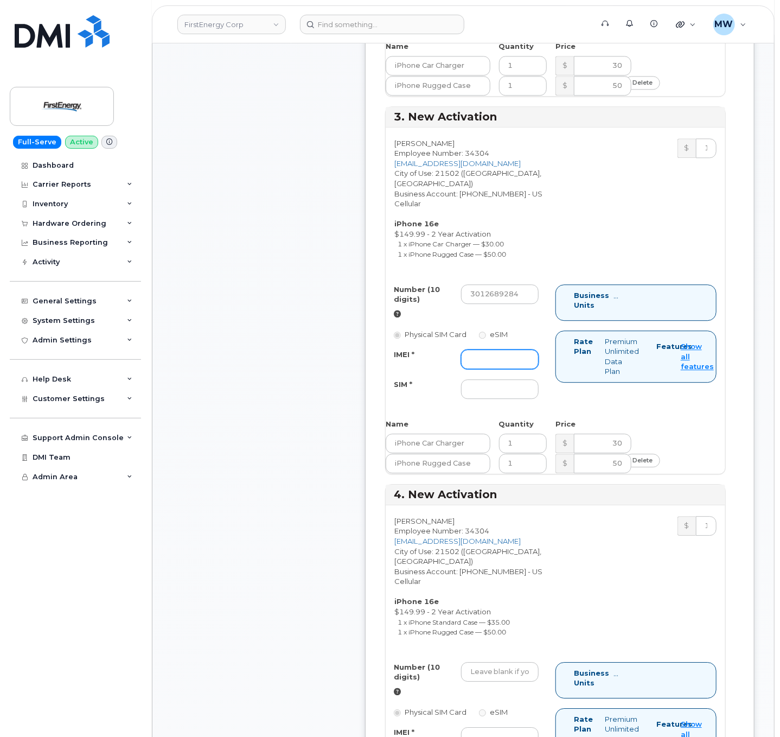
click at [517, 354] on input "IMEI *" at bounding box center [500, 359] width 78 height 20
paste input "350304977101759"
type input "350304977101759"
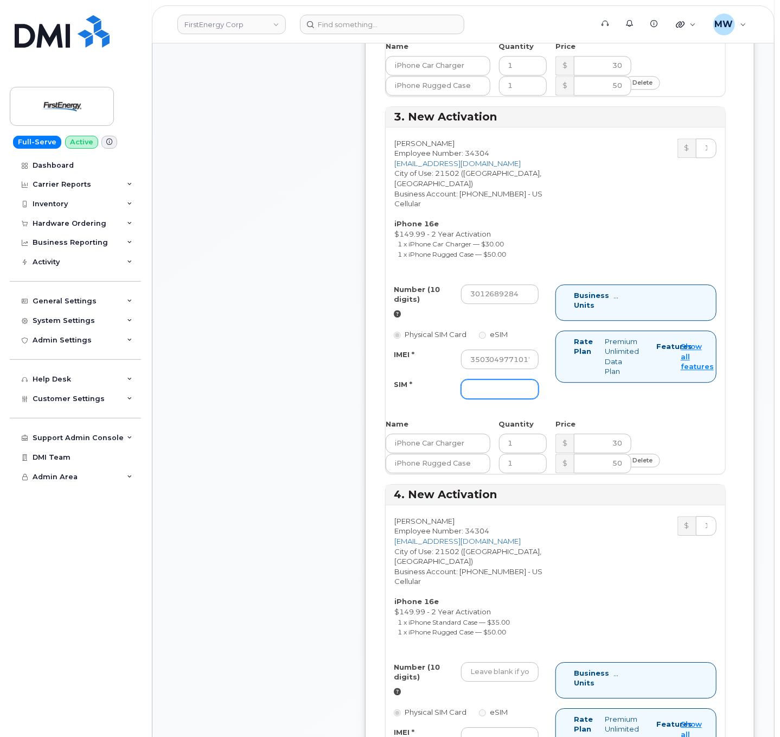
paste input "89015808800075136290"
click at [507, 387] on input "89015808800075136290" at bounding box center [500, 389] width 78 height 20
type input "89015808800075136290"
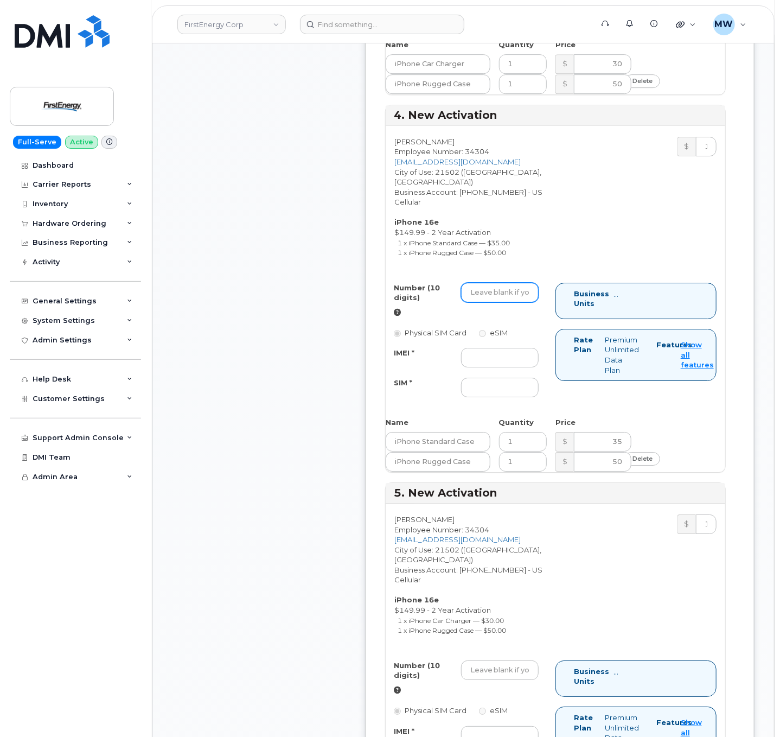
paste input "301) 707-8420"
click at [492, 283] on input "Number (10 digits)" at bounding box center [500, 293] width 78 height 20
type input "3017078420"
paste input "351418499536042"
click at [517, 348] on input "IMEI *" at bounding box center [500, 358] width 78 height 20
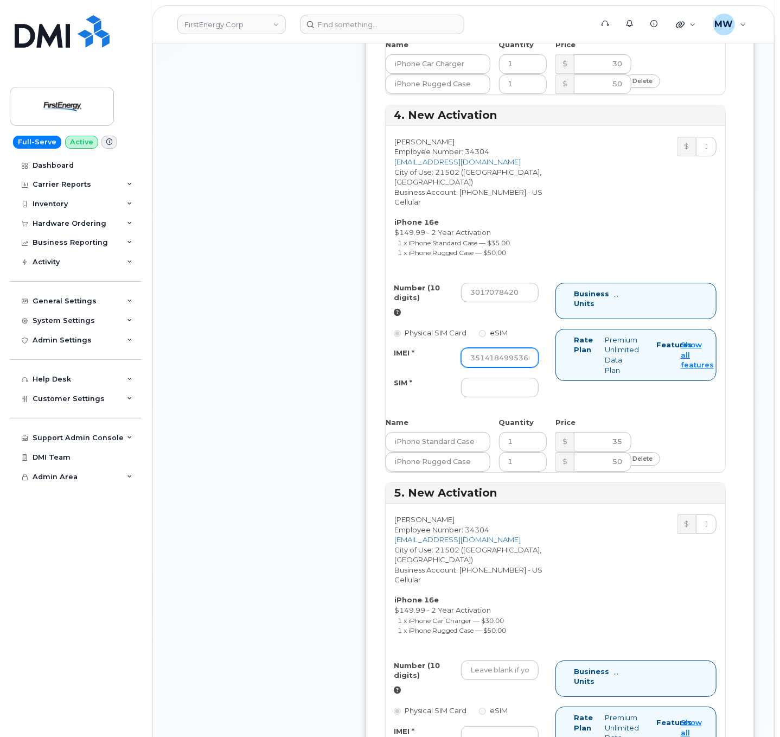
scroll to position [0, 15]
type input "351418499536042"
click at [514, 381] on input "SIM *" at bounding box center [500, 388] width 78 height 20
paste input "89015808800075702091"
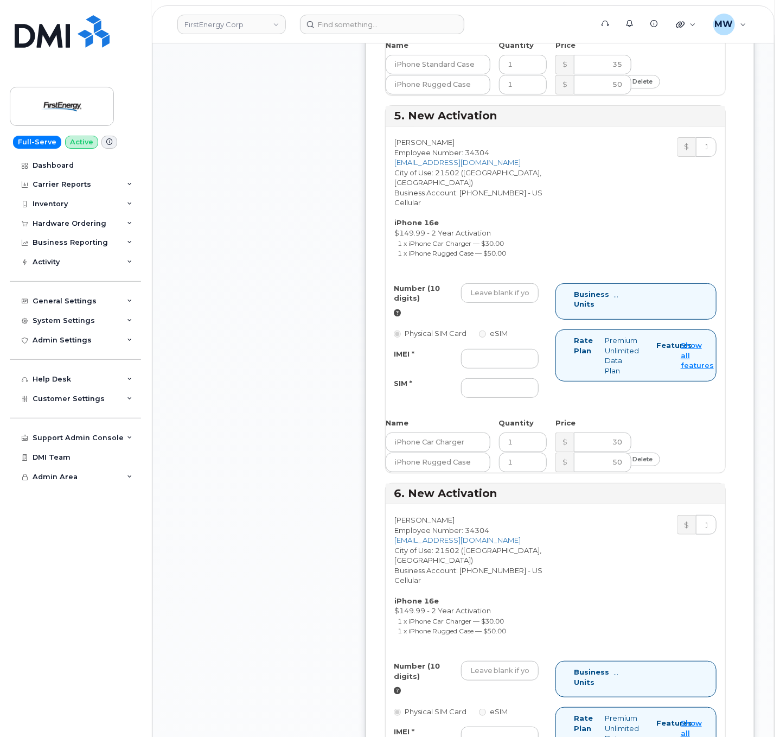
scroll to position [1942, 0]
type input "89015808800075702091"
paste input "301) 268-7885"
click at [490, 283] on input "301) 268-7885" at bounding box center [500, 293] width 78 height 20
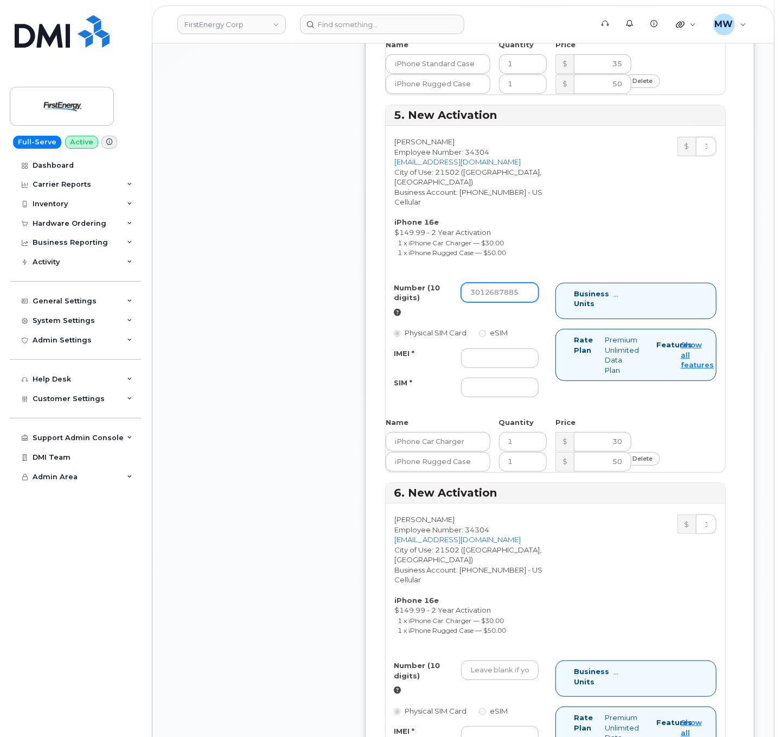
type input "3012687885"
paste input "350304978406314"
click at [529, 348] on input "350304978406314" at bounding box center [500, 358] width 78 height 20
type input "350304978406314"
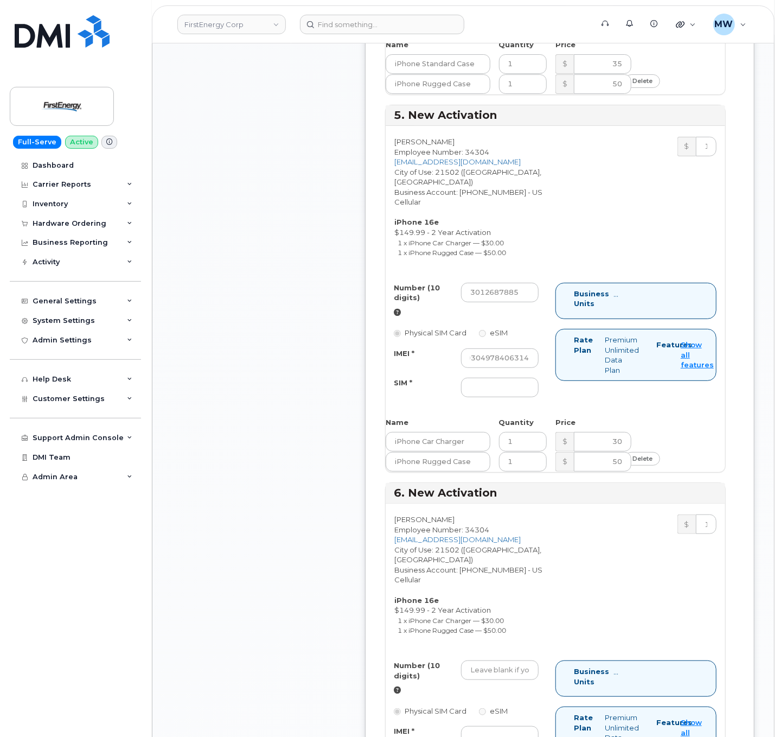
scroll to position [0, 0]
paste input "89015808800074185199"
click at [501, 378] on input "89015808800074185199" at bounding box center [500, 388] width 78 height 20
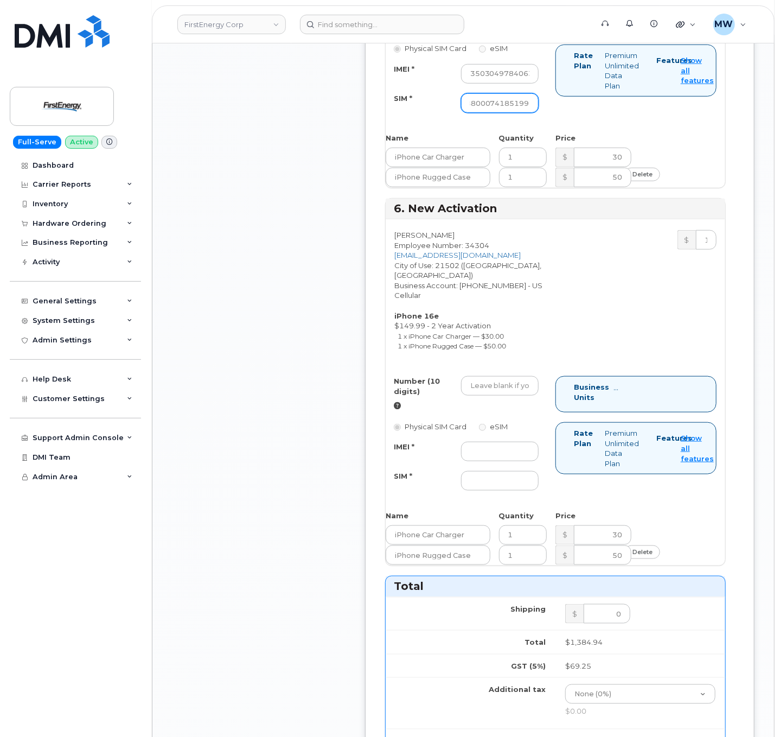
scroll to position [2227, 0]
type input "89015808800074185199"
paste input "301) 268-9153"
click at [521, 375] on input "301) 268-9153" at bounding box center [500, 385] width 78 height 20
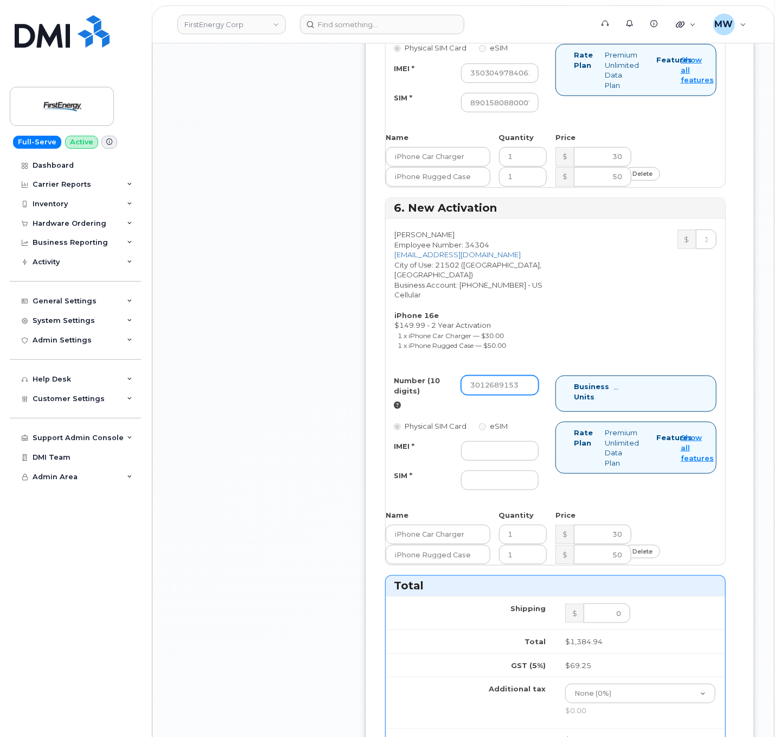
type input "3012689153"
paste input "350304978504076"
click at [495, 441] on input "350304978504076" at bounding box center [500, 451] width 78 height 20
type input "350304978504076"
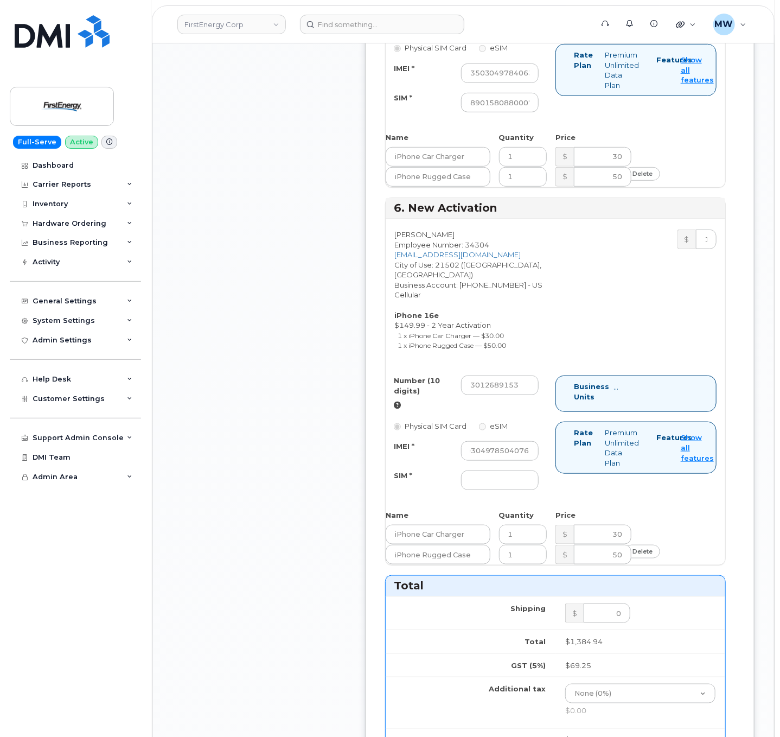
scroll to position [0, 0]
paste input "89015808800074072579"
click at [511, 470] on input "89015808800074072579" at bounding box center [500, 480] width 78 height 20
type input "89015808800074072579"
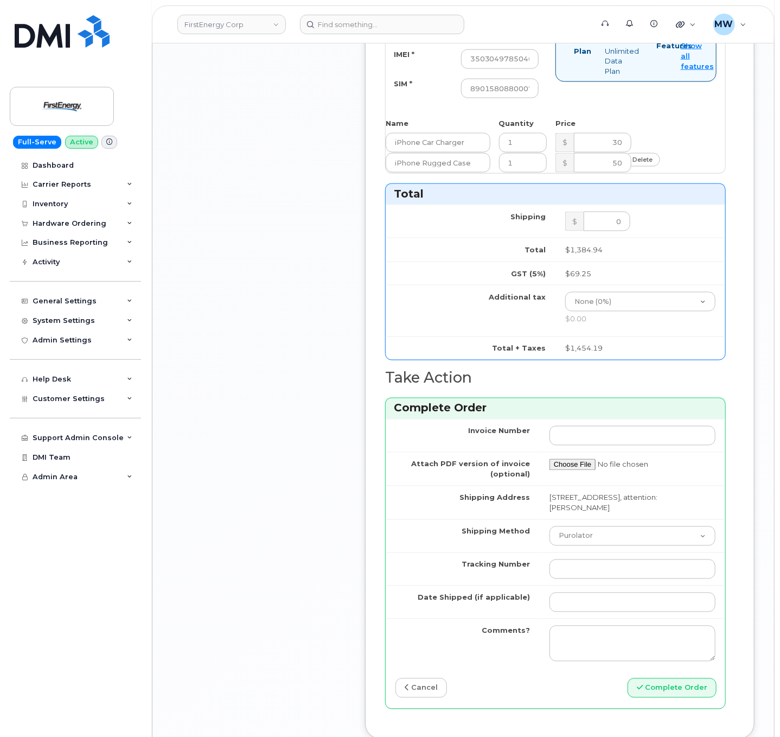
scroll to position [2696, 0]
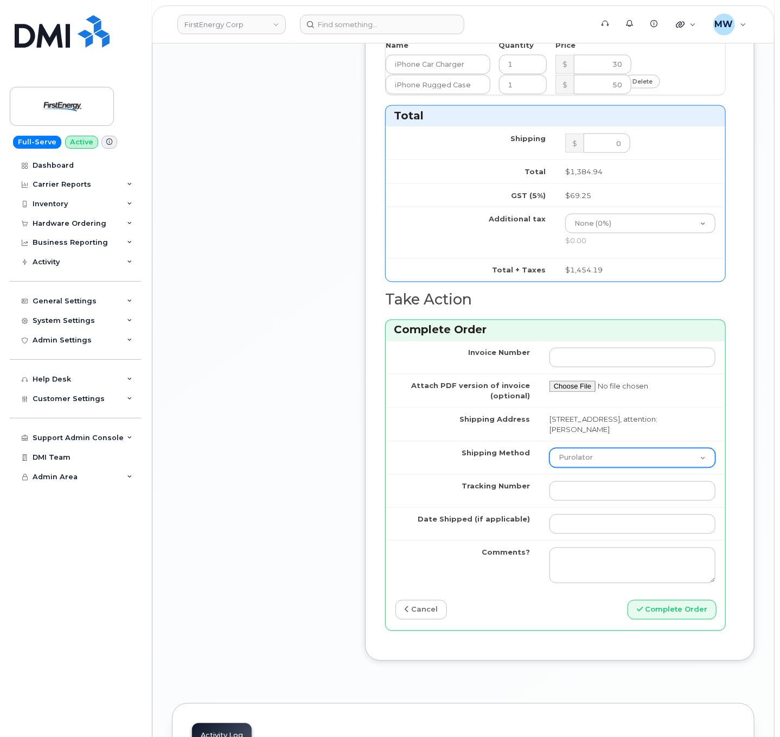
click at [583, 448] on select "Purolator UPS FedEx Canada Post Courier Other Drop Off Pick Up" at bounding box center [632, 458] width 166 height 20
select select "UPS"
click at [549, 448] on select "Purolator UPS FedEx Canada Post Courier Other Drop Off Pick Up" at bounding box center [632, 458] width 166 height 20
drag, startPoint x: 637, startPoint y: 487, endPoint x: 651, endPoint y: 477, distance: 17.6
click at [583, 477] on tbody "Invoice Number Attach PDF version of invoice (optional) Shipping Address 700 E …" at bounding box center [556, 465] width 340 height 249
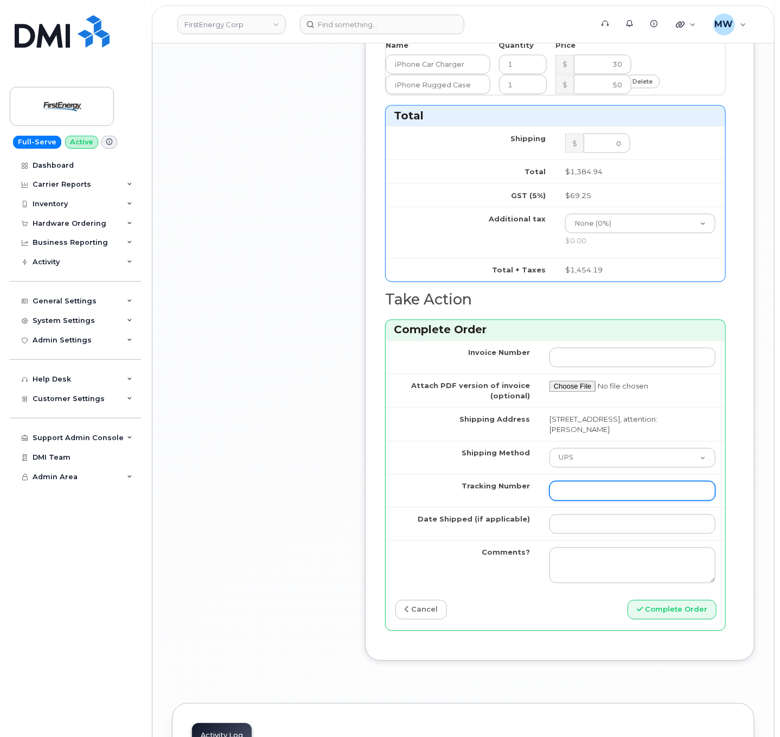
click at [583, 481] on input "Tracking Number" at bounding box center [632, 491] width 166 height 20
paste input "1Z633RA80353650917"
type input "1Z633RA80353650917"
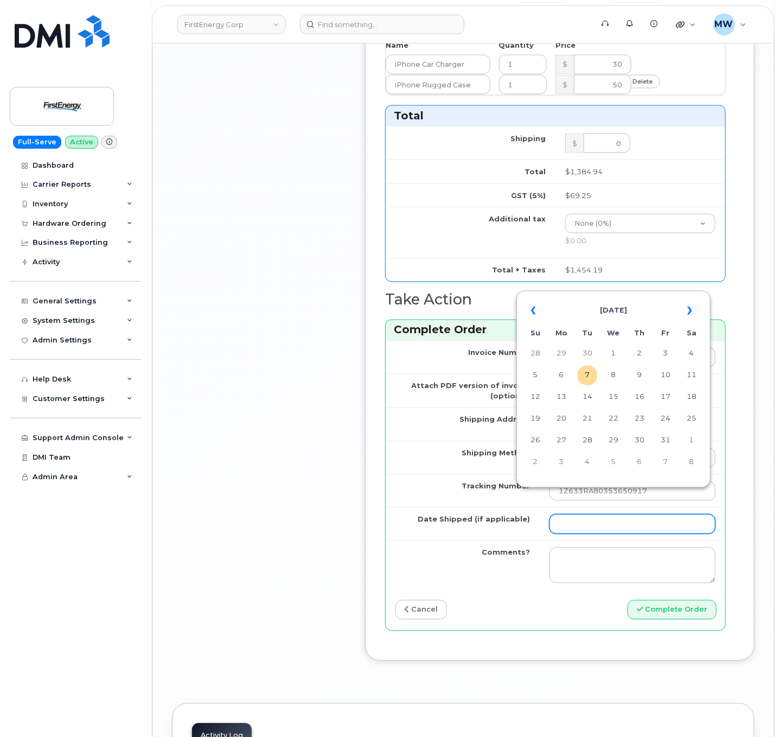
click at [583, 514] on input "Date Shipped (if applicable)" at bounding box center [632, 524] width 166 height 20
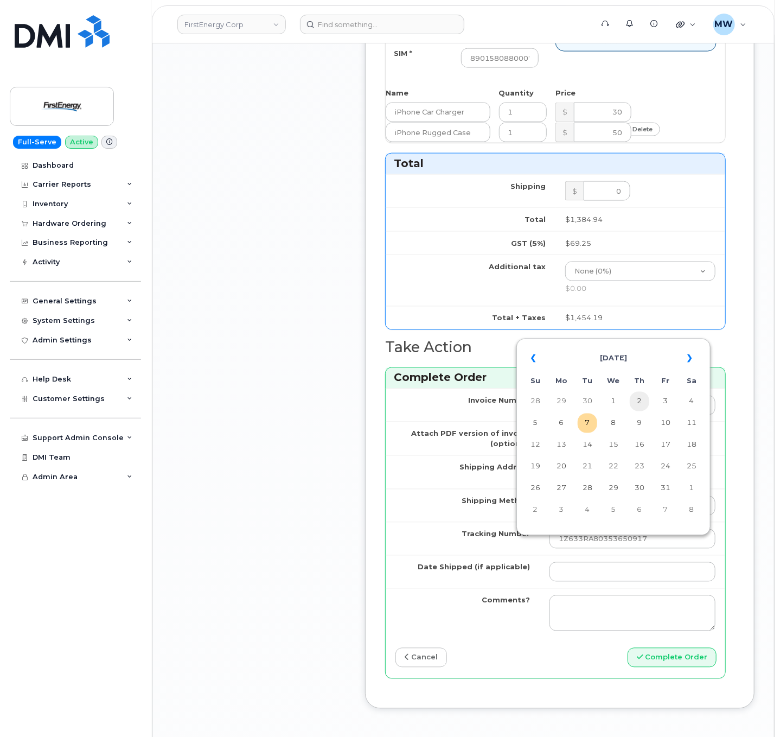
click at [583, 406] on td "2" at bounding box center [640, 402] width 20 height 20
type input "2025-10-02"
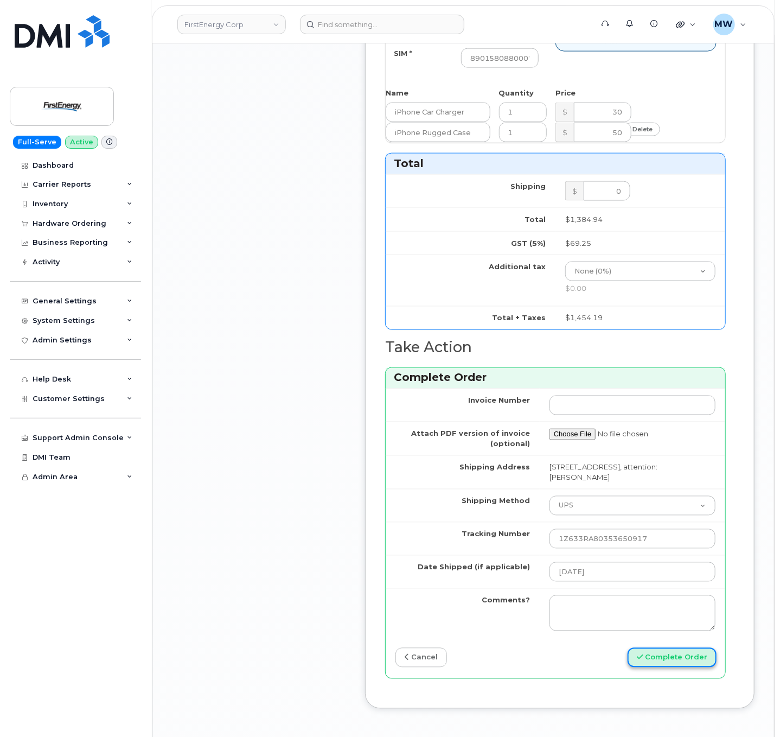
click at [583, 552] on button "Complete Order" at bounding box center [672, 658] width 89 height 20
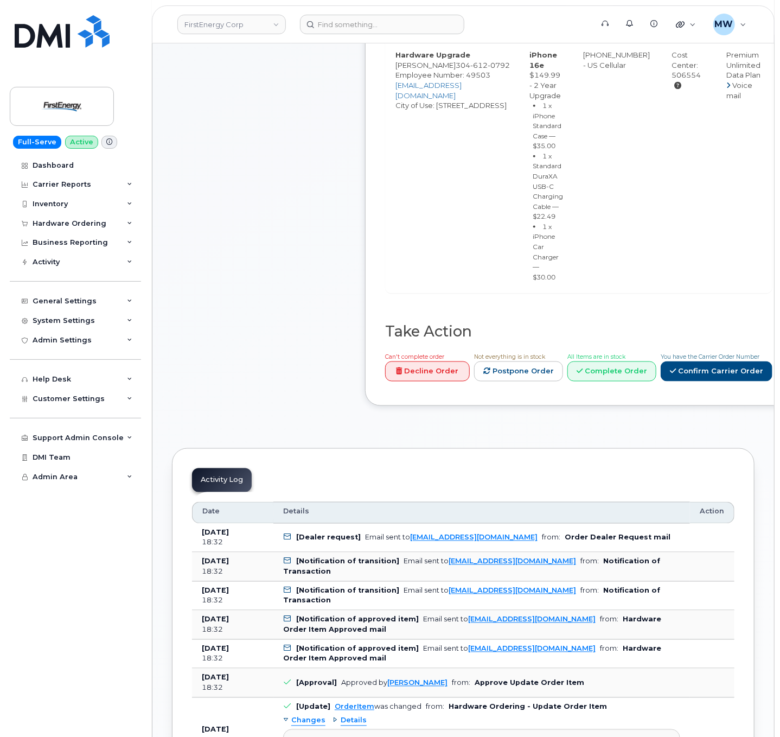
scroll to position [542, 0]
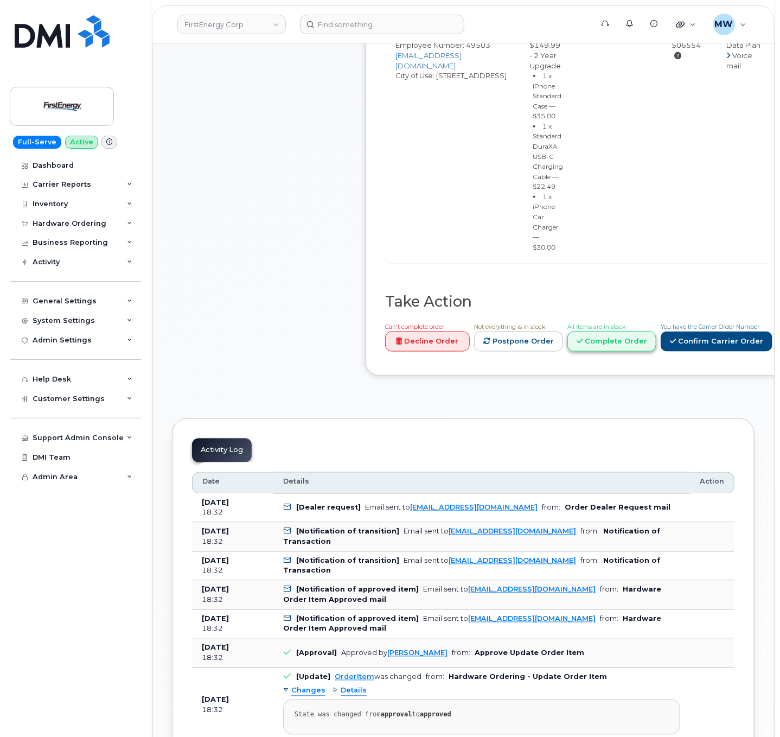
click at [656, 352] on link "Complete Order" at bounding box center [611, 341] width 89 height 20
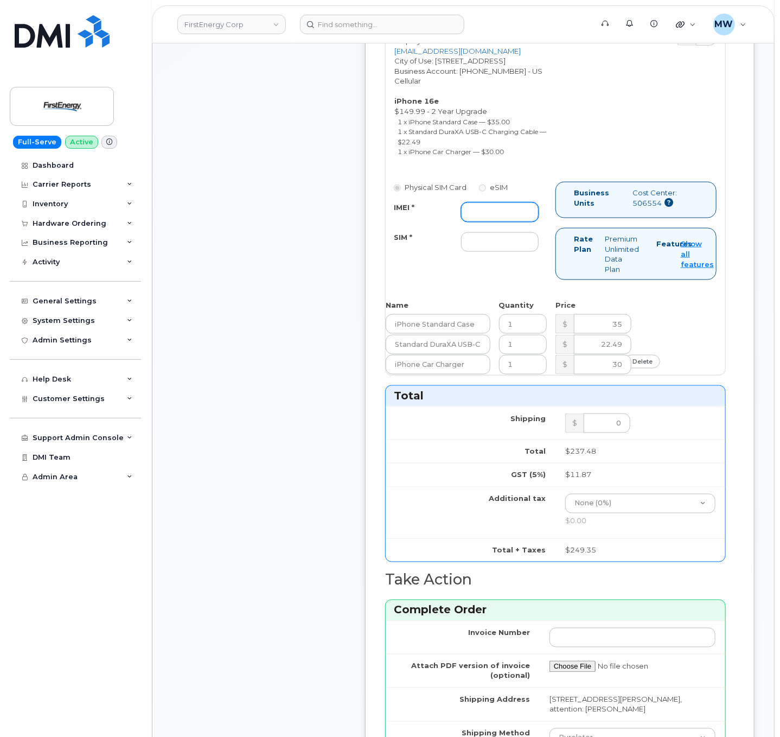
click at [469, 222] on input "IMEI *" at bounding box center [500, 212] width 78 height 20
paste input "355852810994991"
type input "355852810994991"
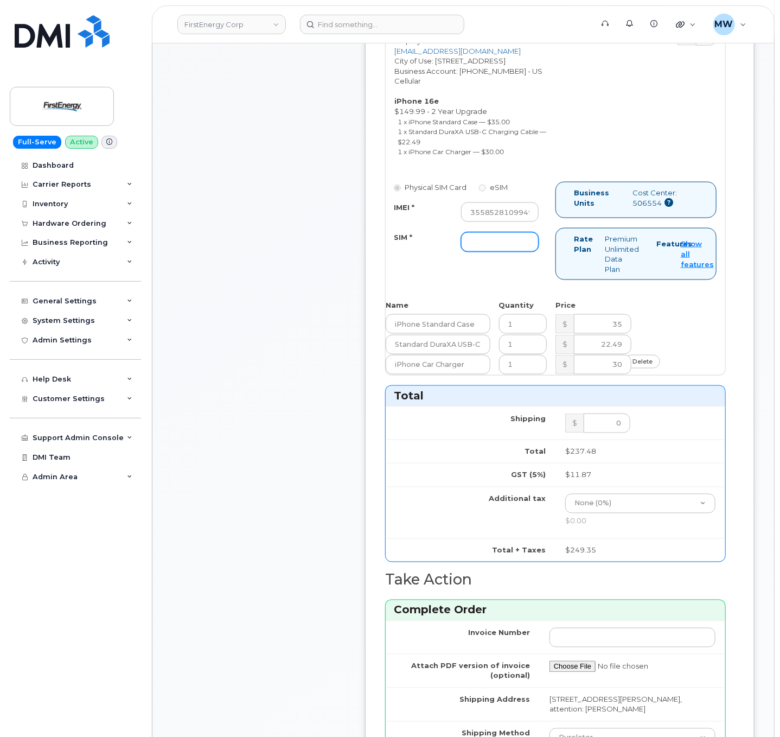
click at [474, 252] on input "SIM *" at bounding box center [500, 242] width 78 height 20
type input "NA"
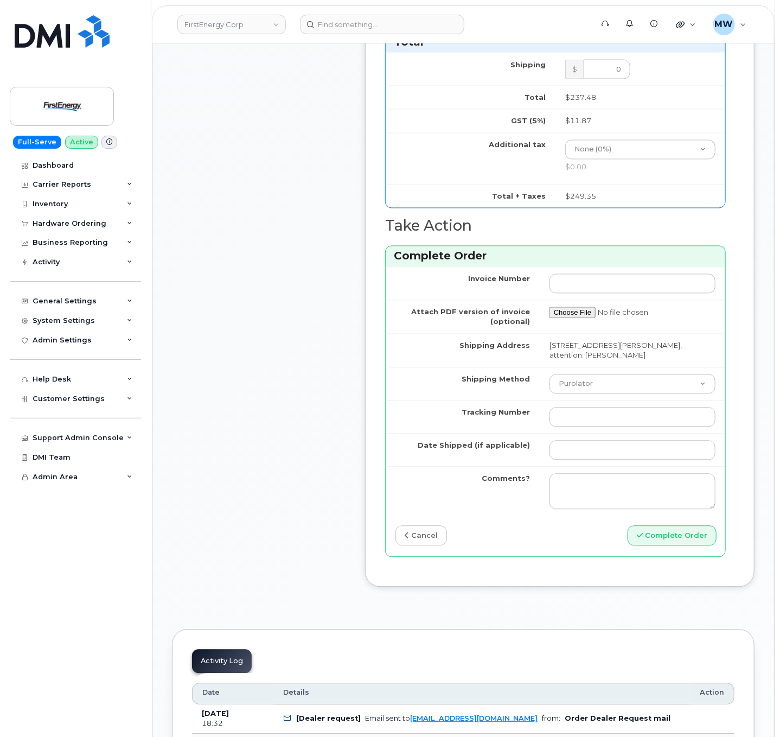
scroll to position [1193, 0]
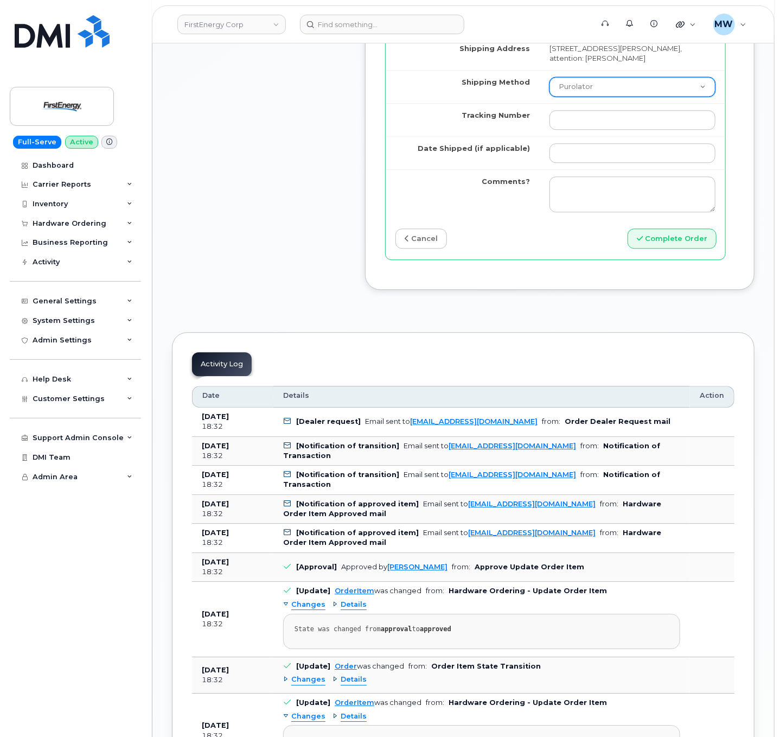
drag, startPoint x: 566, startPoint y: 137, endPoint x: 569, endPoint y: 146, distance: 10.1
click at [566, 97] on select "Purolator UPS FedEx Canada Post Courier Other Drop Off Pick Up" at bounding box center [632, 87] width 166 height 20
select select "UPS"
click at [549, 97] on select "Purolator UPS FedEx Canada Post Courier Other Drop Off Pick Up" at bounding box center [632, 87] width 166 height 20
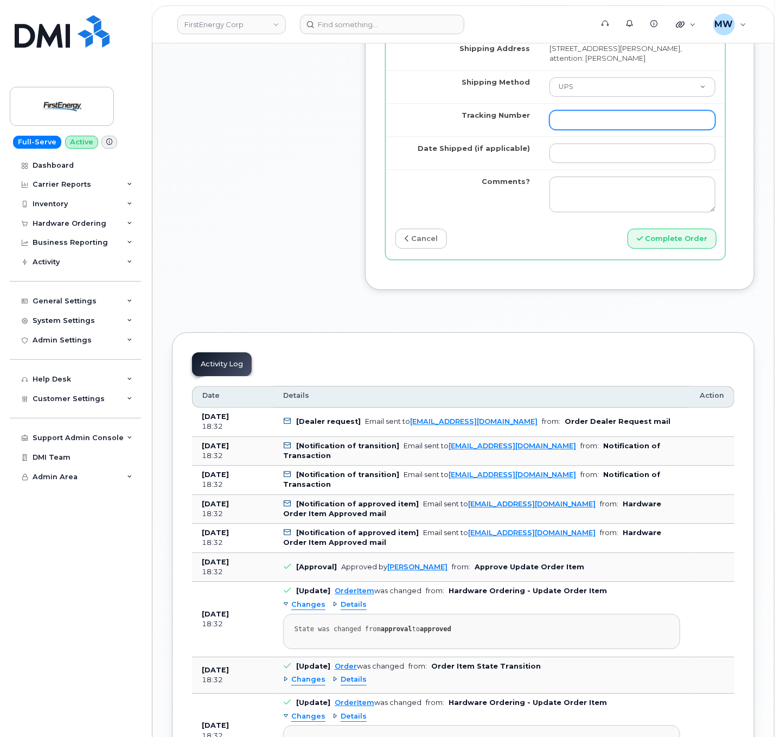
click at [584, 130] on input "Tracking Number" at bounding box center [632, 120] width 166 height 20
paste input "1Z633RA80353710334"
type input "1Z633RA80353710334"
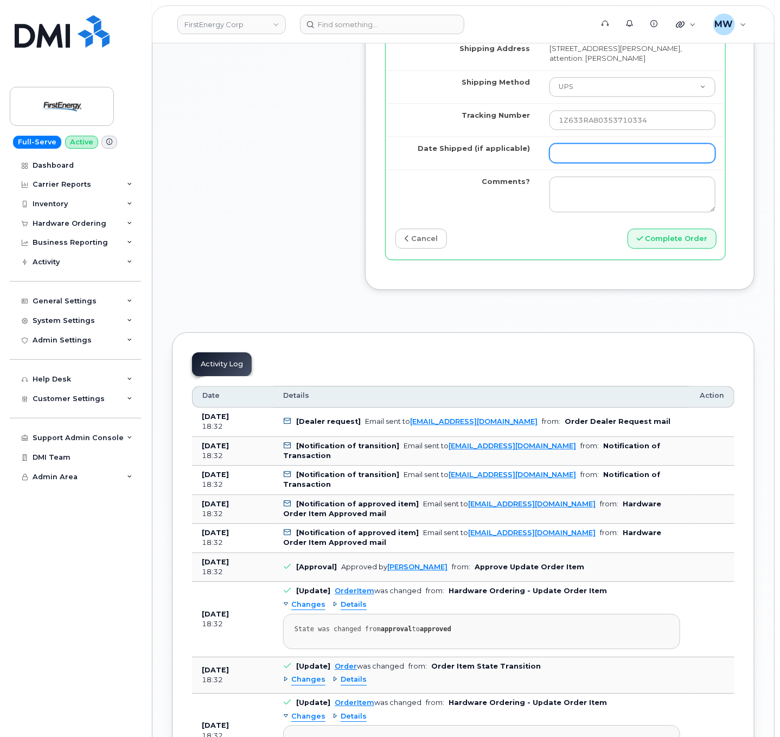
click at [606, 163] on input "Date Shipped (if applicable)" at bounding box center [632, 153] width 166 height 20
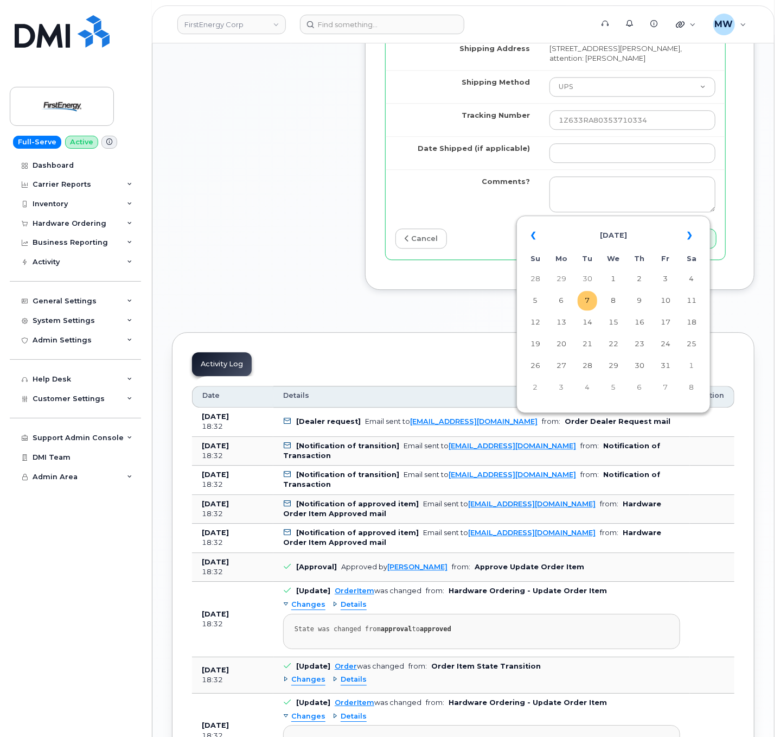
drag, startPoint x: 586, startPoint y: 295, endPoint x: 586, endPoint y: 302, distance: 7.1
click at [586, 302] on td "7" at bounding box center [588, 301] width 20 height 20
type input "2025-10-07"
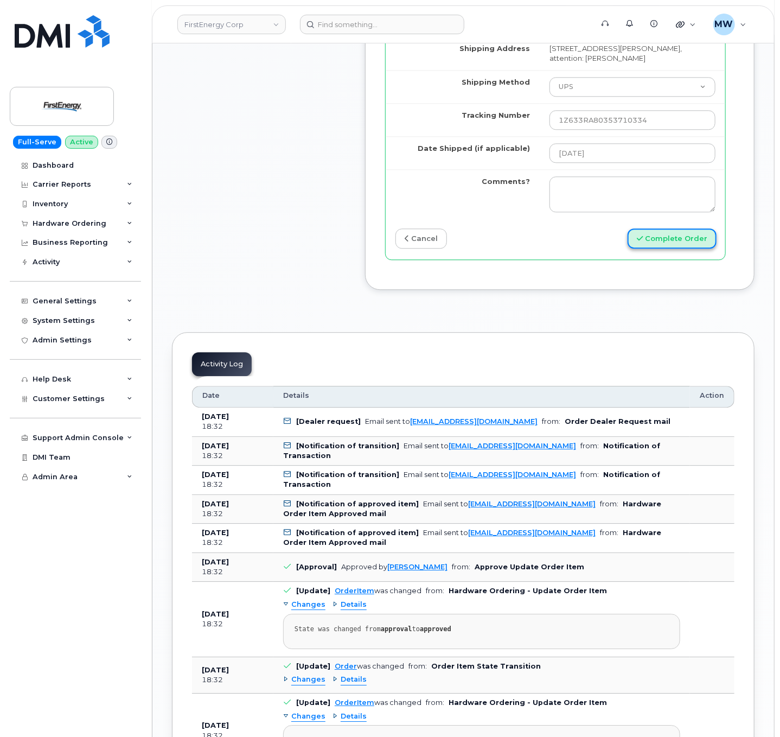
drag, startPoint x: 689, startPoint y: 301, endPoint x: 700, endPoint y: 296, distance: 12.2
click at [690, 248] on button "Complete Order" at bounding box center [672, 238] width 89 height 20
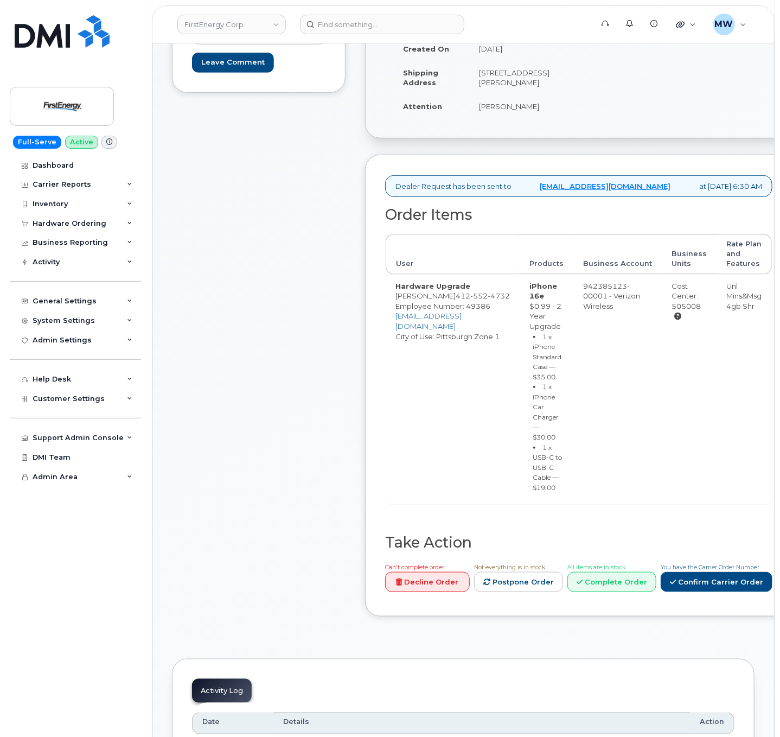
scroll to position [759, 0]
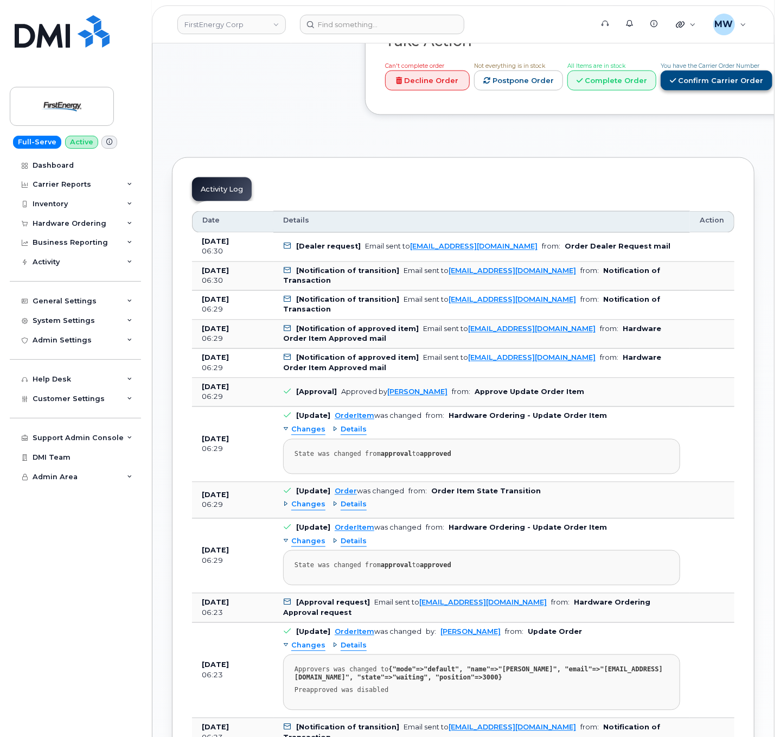
click at [715, 91] on link "Confirm Carrier Order" at bounding box center [717, 81] width 112 height 20
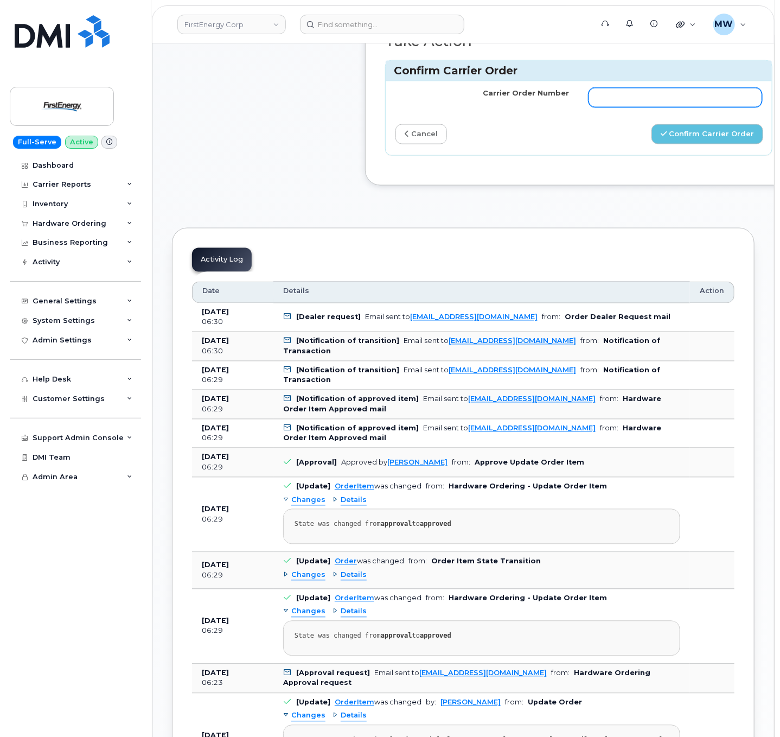
drag, startPoint x: 638, startPoint y: 99, endPoint x: 642, endPoint y: 115, distance: 16.3
click at [640, 100] on td at bounding box center [675, 97] width 193 height 33
click at [643, 107] on input "Carrier Order Number" at bounding box center [676, 98] width 174 height 20
paste input "MB3000599456530"
type input "MB3000599456530"
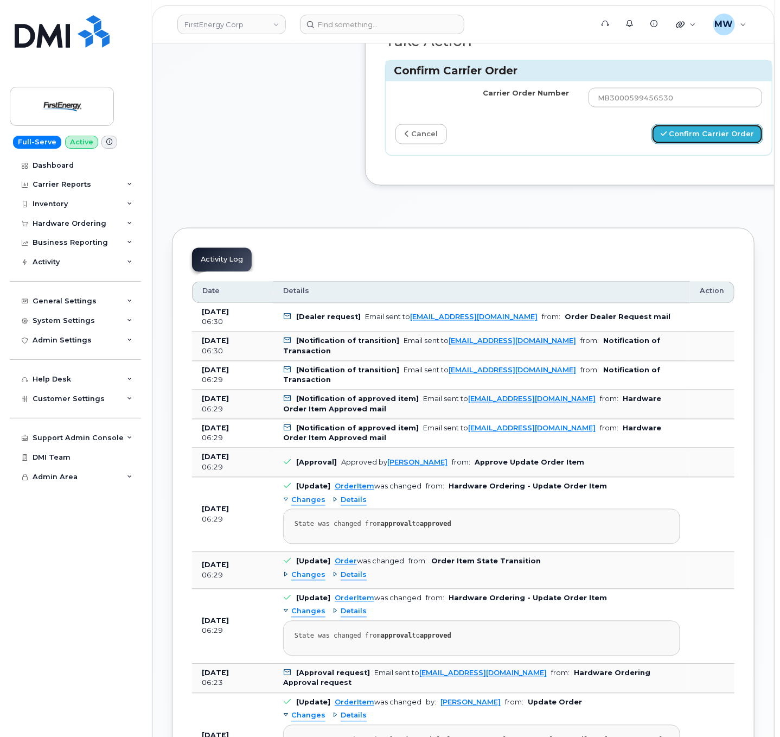
click at [690, 144] on button "Confirm Carrier Order" at bounding box center [707, 134] width 112 height 20
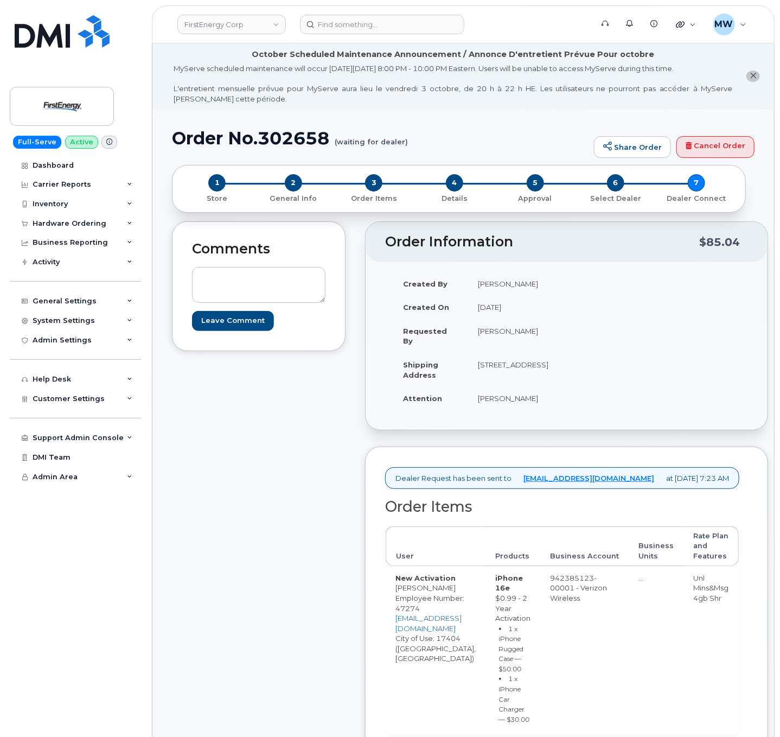
scroll to position [325, 0]
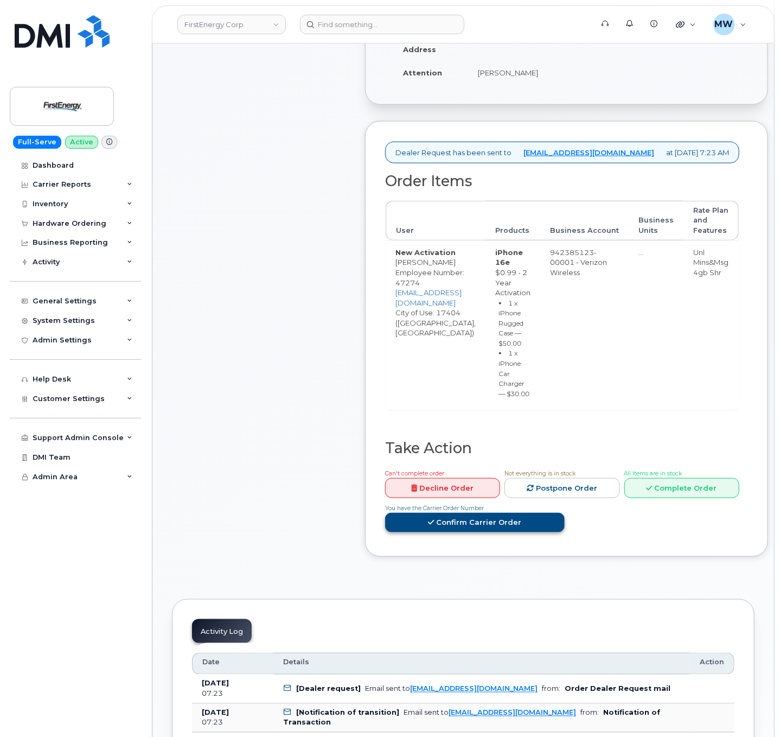
click at [565, 513] on link "Confirm Carrier Order" at bounding box center [475, 523] width 180 height 20
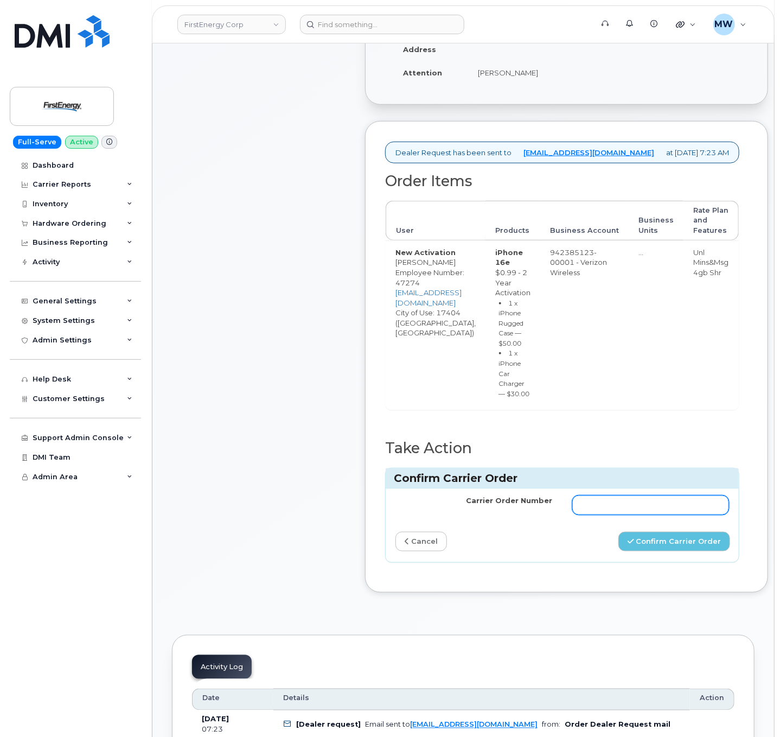
drag, startPoint x: 629, startPoint y: 517, endPoint x: 621, endPoint y: 514, distance: 9.1
click at [630, 515] on input "Carrier Order Number" at bounding box center [650, 505] width 157 height 20
paste input "MB1000505819331"
type input "MB1000505819331"
click at [729, 546] on button "Confirm Carrier Order" at bounding box center [674, 542] width 112 height 20
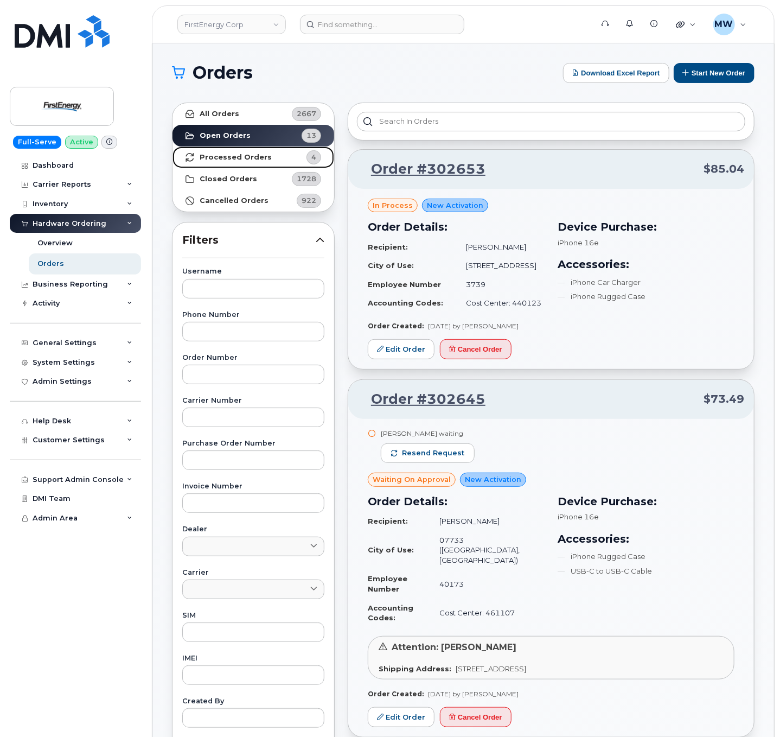
click at [245, 159] on strong "Processed Orders" at bounding box center [236, 157] width 72 height 9
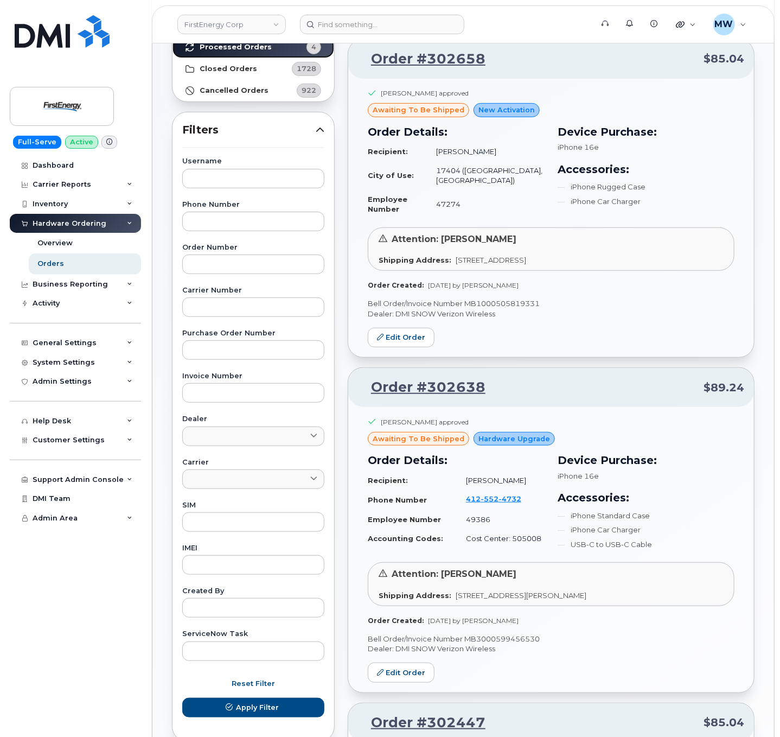
scroll to position [740, 0]
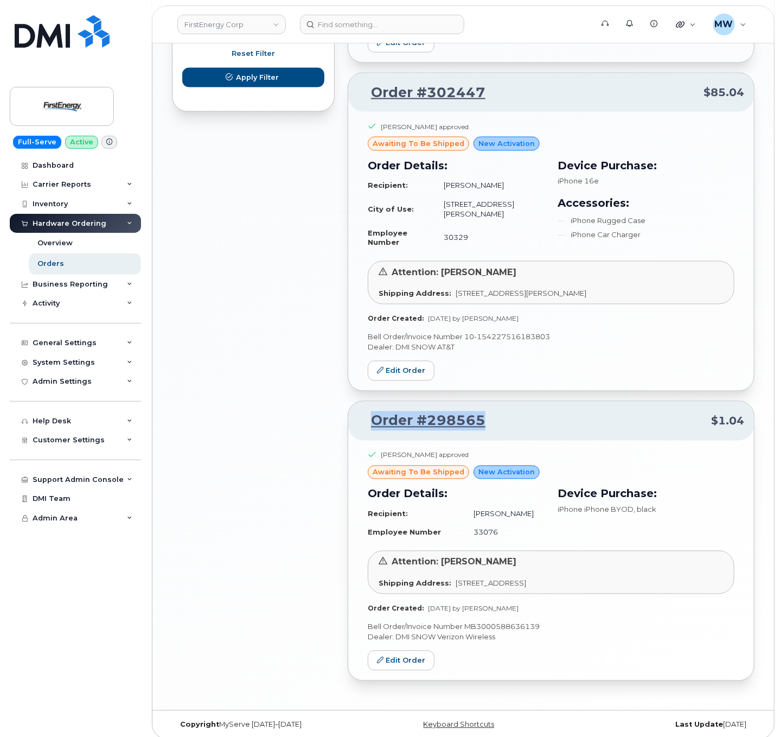
drag, startPoint x: 496, startPoint y: 406, endPoint x: 404, endPoint y: 412, distance: 92.4
click at [367, 411] on p "Order #298565 $1.04" at bounding box center [551, 421] width 386 height 20
copy link "Order #298565"
drag, startPoint x: 492, startPoint y: 82, endPoint x: 367, endPoint y: 96, distance: 126.1
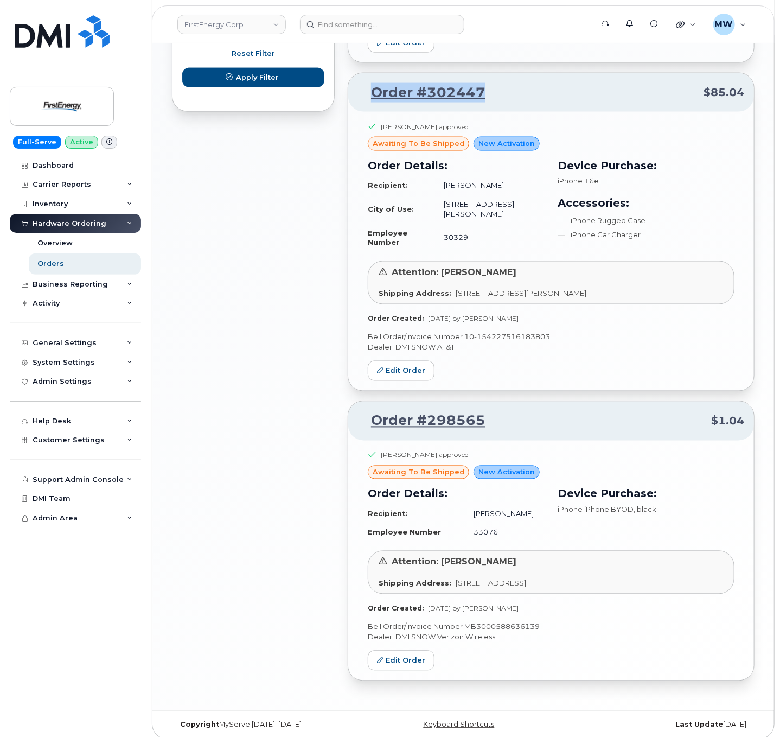
click at [367, 96] on p "Order #302447 $85.04" at bounding box center [551, 93] width 386 height 20
copy link "Order #302447"
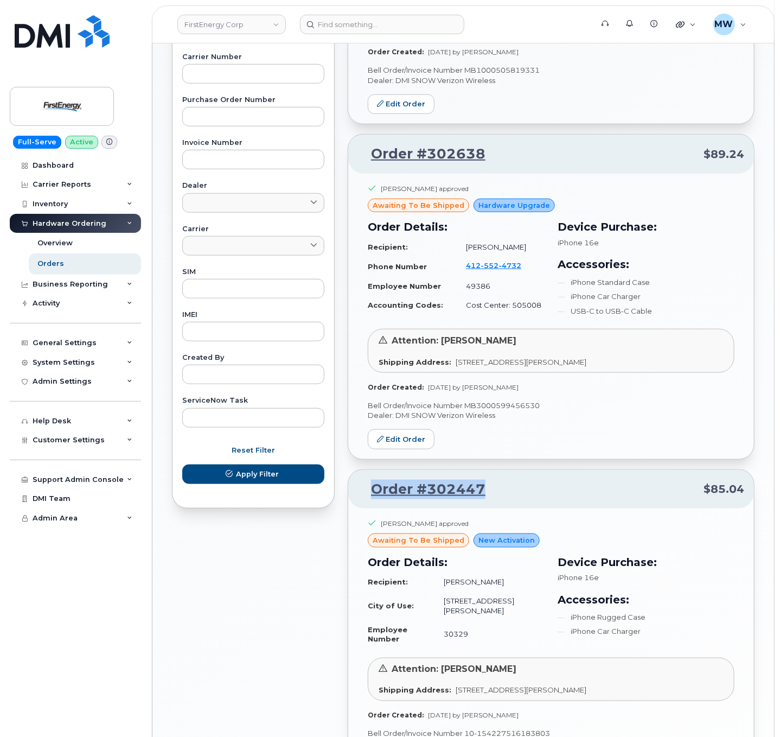
scroll to position [306, 0]
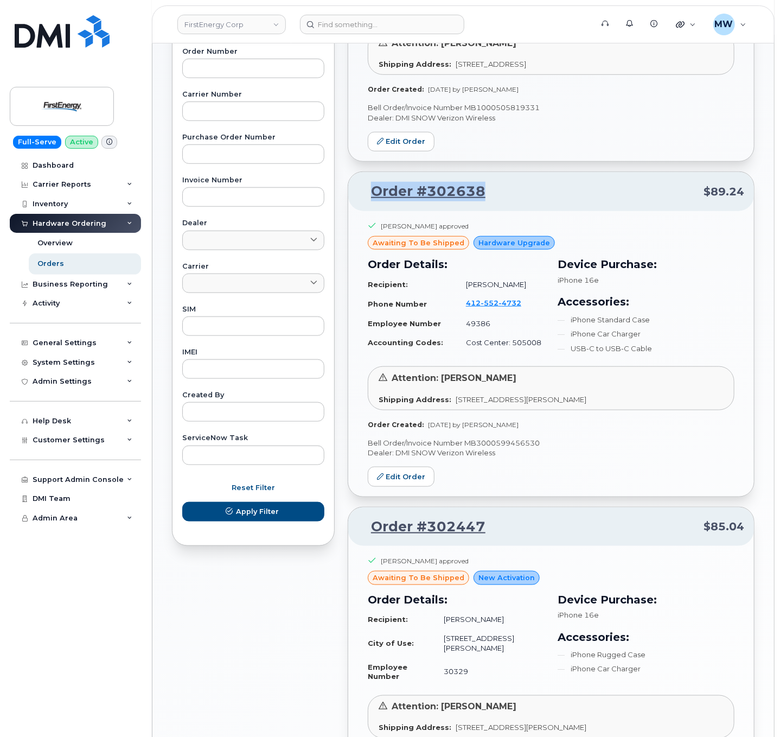
drag, startPoint x: 488, startPoint y: 191, endPoint x: 369, endPoint y: 186, distance: 118.9
click at [369, 186] on p "Order #302638 $89.24" at bounding box center [551, 192] width 386 height 20
copy link "Order #302638"
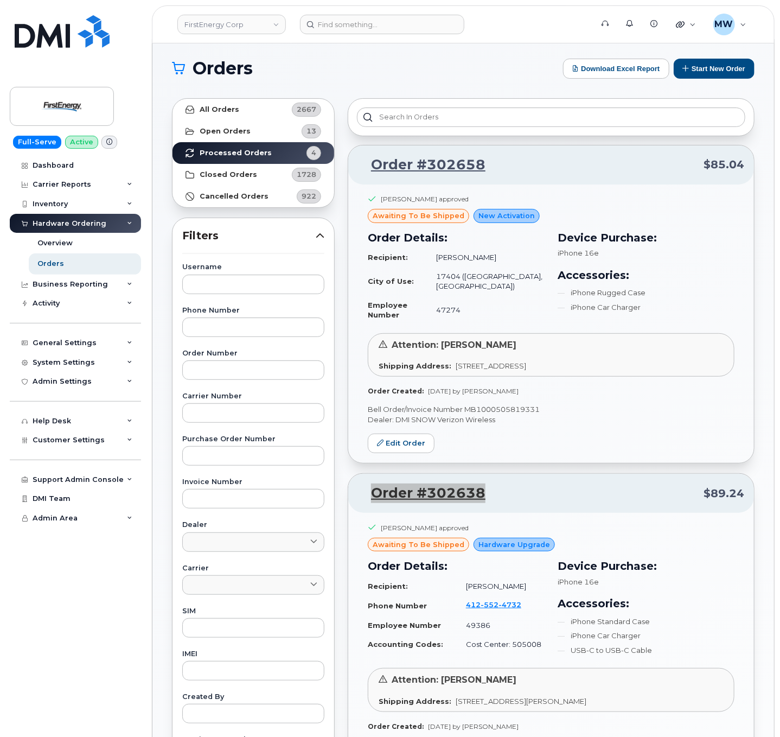
scroll to position [0, 0]
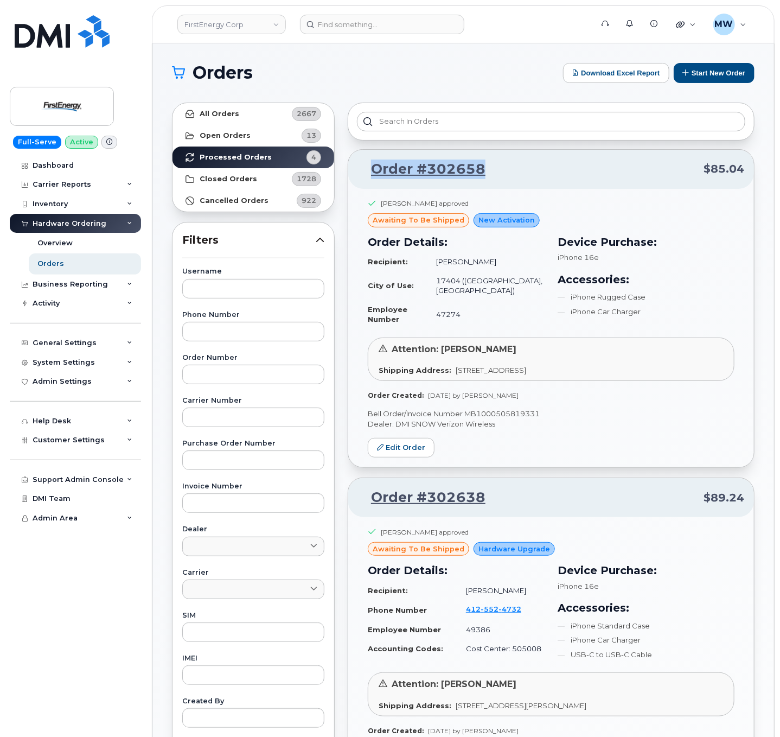
drag, startPoint x: 491, startPoint y: 168, endPoint x: 369, endPoint y: 187, distance: 123.5
click at [369, 187] on div "Order #302658 $85.04" at bounding box center [551, 169] width 406 height 39
copy link "Order #302658"
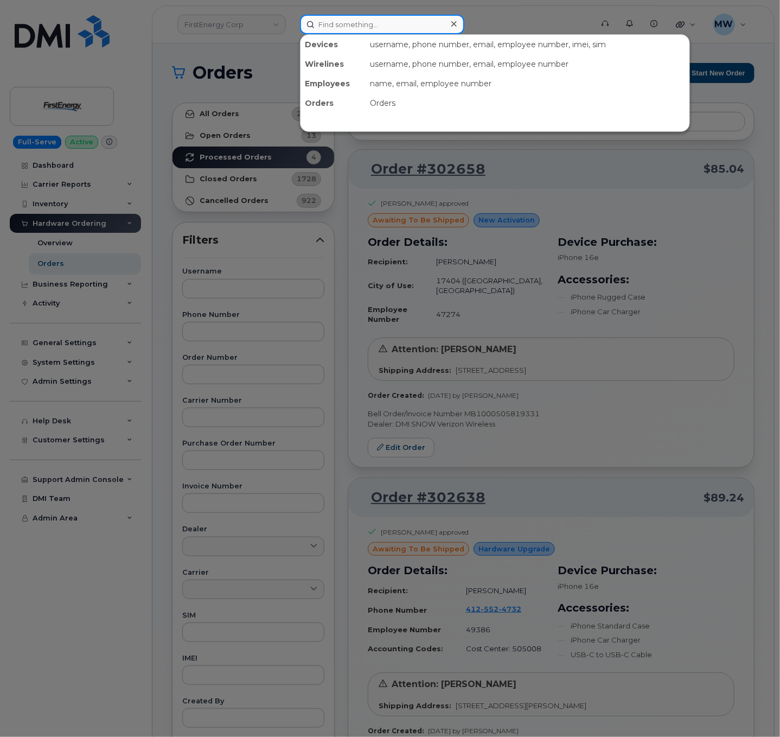
drag, startPoint x: 347, startPoint y: 31, endPoint x: 355, endPoint y: 40, distance: 11.5
click at [349, 31] on input at bounding box center [382, 25] width 164 height 20
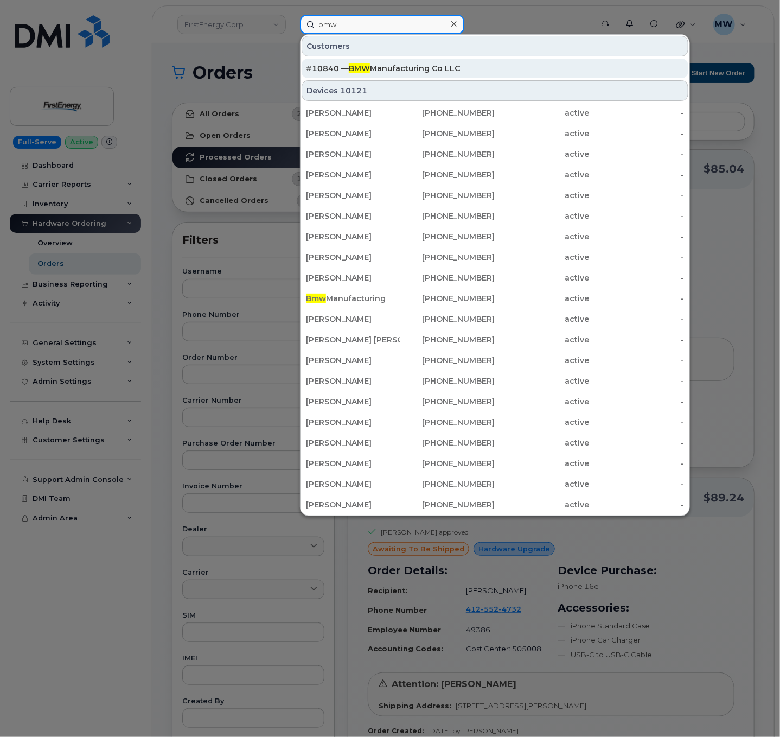
type input "bmw"
click at [388, 76] on div "#10840 — BMW Manufacturing Co LLC" at bounding box center [495, 69] width 378 height 20
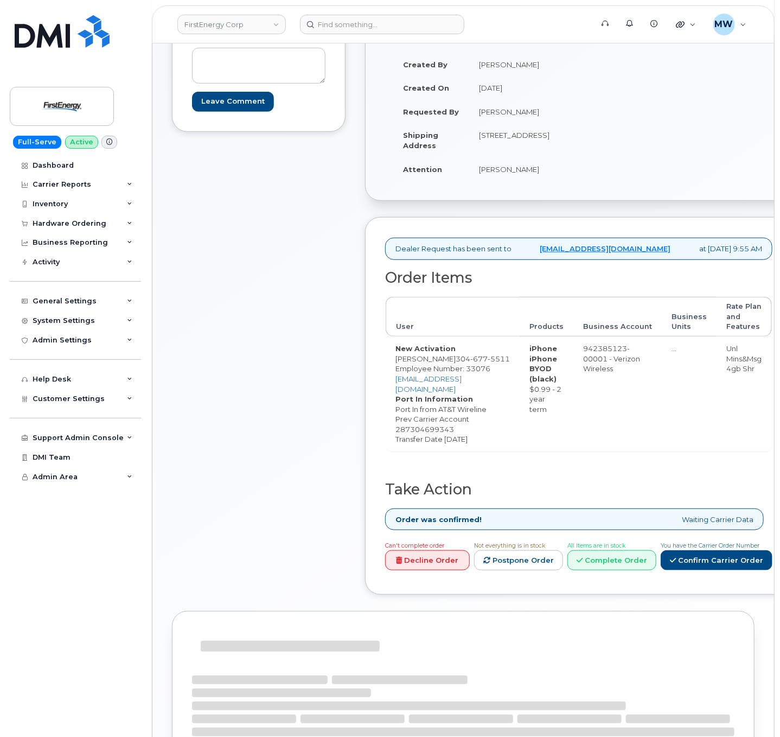
scroll to position [219, 0]
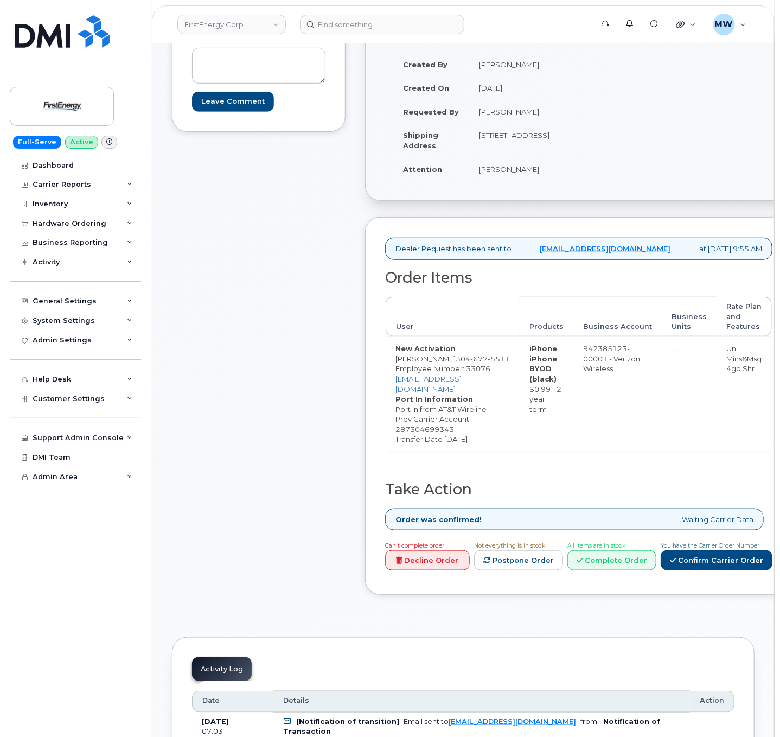
drag, startPoint x: 443, startPoint y: 590, endPoint x: 223, endPoint y: 508, distance: 234.3
click at [226, 522] on div "Comments Leave Comment Order Information $1.04 Created By [PERSON_NAME] Created…" at bounding box center [463, 306] width 583 height 609
click at [231, 475] on div "Comments Leave Comment" at bounding box center [259, 306] width 174 height 609
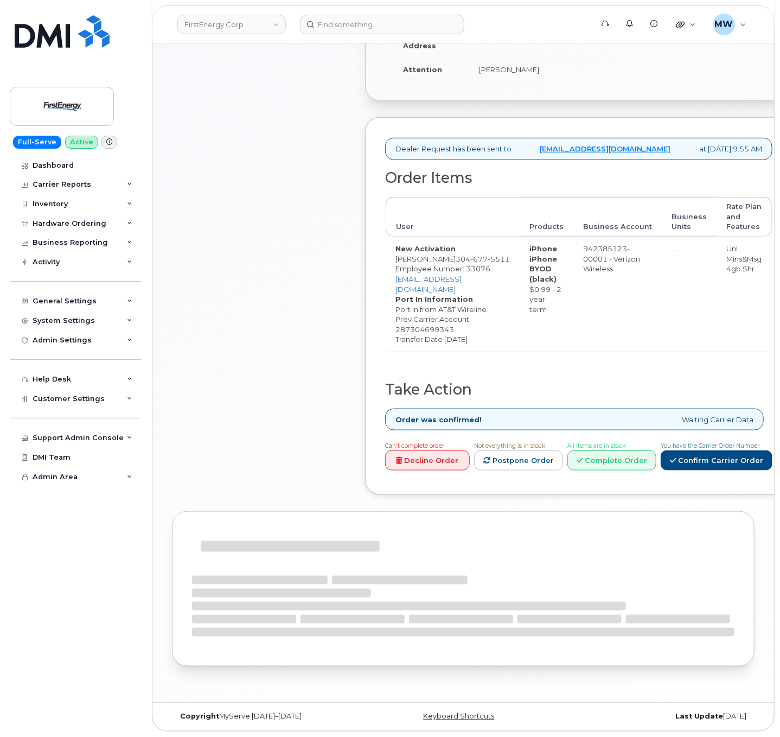
scroll to position [392, 0]
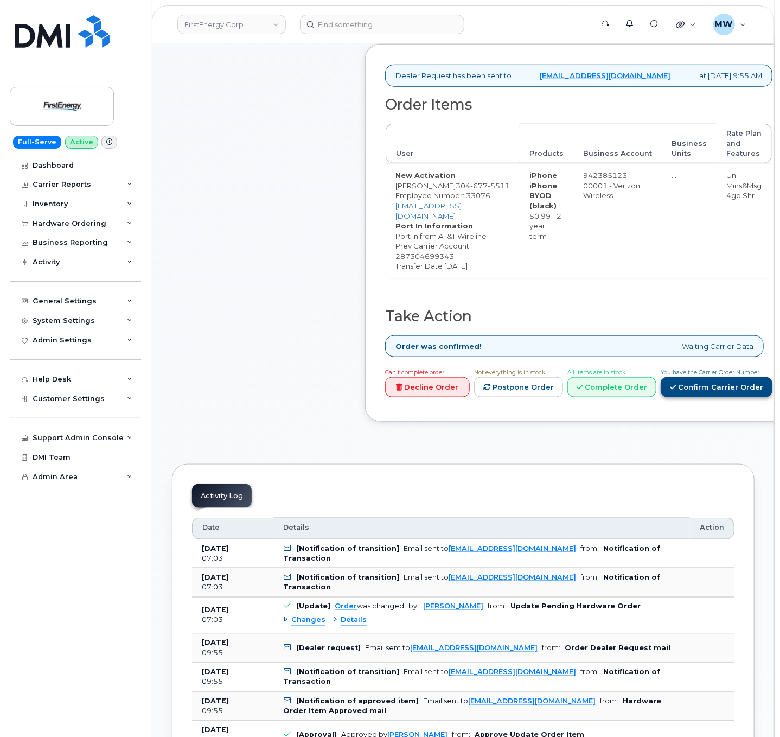
click at [661, 397] on link "Confirm Carrier Order" at bounding box center [717, 387] width 112 height 20
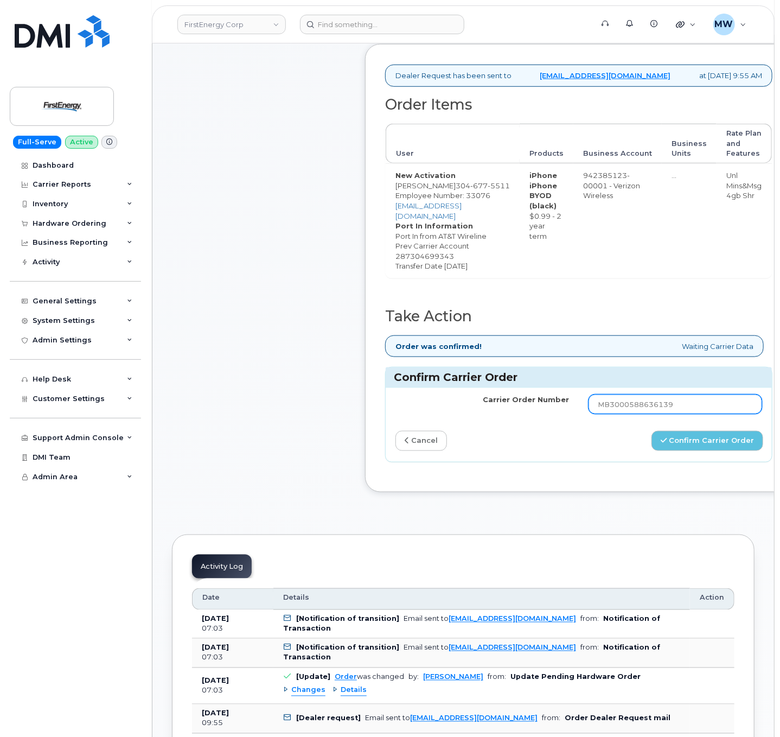
drag, startPoint x: 675, startPoint y: 443, endPoint x: 509, endPoint y: 448, distance: 165.5
click at [509, 420] on tr "Carrier Order Number MB3000588636139" at bounding box center [579, 404] width 386 height 33
click at [656, 451] on button "Confirm Carrier Order" at bounding box center [707, 441] width 112 height 20
click at [426, 451] on link "cancel" at bounding box center [421, 441] width 52 height 20
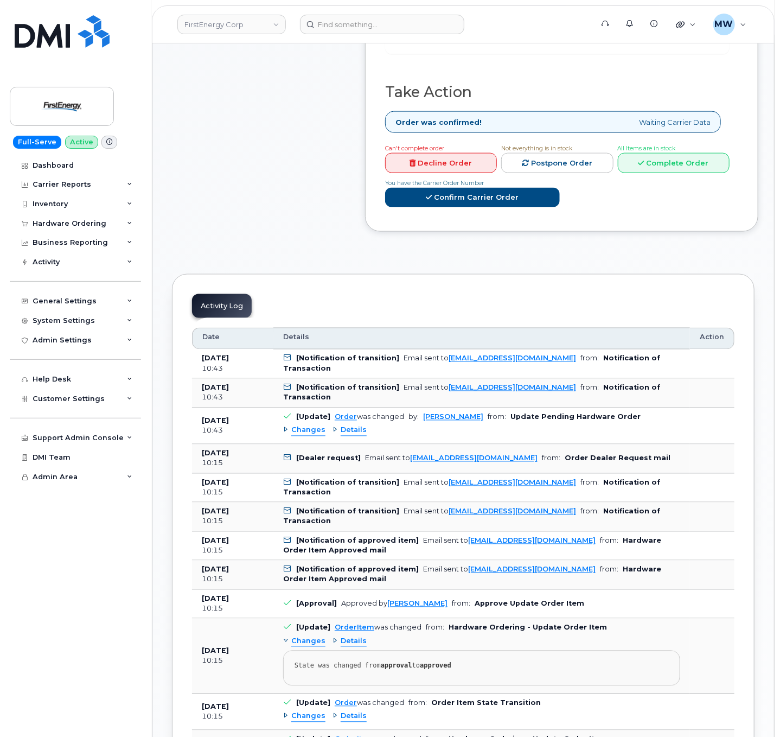
scroll to position [759, 0]
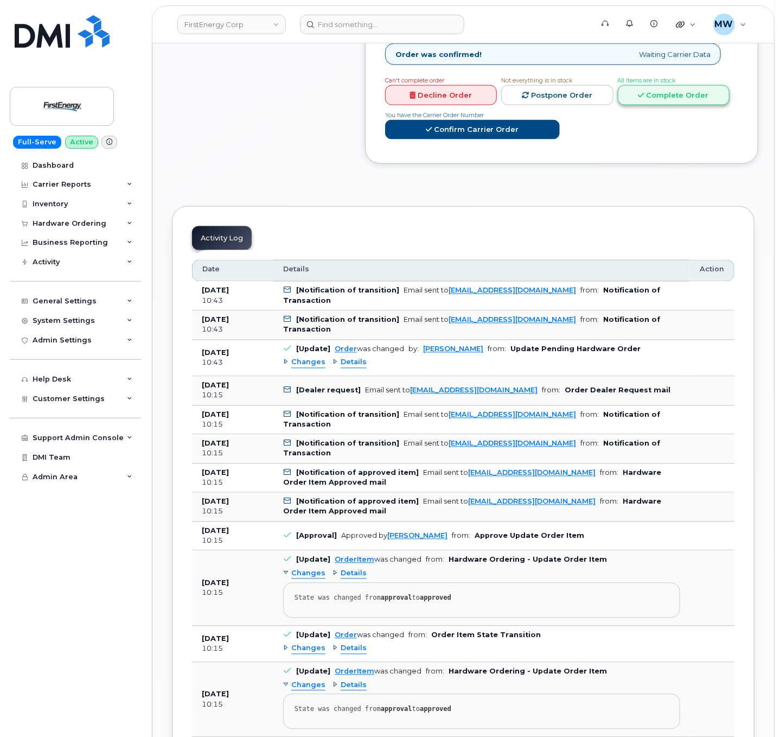
click at [660, 105] on link "Complete Order" at bounding box center [674, 95] width 112 height 20
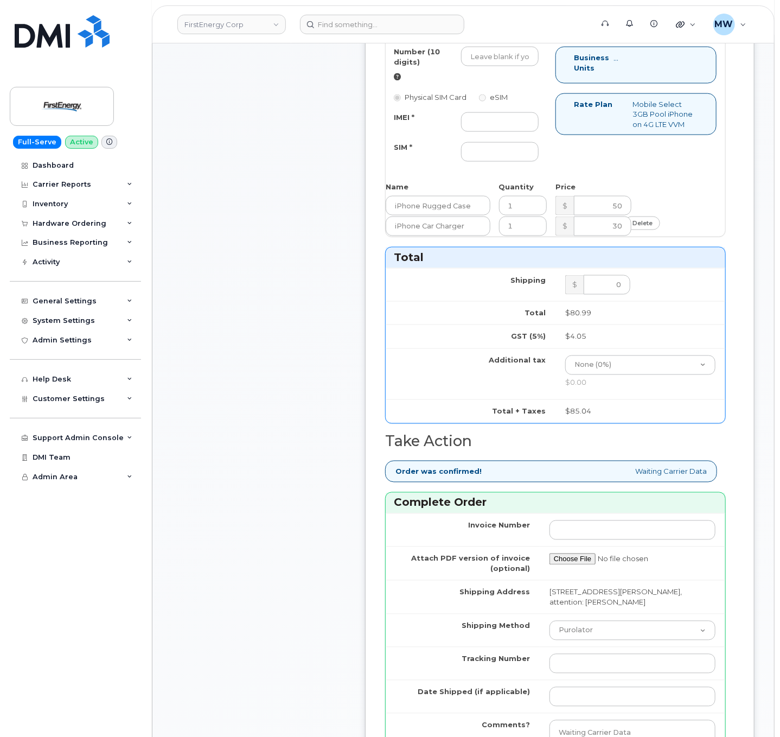
scroll to position [542, 0]
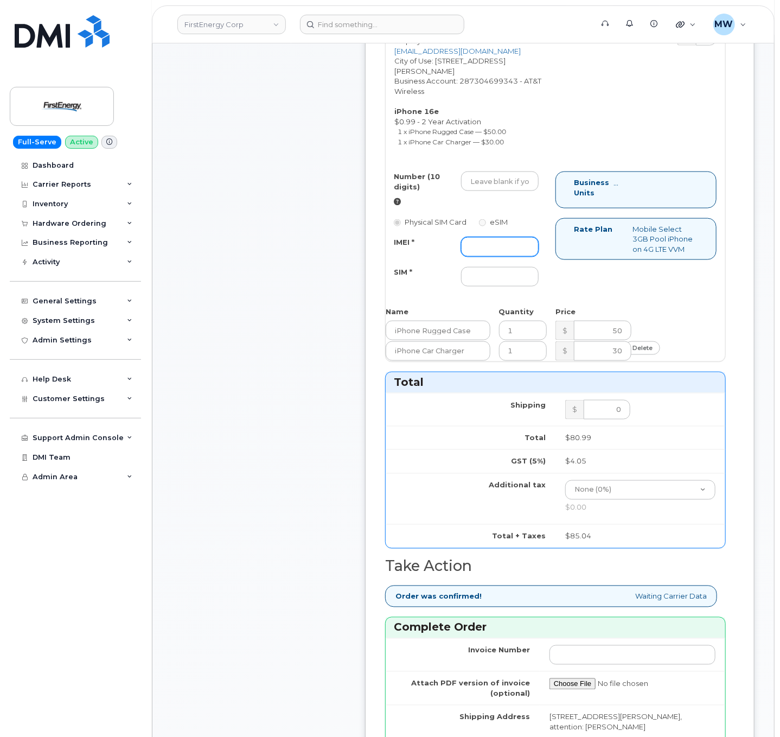
click at [501, 257] on input "IMEI *" at bounding box center [500, 247] width 78 height 20
paste input "355354210634335"
type input "355354210634335"
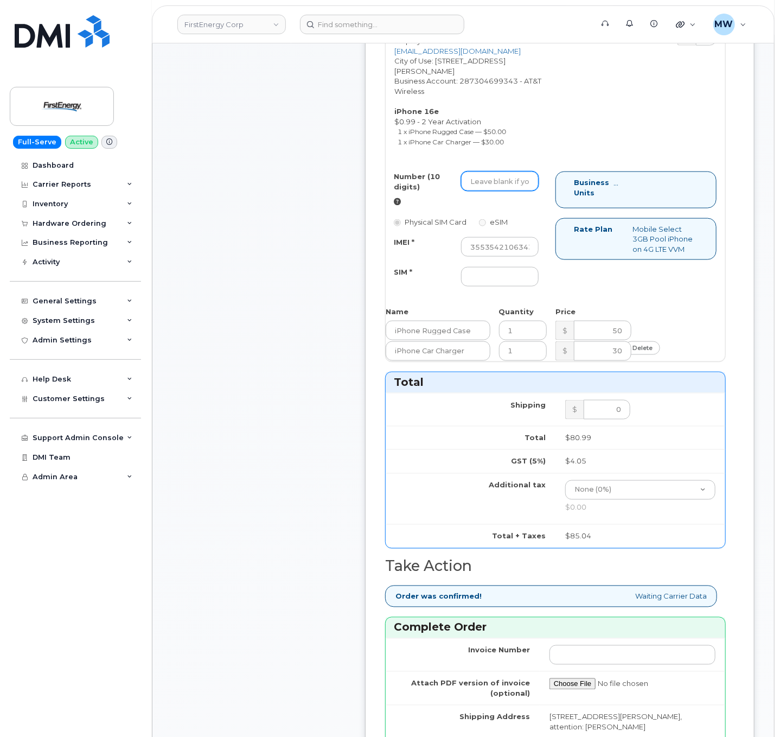
click at [496, 191] on input "Number (10 digits)" at bounding box center [500, 181] width 78 height 20
paste input "681-534-8855"
type input "6815348855"
click at [469, 296] on div "Number (10 digits) 6815348855 Physical SIM Card eSIM IMEI * 355354210634335 SIM…" at bounding box center [471, 233] width 170 height 125
click at [521, 286] on input "SIM *" at bounding box center [500, 277] width 78 height 20
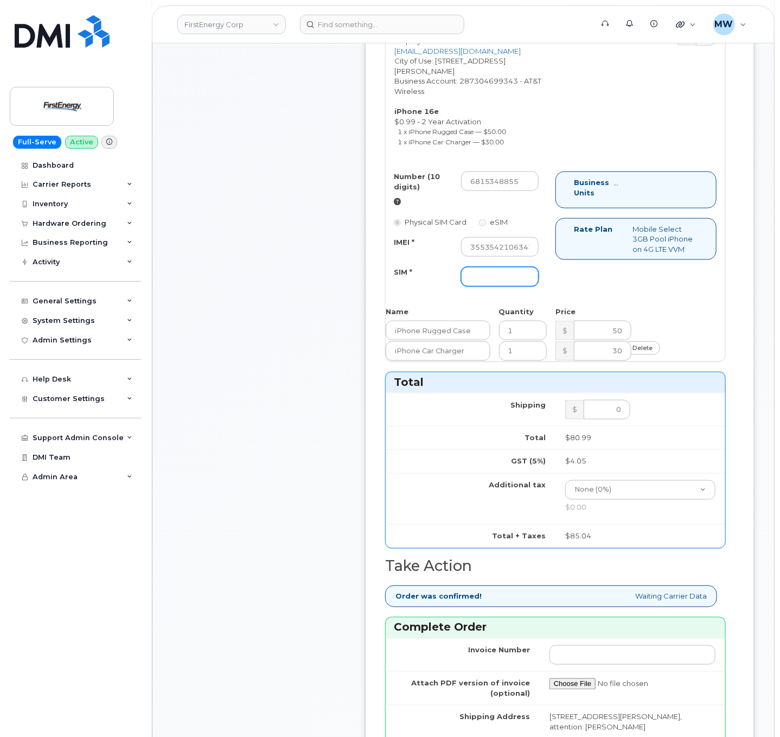
type input "NA"
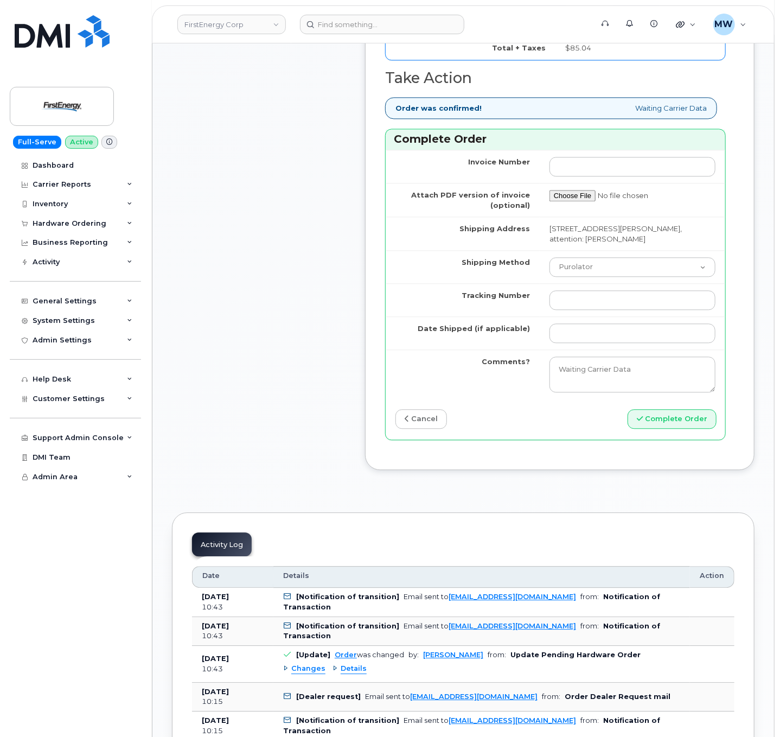
scroll to position [1085, 0]
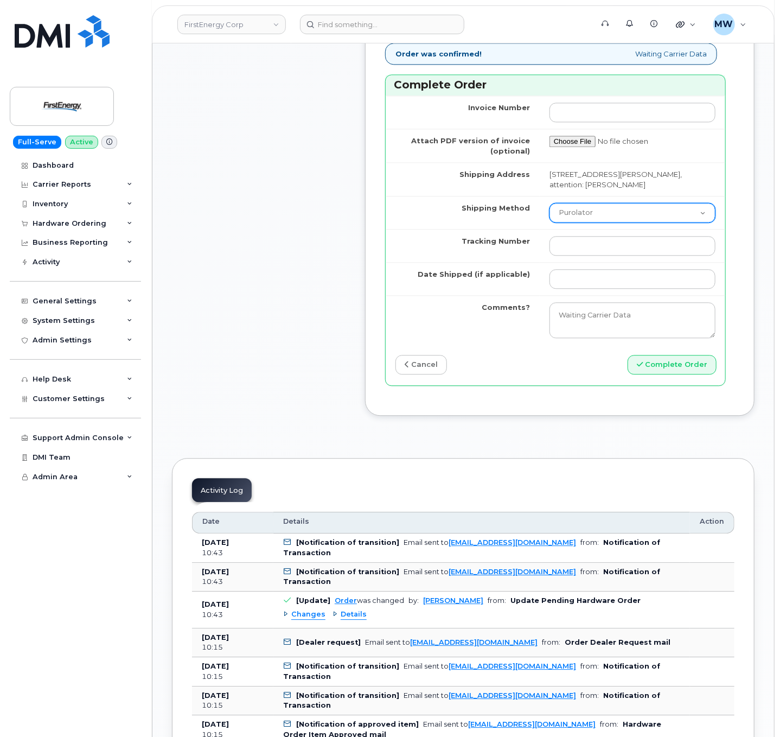
drag, startPoint x: 621, startPoint y: 240, endPoint x: 618, endPoint y: 248, distance: 9.3
click at [621, 222] on select "Purolator UPS FedEx Canada Post Courier Other Drop Off Pick Up" at bounding box center [632, 213] width 166 height 20
select select "UPS"
click at [549, 222] on select "Purolator UPS FedEx Canada Post Courier Other Drop Off Pick Up" at bounding box center [632, 213] width 166 height 20
click at [595, 262] on td at bounding box center [633, 245] width 186 height 33
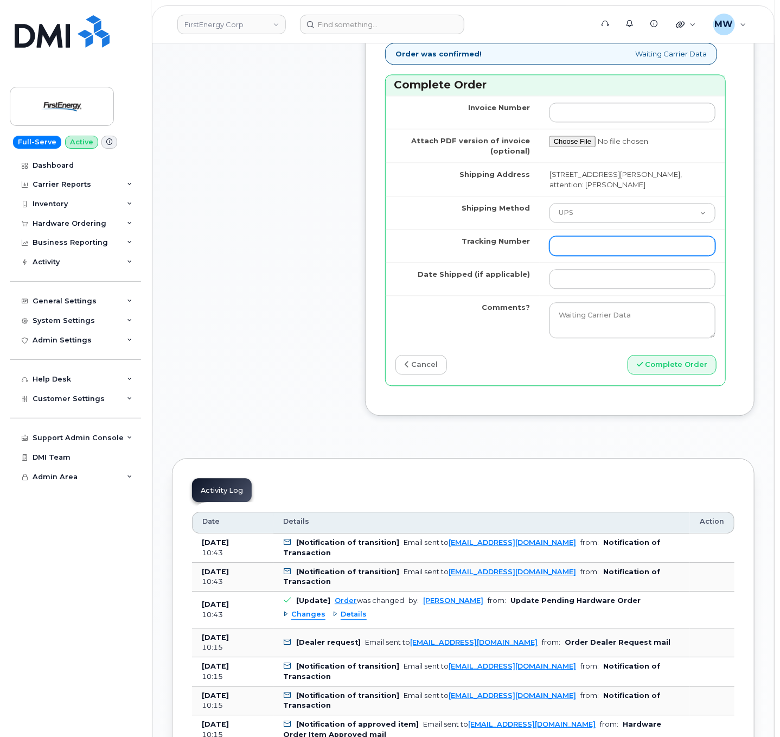
click at [599, 255] on input "Tracking Number" at bounding box center [632, 246] width 166 height 20
paste input "1ZH4K6592913166635"
type input "1ZH4K6592913166635"
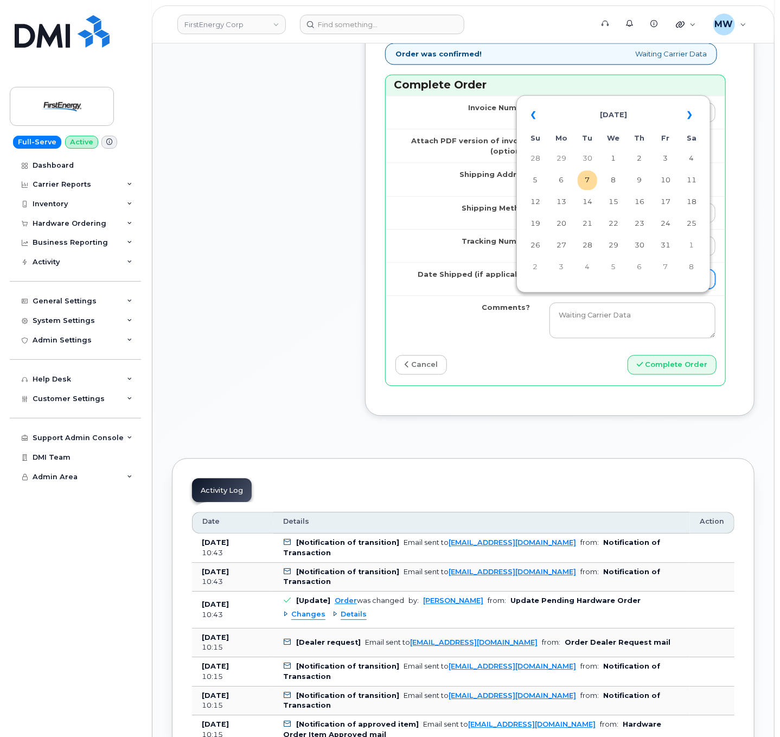
click at [683, 289] on input "Date Shipped (if applicable)" at bounding box center [632, 279] width 166 height 20
click at [691, 163] on td "4" at bounding box center [692, 159] width 20 height 20
type input "2025-10-04"
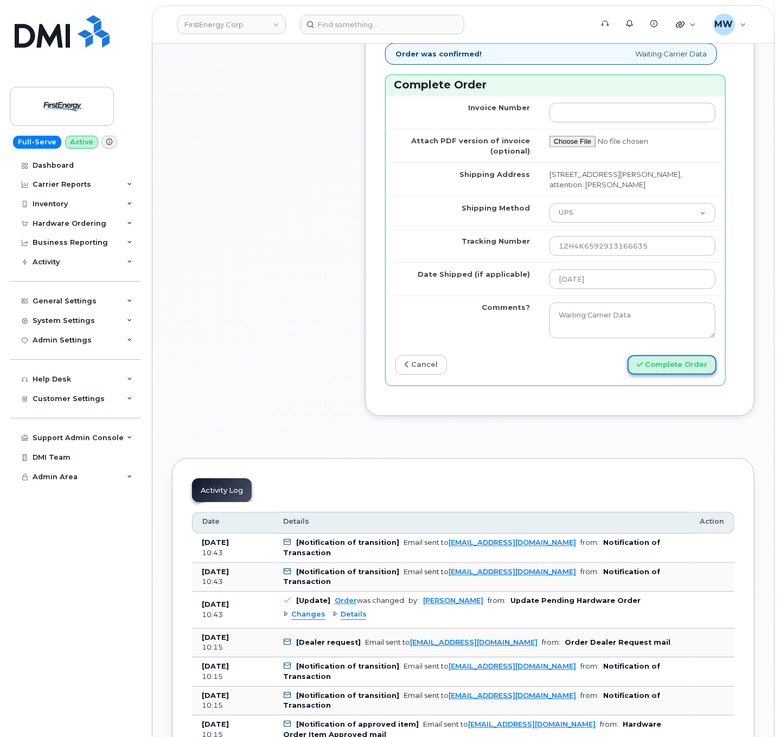
click at [687, 375] on button "Complete Order" at bounding box center [672, 365] width 89 height 20
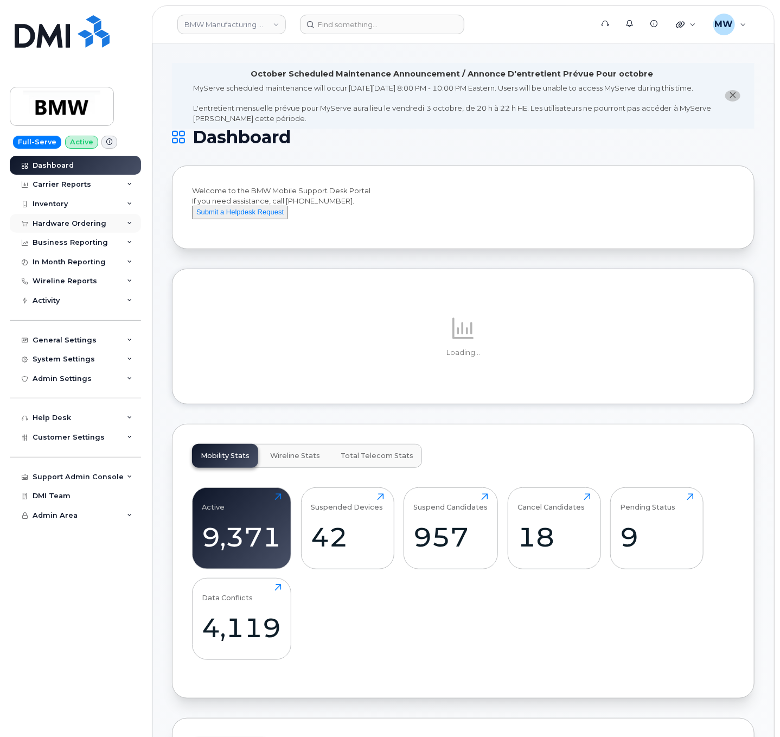
click at [48, 223] on div "Hardware Ordering" at bounding box center [70, 223] width 74 height 9
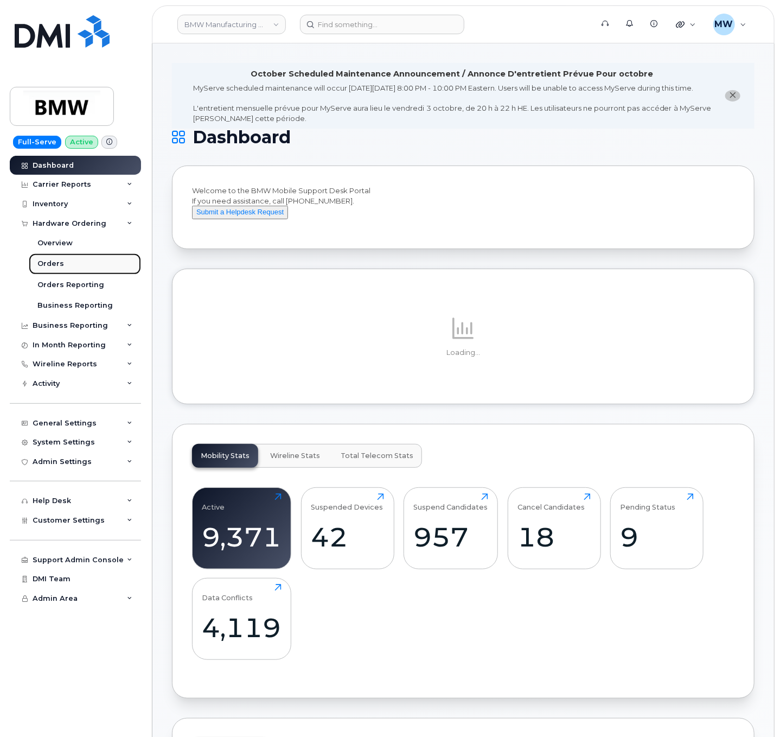
click at [79, 269] on link "Orders" at bounding box center [85, 263] width 112 height 21
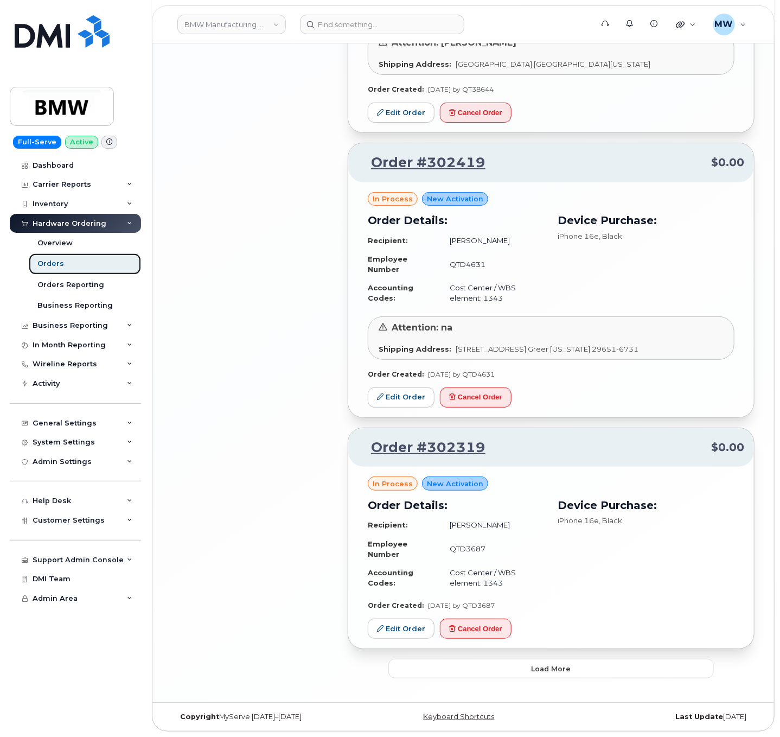
scroll to position [1968, 0]
click at [576, 664] on button "Load more" at bounding box center [550, 669] width 325 height 20
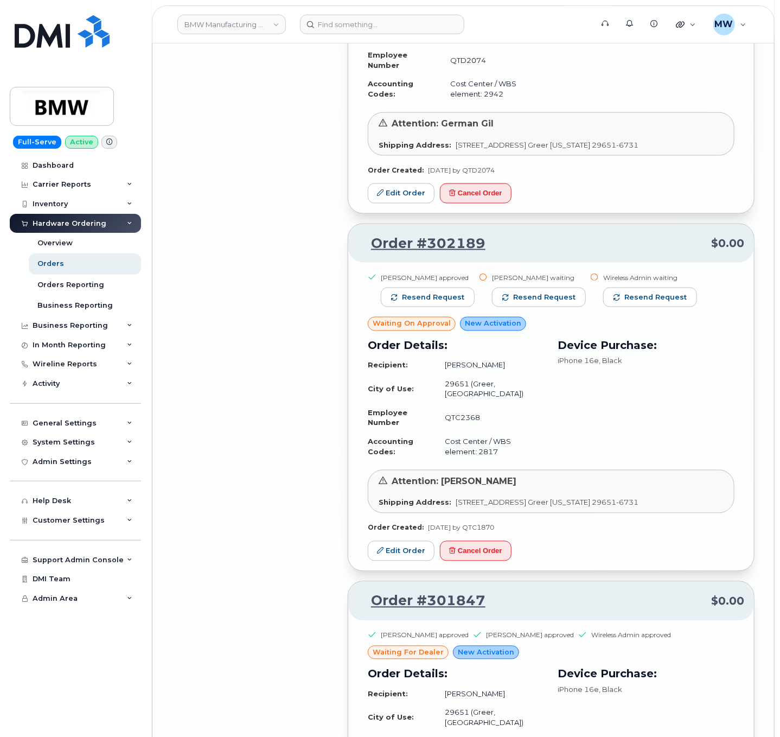
scroll to position [4828, 0]
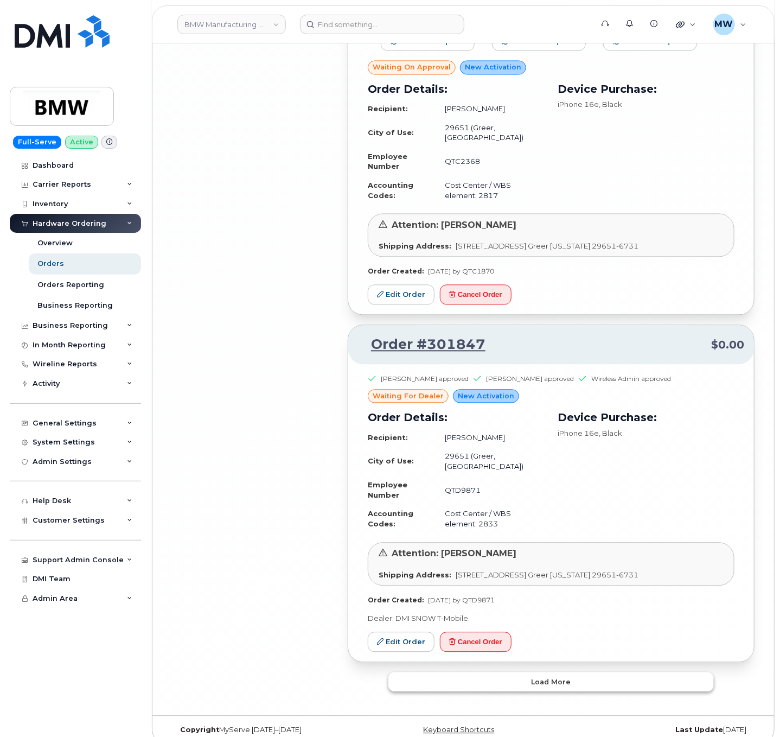
click at [560, 677] on span "Load more" at bounding box center [552, 682] width 40 height 10
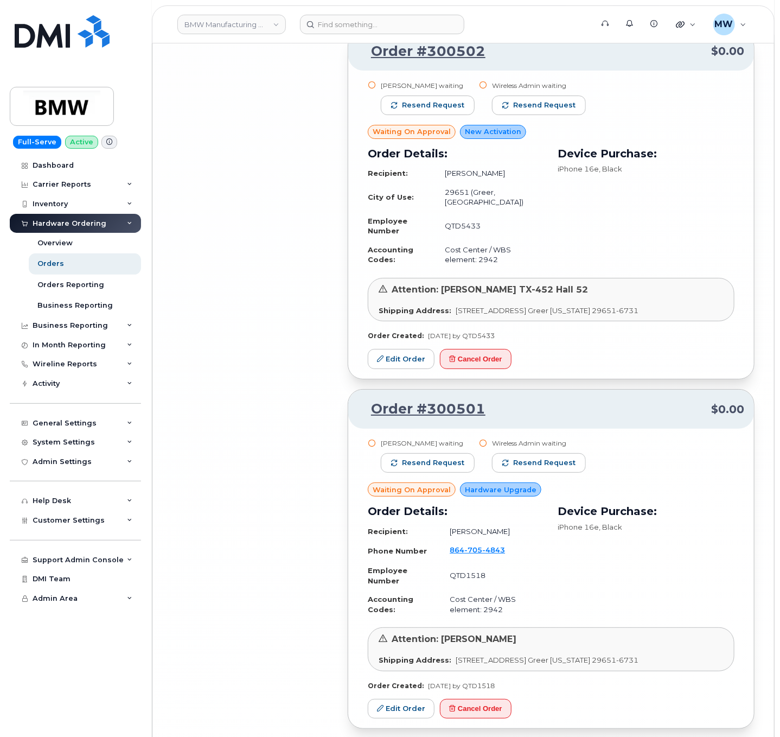
scroll to position [7696, 0]
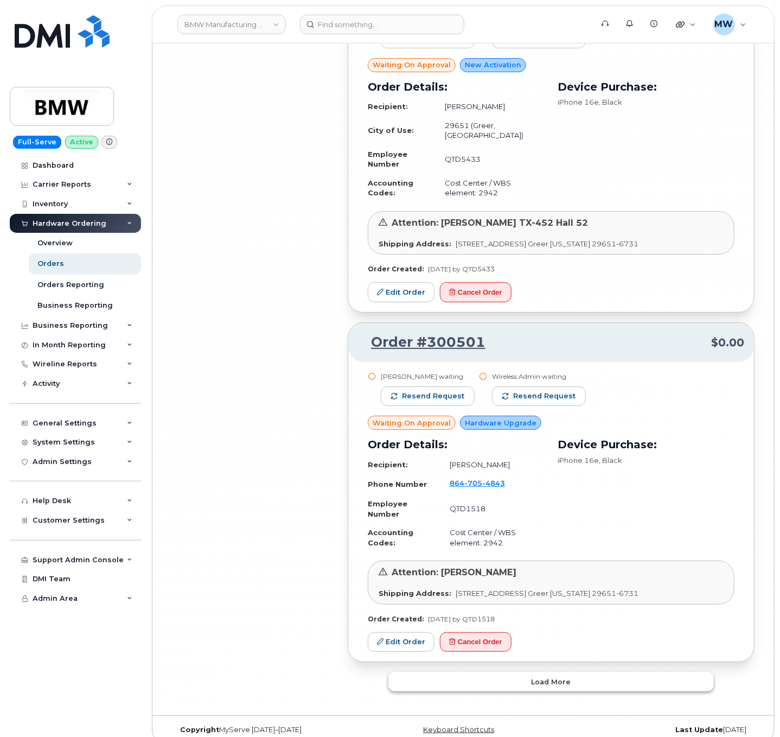
click at [567, 676] on button "Load more" at bounding box center [550, 682] width 325 height 20
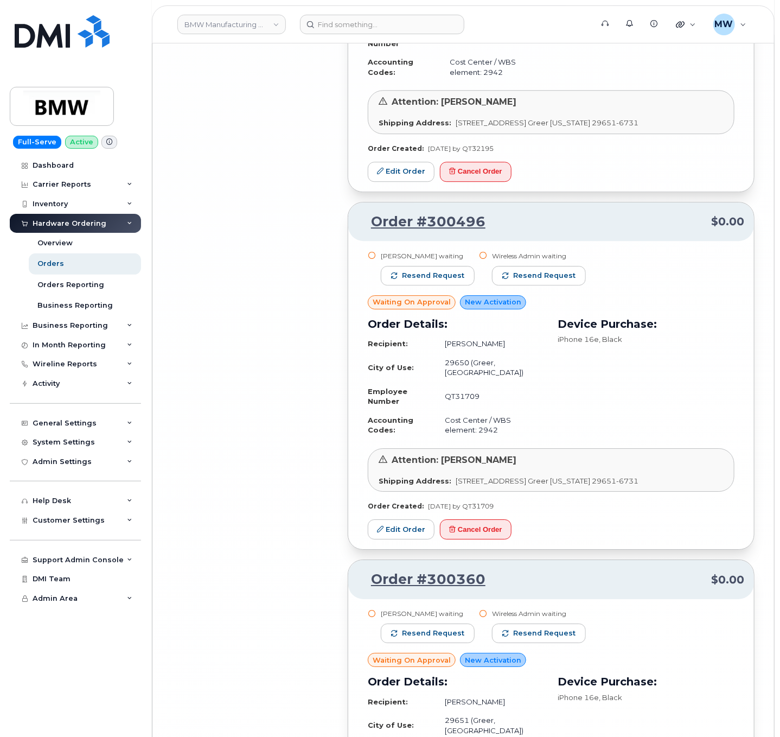
scroll to position [9473, 0]
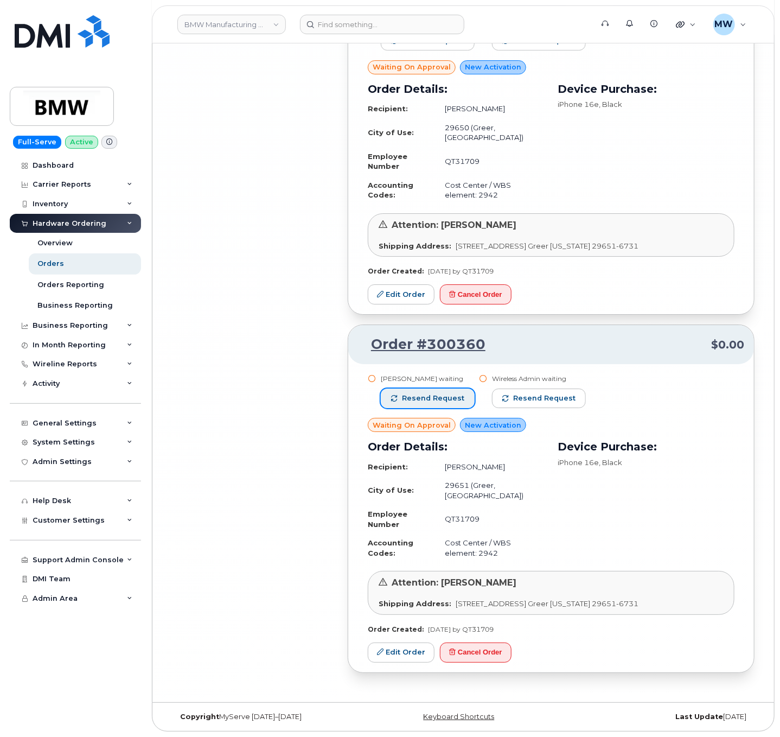
drag, startPoint x: 449, startPoint y: 393, endPoint x: 463, endPoint y: 401, distance: 17.0
click at [449, 393] on span "Resend request" at bounding box center [433, 398] width 62 height 10
click at [539, 401] on button "Resend request" at bounding box center [528, 398] width 94 height 20
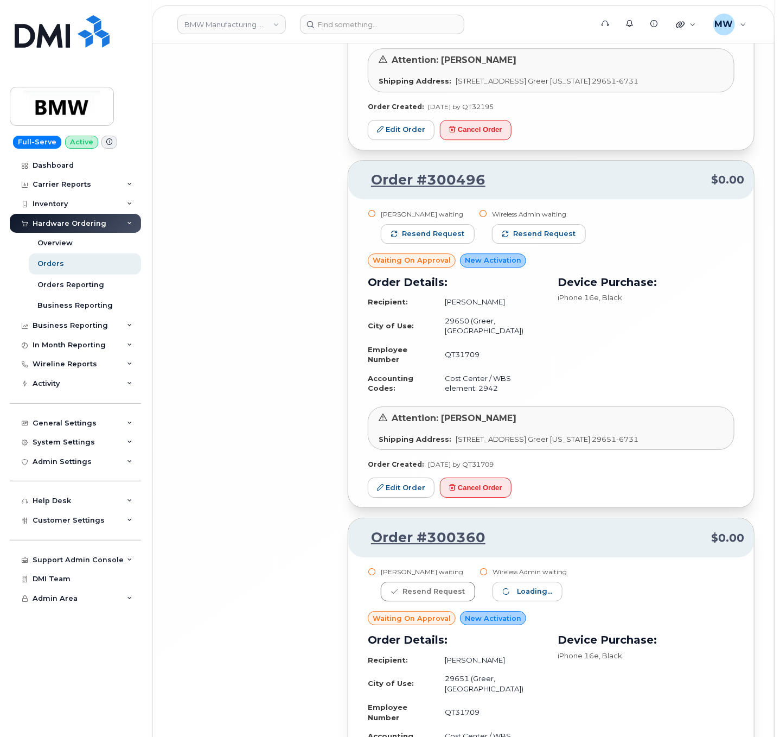
scroll to position [9256, 0]
click at [423, 239] on span "Resend request" at bounding box center [433, 234] width 62 height 10
click at [520, 239] on span "Resend request" at bounding box center [545, 234] width 62 height 10
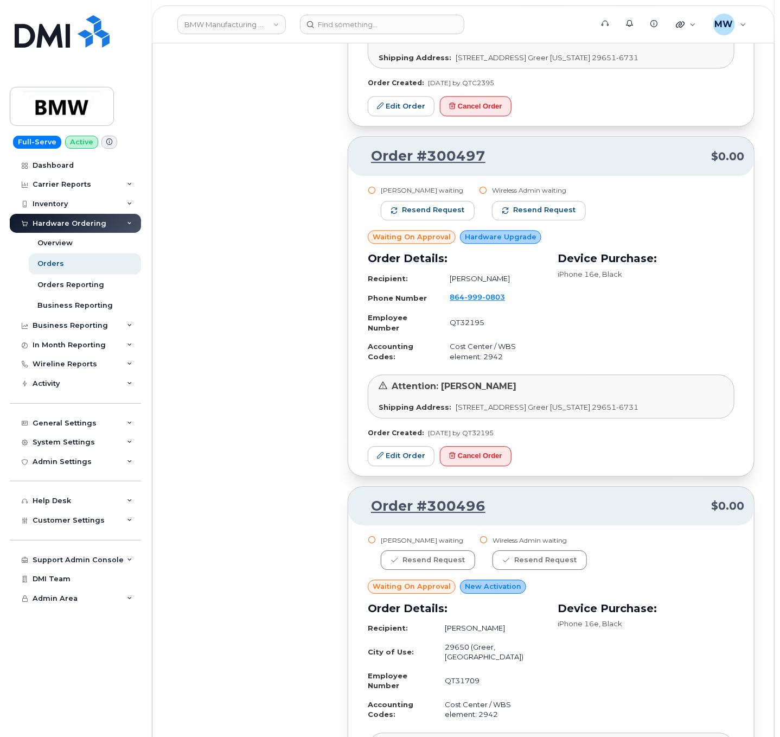
scroll to position [8822, 0]
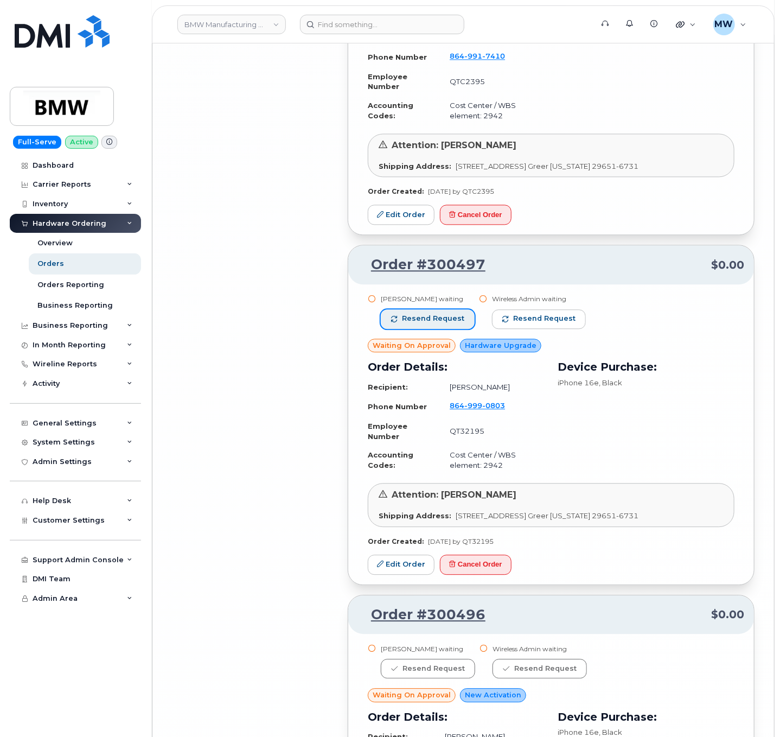
drag, startPoint x: 425, startPoint y: 327, endPoint x: 442, endPoint y: 326, distance: 16.3
click at [426, 323] on span "Resend request" at bounding box center [433, 319] width 62 height 10
click at [503, 322] on button "Resend request" at bounding box center [540, 319] width 94 height 20
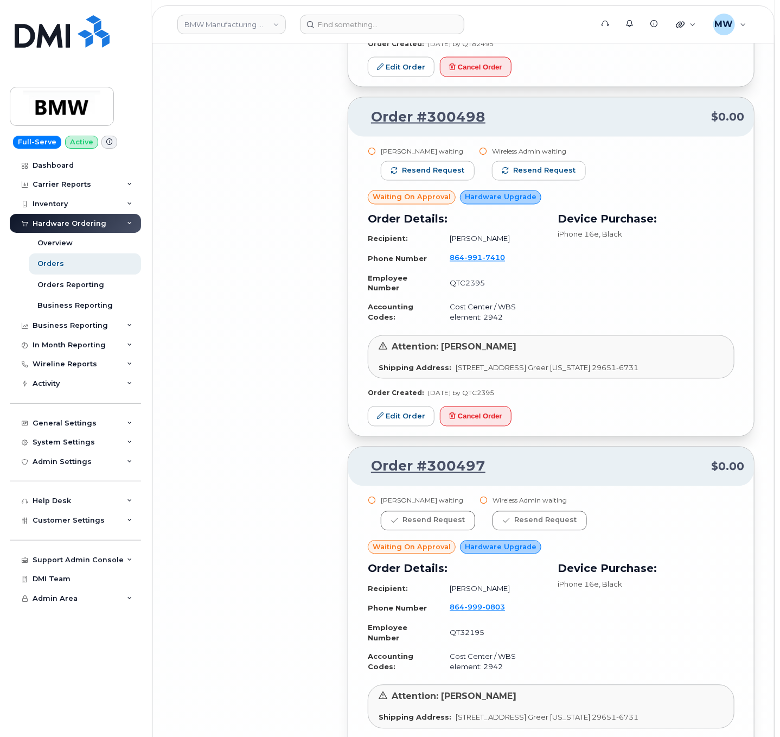
scroll to position [8605, 0]
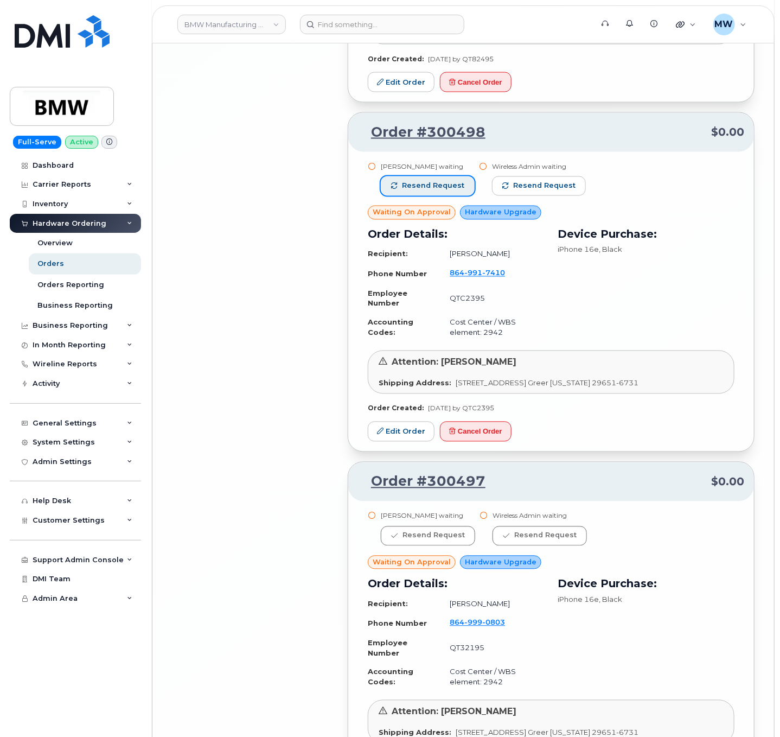
click at [416, 184] on span "Resend request" at bounding box center [433, 186] width 62 height 10
click at [504, 183] on span "button" at bounding box center [506, 186] width 7 height 7
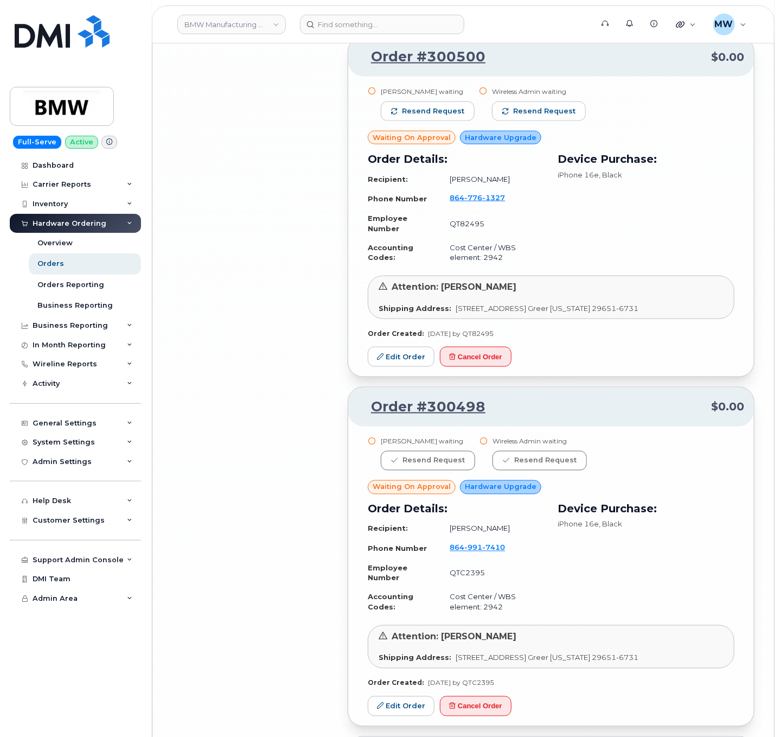
scroll to position [8280, 0]
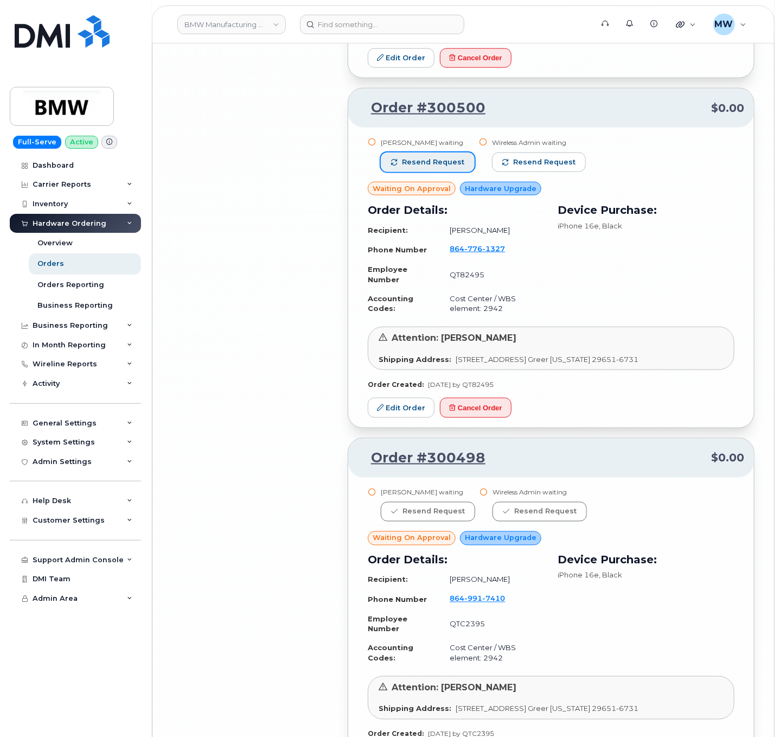
click at [443, 157] on span "Resend request" at bounding box center [433, 162] width 62 height 10
click at [537, 152] on button "Resend request" at bounding box center [540, 162] width 94 height 20
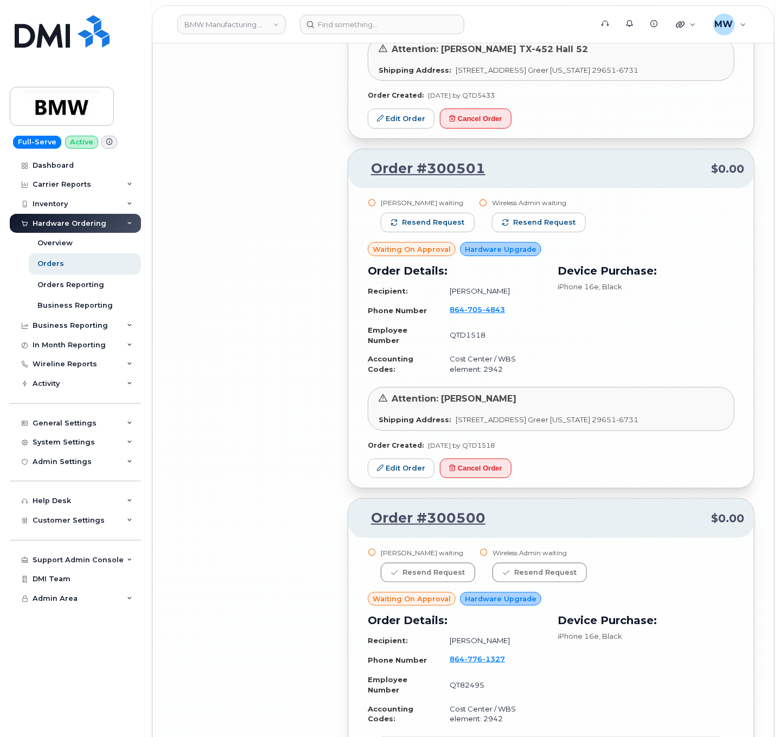
scroll to position [7846, 0]
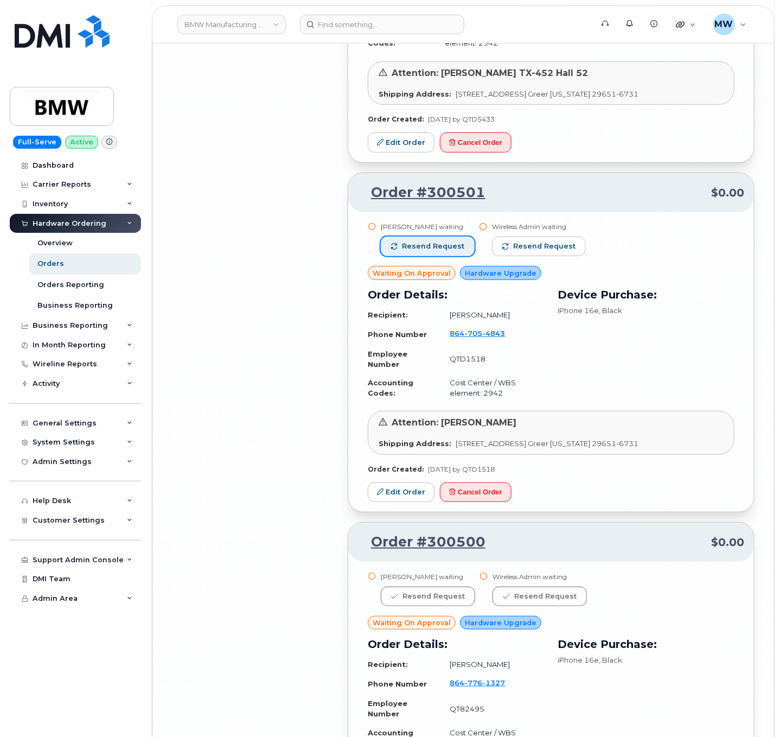
click at [407, 241] on span "Resend request" at bounding box center [433, 246] width 62 height 10
click at [521, 237] on button "Resend request" at bounding box center [540, 247] width 94 height 20
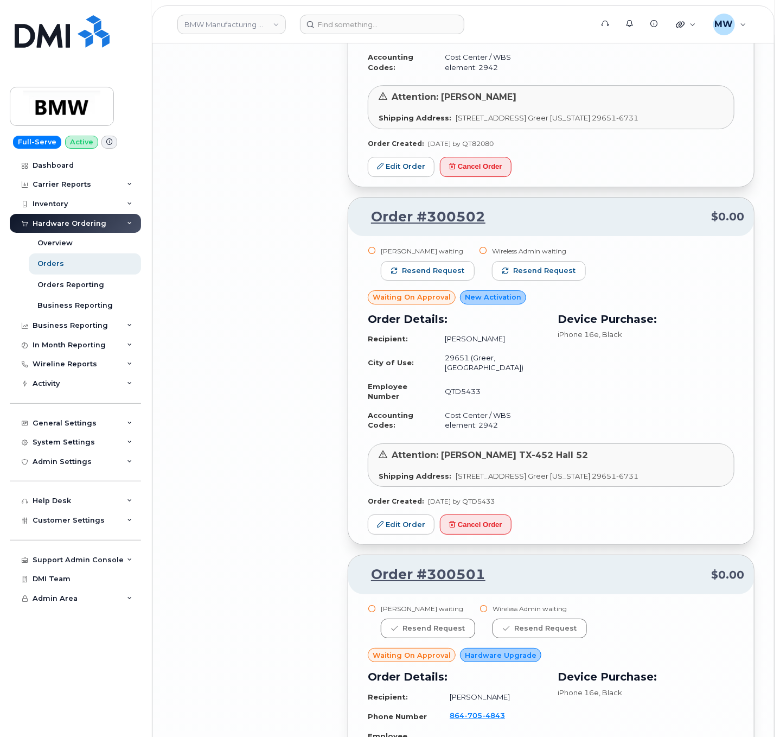
scroll to position [7412, 0]
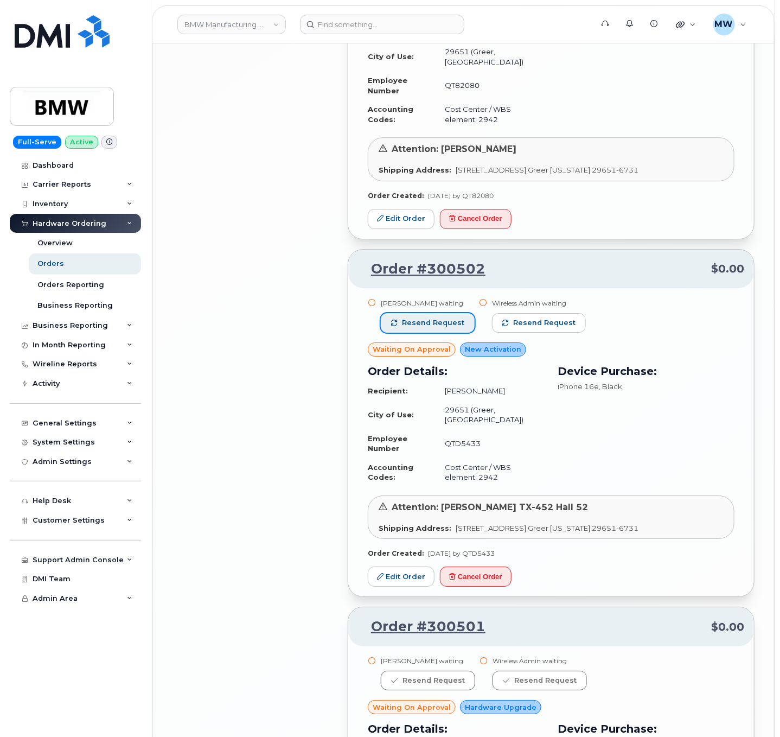
click at [464, 313] on button "Resend request" at bounding box center [428, 323] width 94 height 20
click at [534, 313] on button "Resend request" at bounding box center [540, 323] width 94 height 20
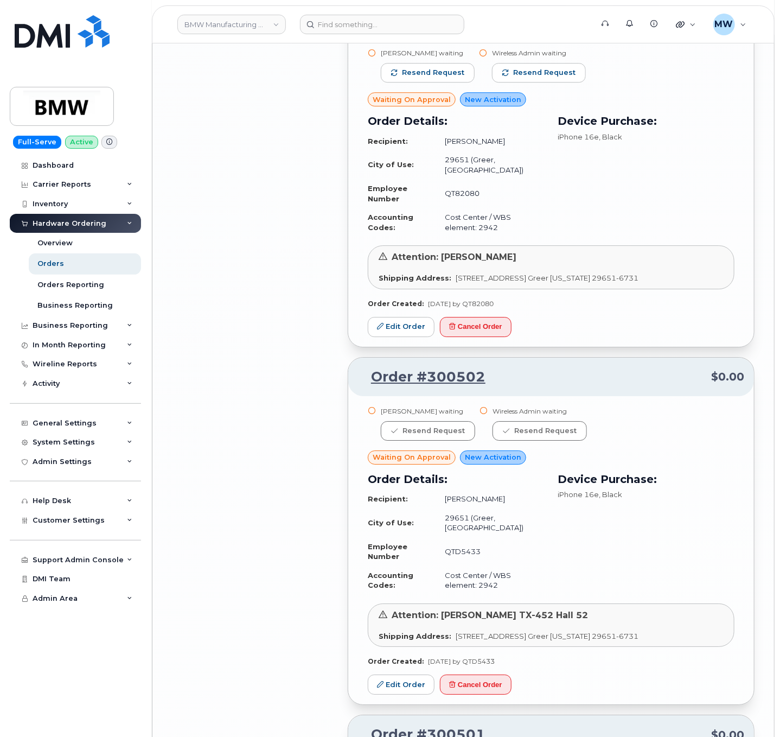
scroll to position [7195, 0]
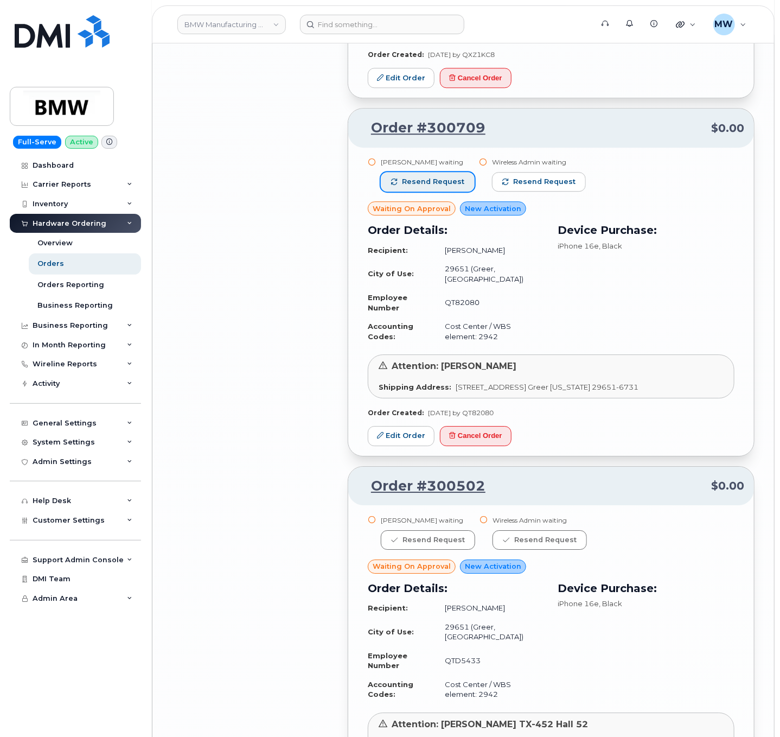
click at [439, 172] on button "Resend request" at bounding box center [428, 182] width 94 height 20
click at [544, 177] on span "Resend request" at bounding box center [545, 182] width 62 height 10
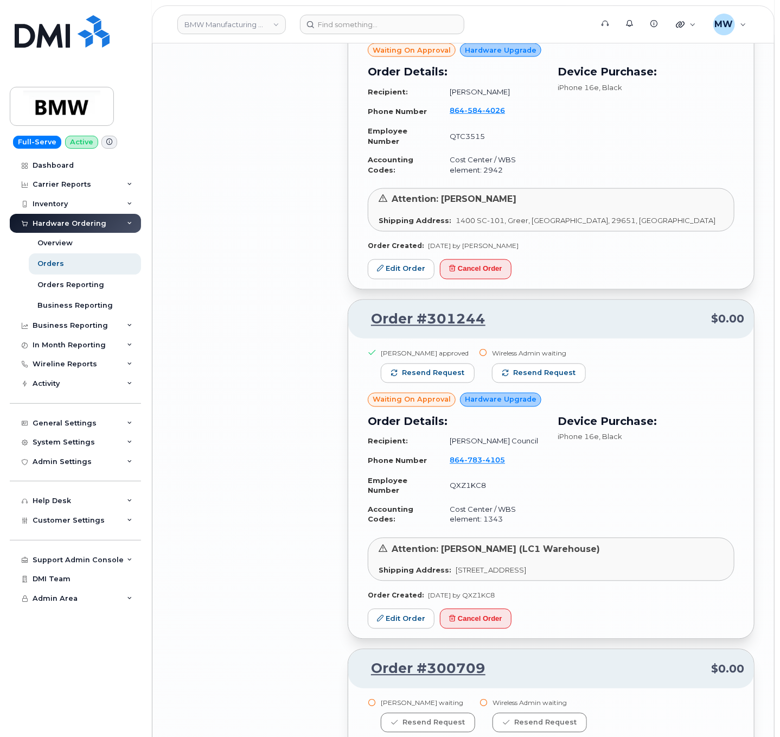
scroll to position [6652, 0]
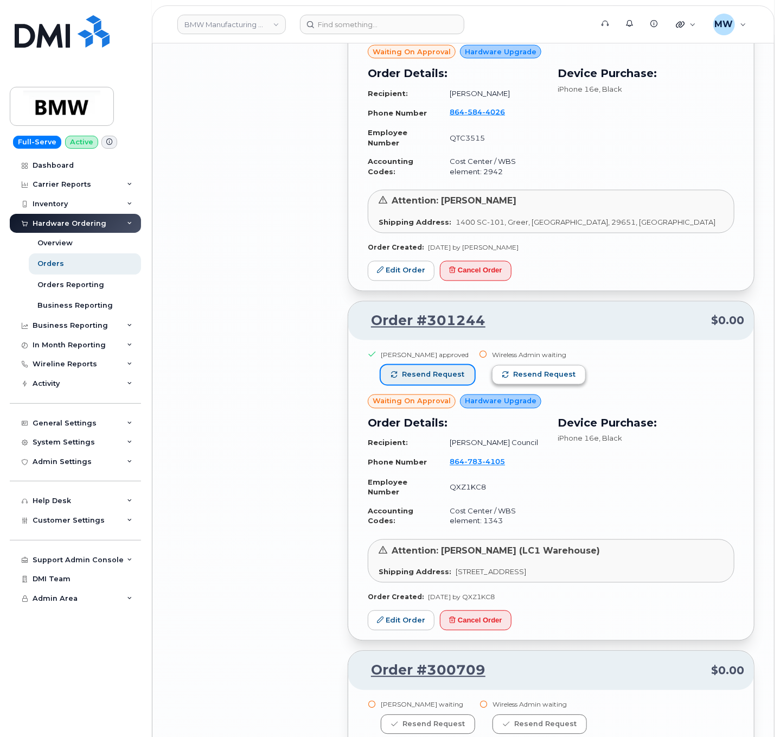
drag, startPoint x: 411, startPoint y: 349, endPoint x: 522, endPoint y: 354, distance: 111.3
click at [413, 370] on span "Resend request" at bounding box center [433, 375] width 62 height 10
click at [555, 365] on button "Resend request" at bounding box center [540, 375] width 94 height 20
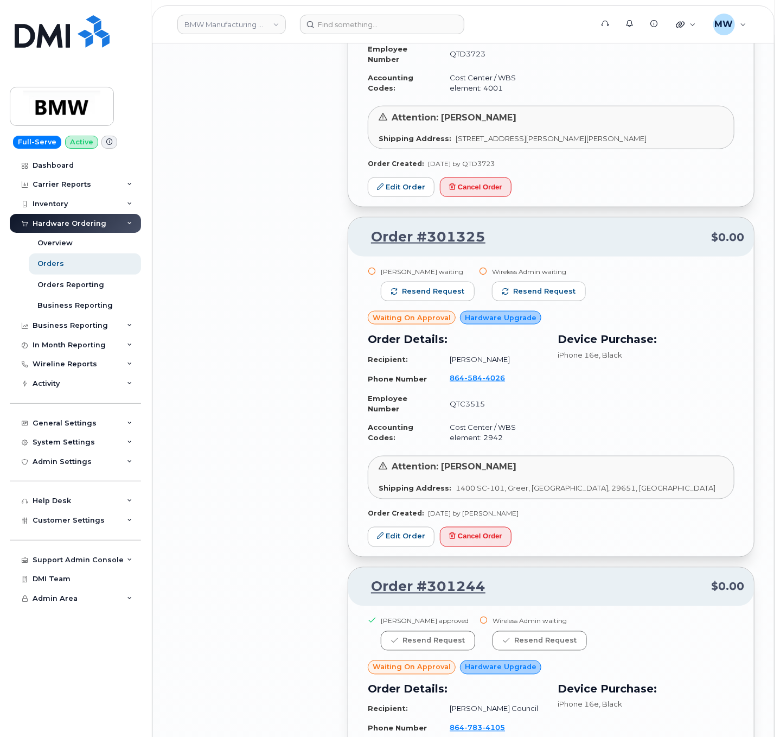
scroll to position [6327, 0]
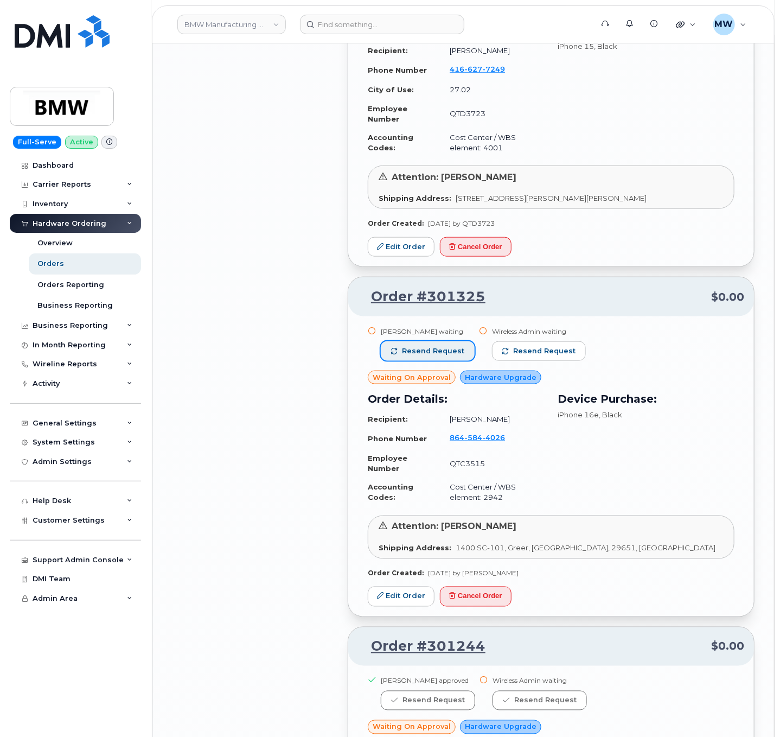
click at [457, 341] on button "Resend request" at bounding box center [428, 351] width 94 height 20
click at [508, 341] on button "Resend request" at bounding box center [540, 351] width 94 height 20
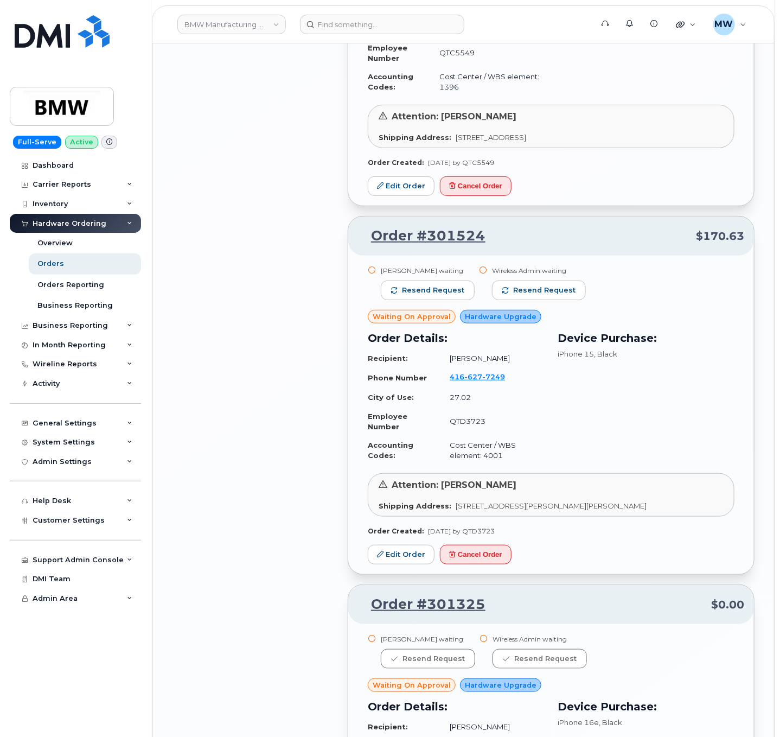
scroll to position [6002, 0]
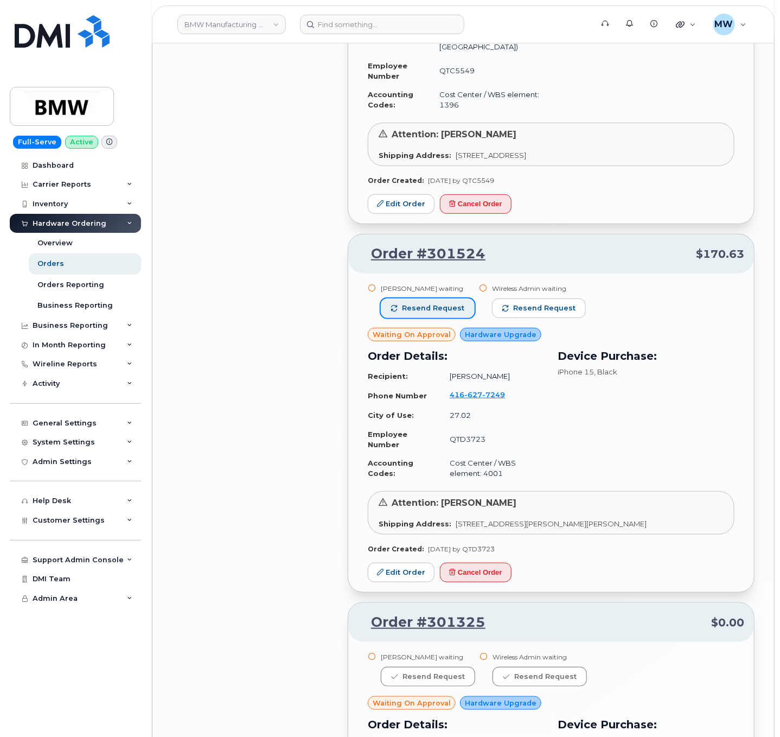
click at [423, 303] on span "Resend request" at bounding box center [433, 308] width 62 height 10
click at [538, 303] on span "Resend request" at bounding box center [545, 308] width 62 height 10
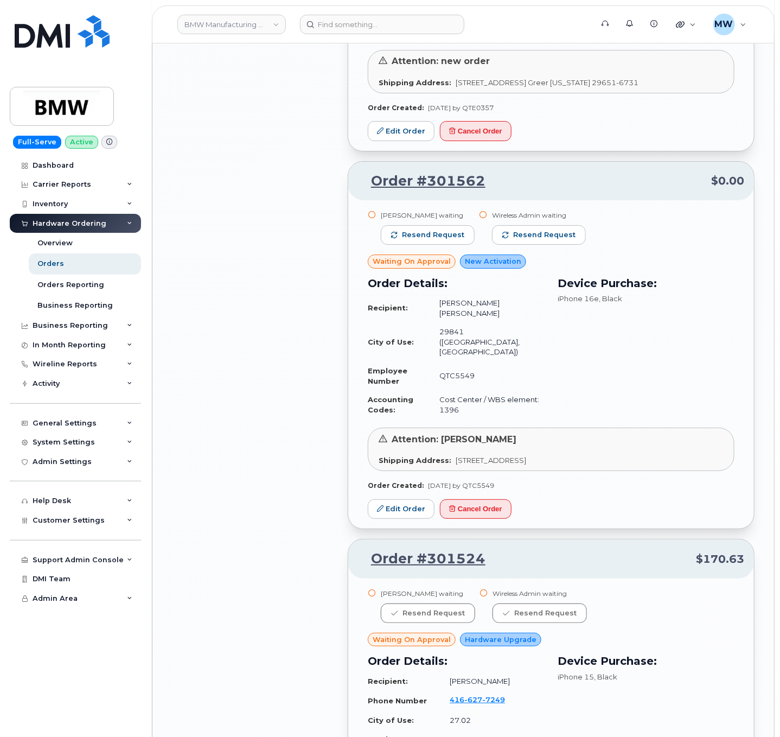
scroll to position [5676, 0]
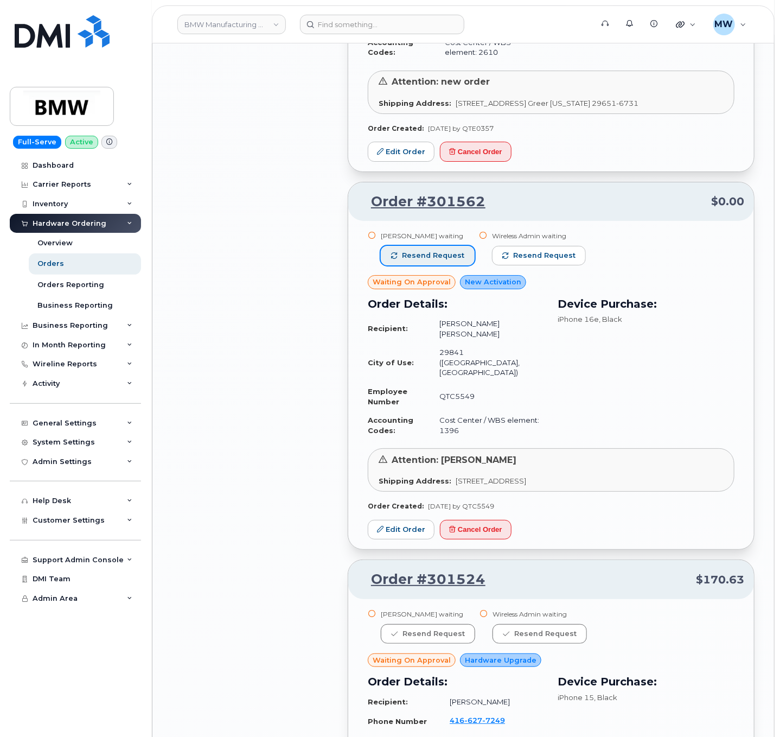
drag, startPoint x: 413, startPoint y: 251, endPoint x: 423, endPoint y: 252, distance: 9.8
click at [414, 251] on button "Resend request" at bounding box center [428, 256] width 94 height 20
click at [520, 251] on button "Resend request" at bounding box center [540, 256] width 94 height 20
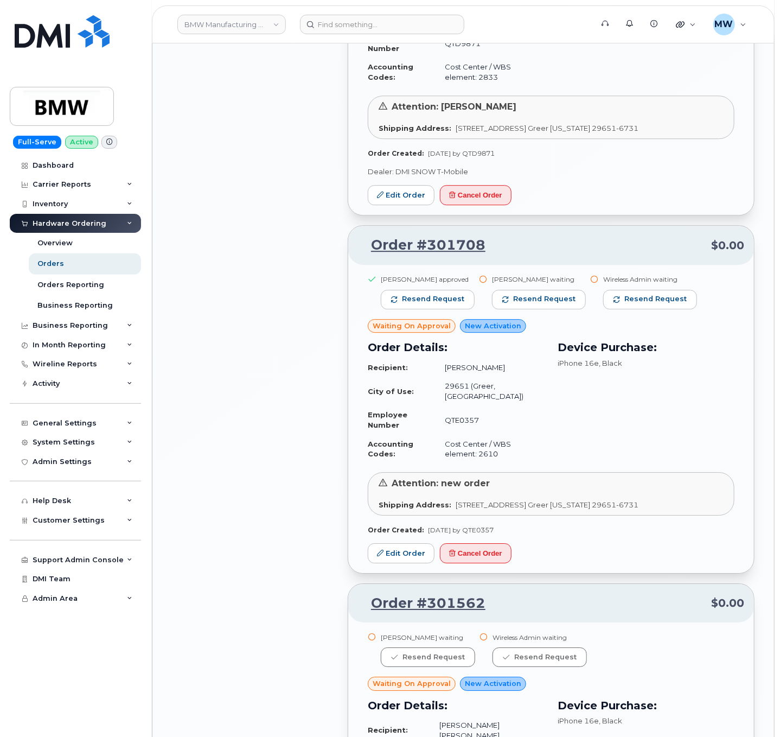
scroll to position [5242, 0]
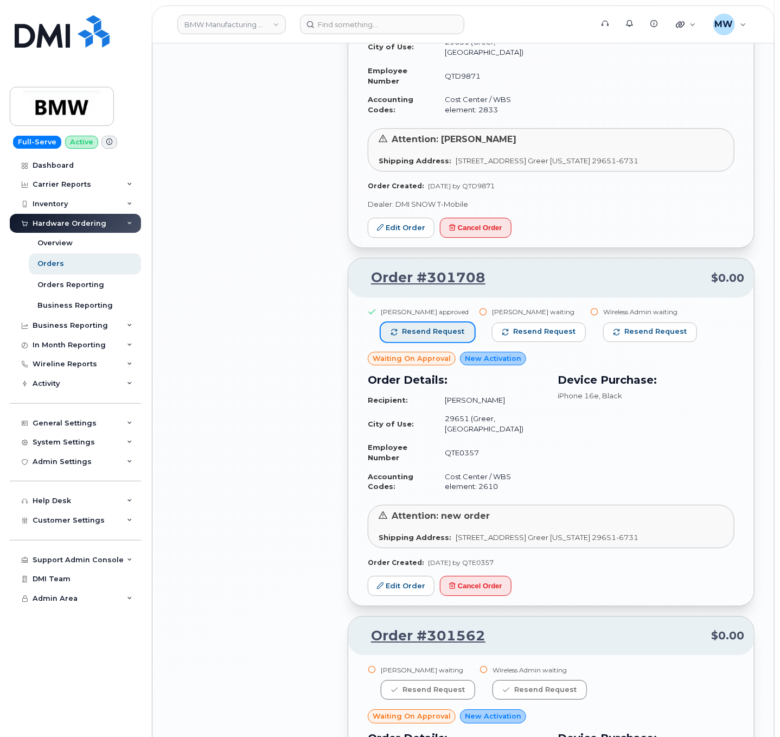
click at [433, 324] on button "Resend request" at bounding box center [428, 332] width 94 height 20
click at [536, 327] on span "Resend request" at bounding box center [545, 332] width 62 height 10
click at [654, 327] on span "Resend request" at bounding box center [656, 332] width 62 height 10
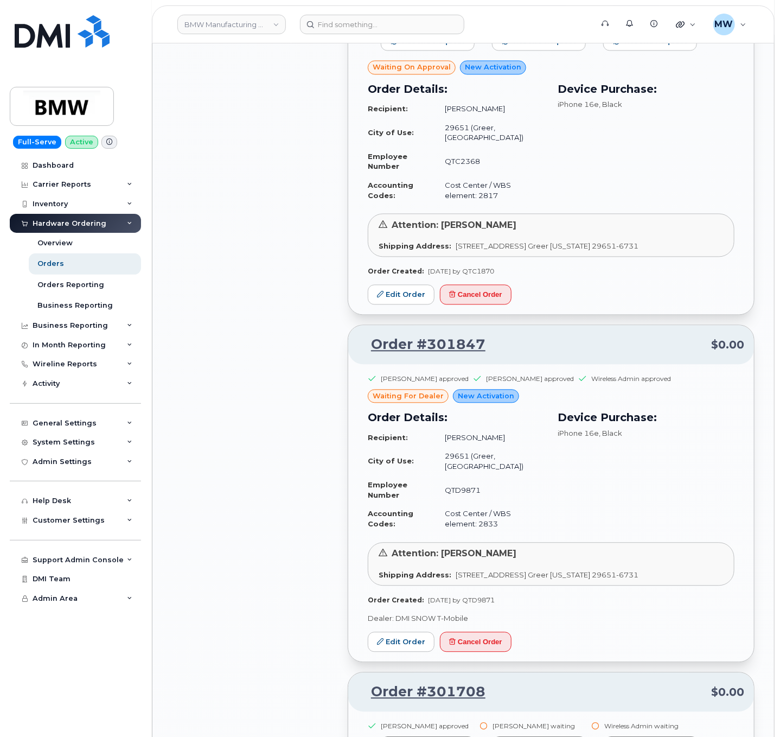
scroll to position [4808, 0]
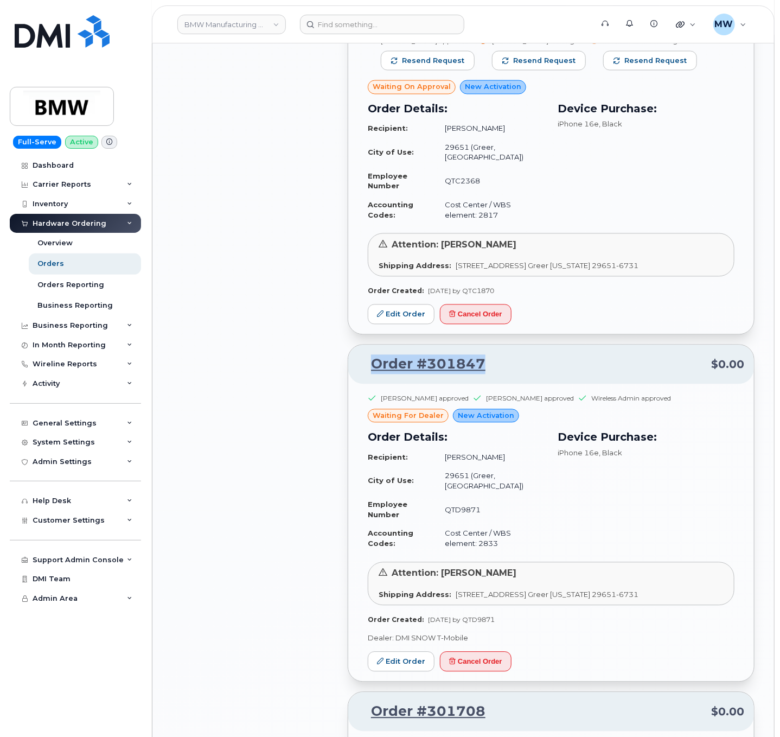
drag, startPoint x: 462, startPoint y: 346, endPoint x: 347, endPoint y: 366, distance: 116.1
click at [347, 366] on div "Order #302641 $0.00 Sonji Piefke waiting Resend request Wireless Admin waiting …" at bounding box center [551, 309] width 420 height 10043
copy link "Order #301847"
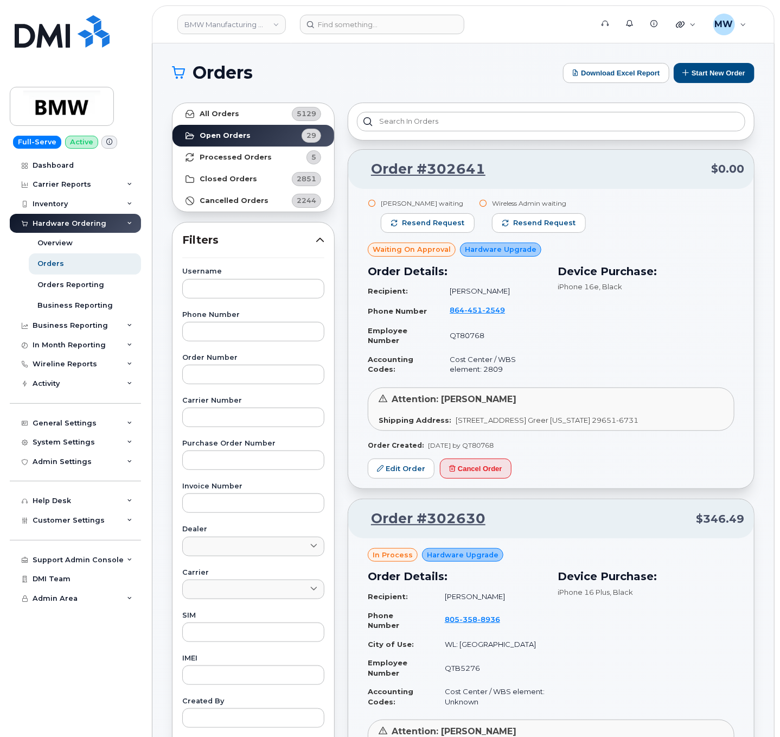
scroll to position [1, 0]
click at [300, 153] on span "5" at bounding box center [305, 157] width 33 height 14
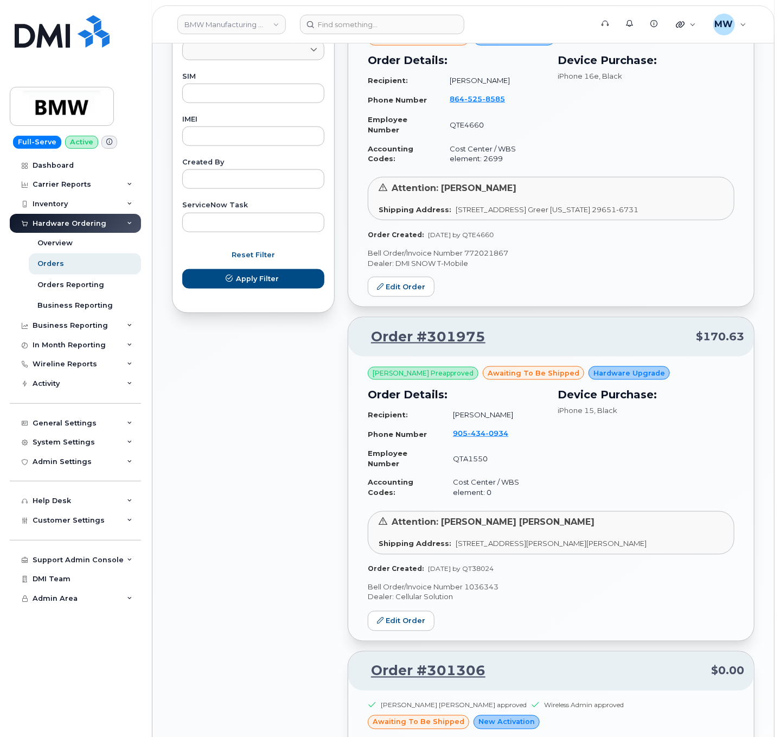
scroll to position [1230, 0]
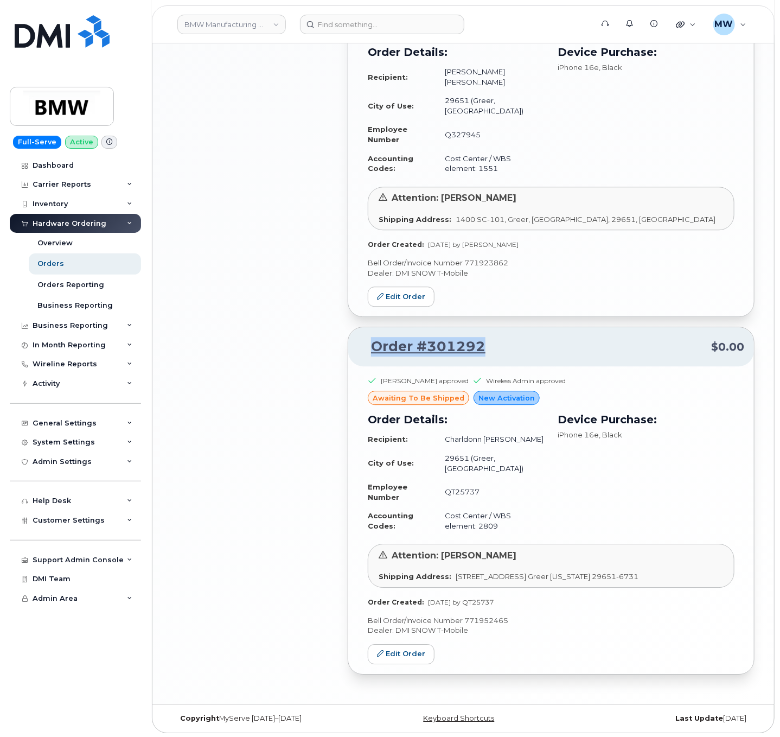
drag, startPoint x: 505, startPoint y: 337, endPoint x: 369, endPoint y: 338, distance: 136.2
click at [369, 338] on p "Order #301292 $0.00" at bounding box center [551, 347] width 386 height 20
copy link "Order #301292"
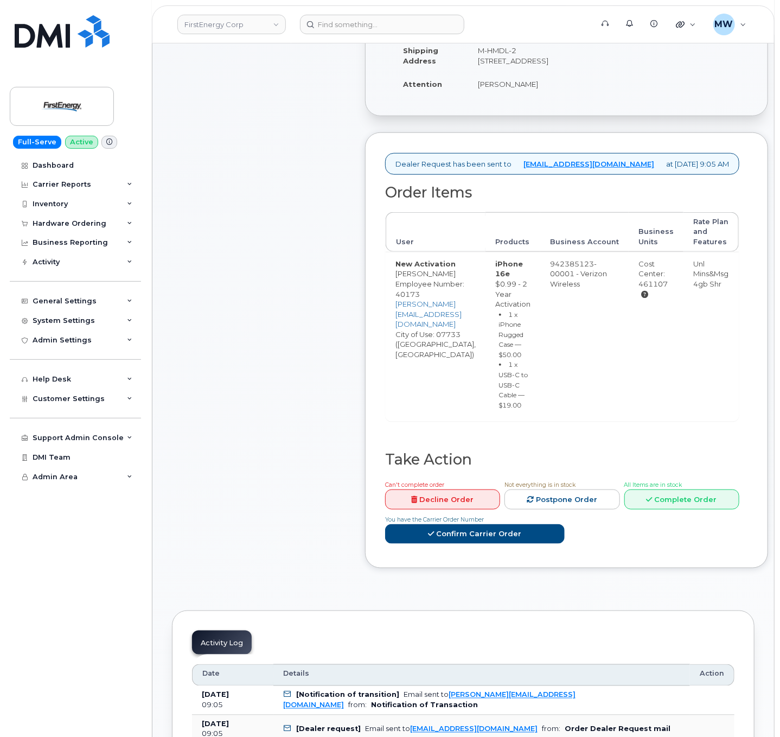
scroll to position [325, 0]
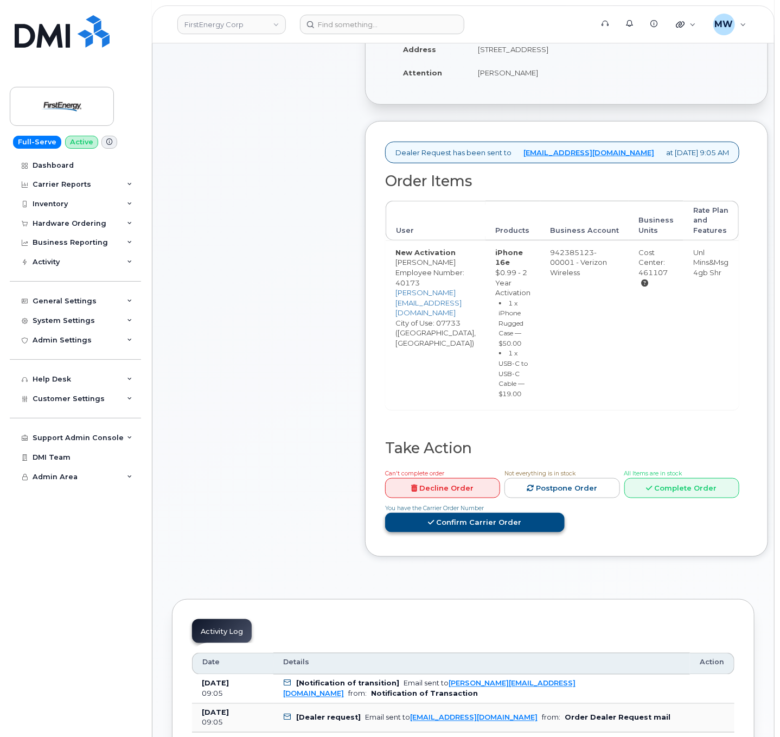
click at [503, 533] on link "Confirm Carrier Order" at bounding box center [475, 523] width 180 height 20
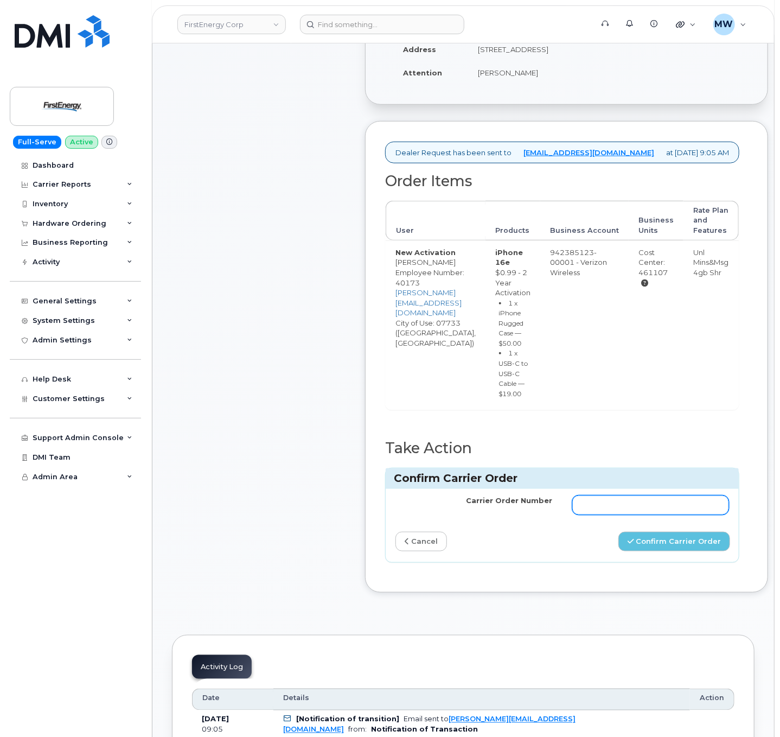
click at [628, 515] on input "Carrier Order Number" at bounding box center [650, 505] width 157 height 20
paste input "MB1000505845056"
type input "MB1000505845056"
click at [669, 552] on button "Confirm Carrier Order" at bounding box center [674, 542] width 112 height 20
